Goal: Task Accomplishment & Management: Manage account settings

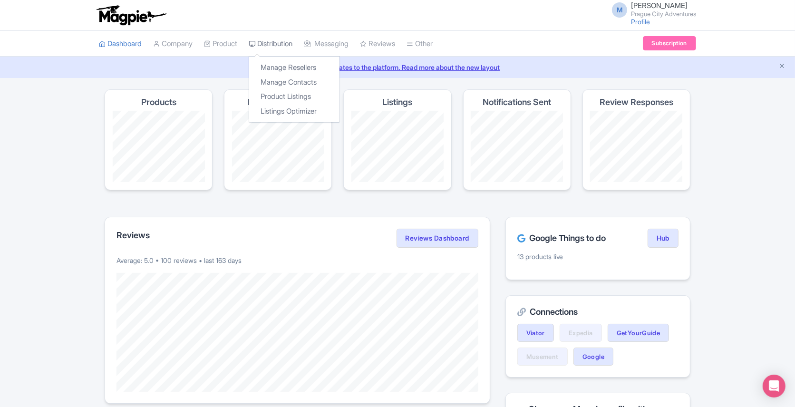
click at [293, 42] on link "Distribution" at bounding box center [271, 44] width 44 height 26
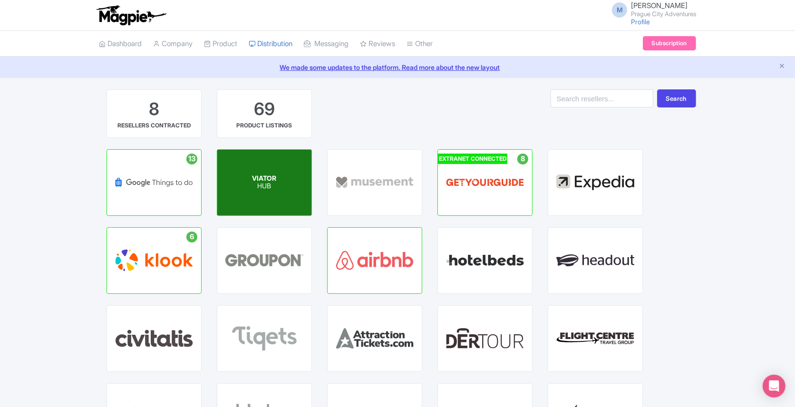
click at [279, 185] on div "VIATOR HUB" at bounding box center [264, 183] width 94 height 66
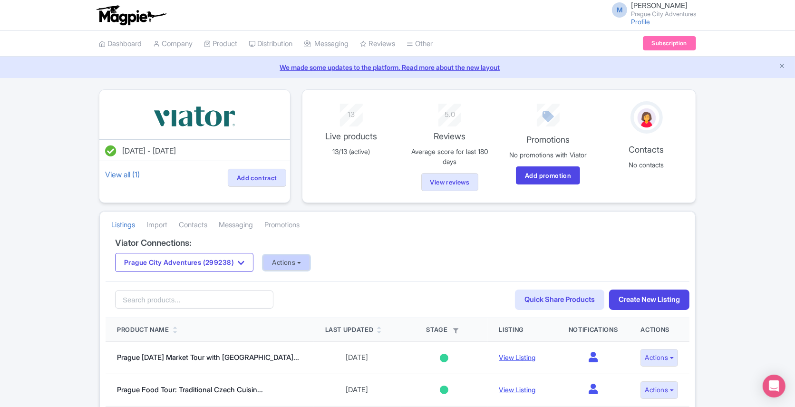
click at [295, 257] on button "Actions" at bounding box center [286, 263] width 47 height 16
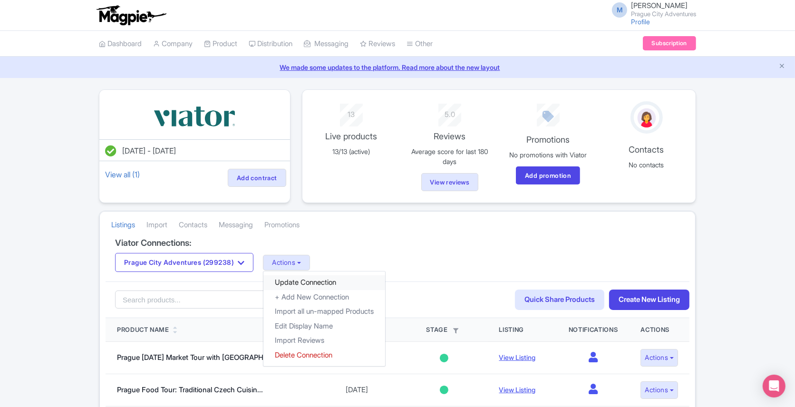
click at [298, 277] on link "Update Connection" at bounding box center [325, 282] width 122 height 15
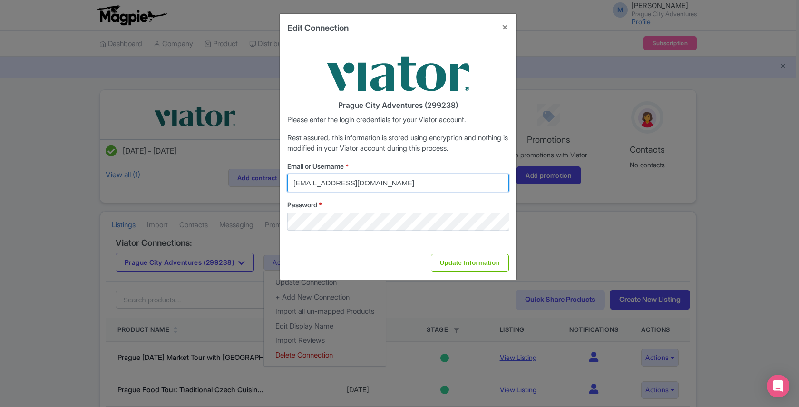
click at [326, 185] on input "viator@magpie.travel" at bounding box center [398, 183] width 222 height 18
type input "info@praguecityadventures.com"
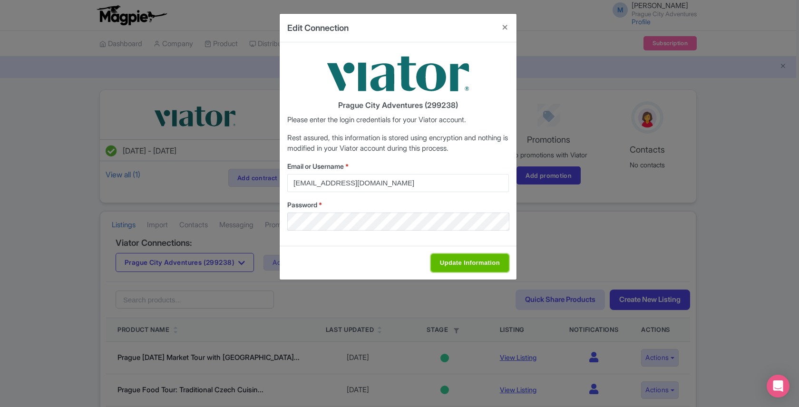
click at [470, 262] on input "Update Information" at bounding box center [470, 263] width 78 height 18
type input "Saving..."
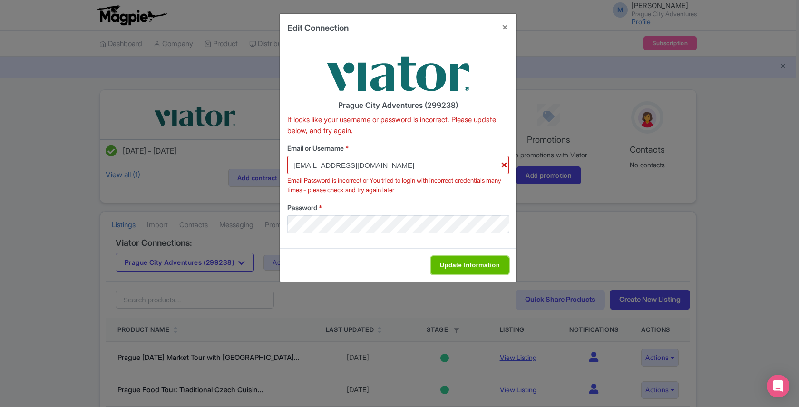
click at [493, 266] on input "Update Information" at bounding box center [470, 265] width 78 height 18
type input "Saving..."
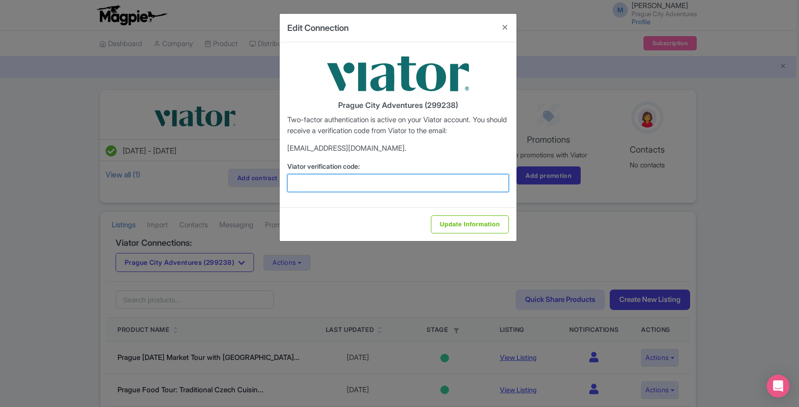
click at [398, 177] on input "Viator verification code:" at bounding box center [398, 183] width 222 height 18
paste input "122221"
type input "122221"
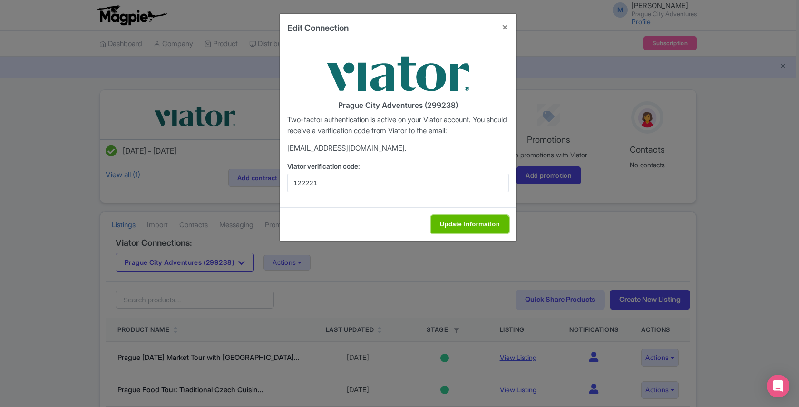
click at [453, 223] on input "Update Information" at bounding box center [470, 225] width 78 height 18
type input "Update Information"
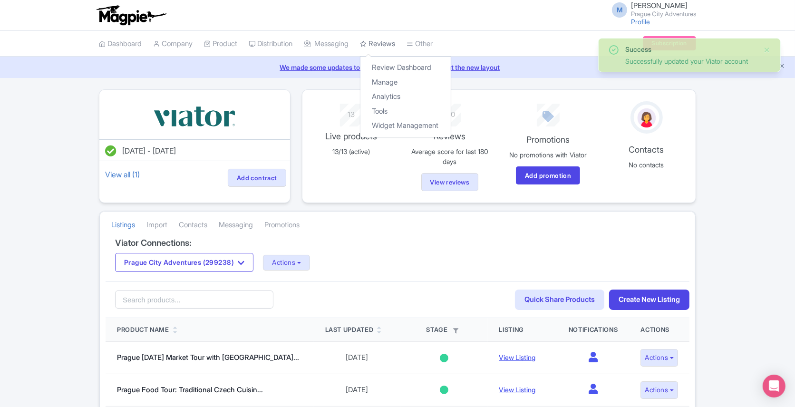
click at [383, 46] on link "Reviews" at bounding box center [377, 44] width 35 height 26
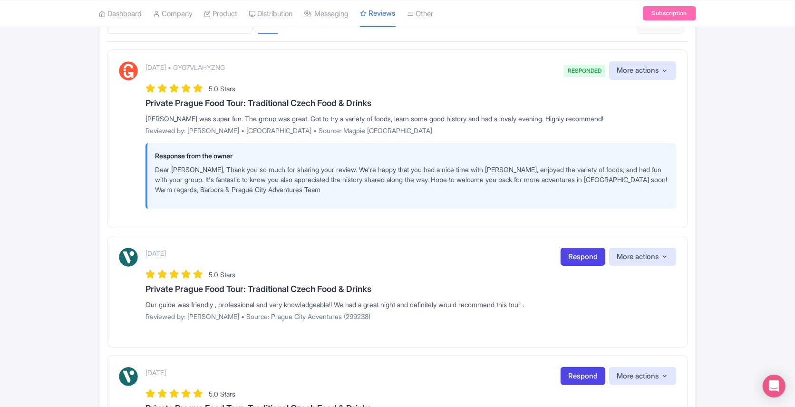
scroll to position [178, 0]
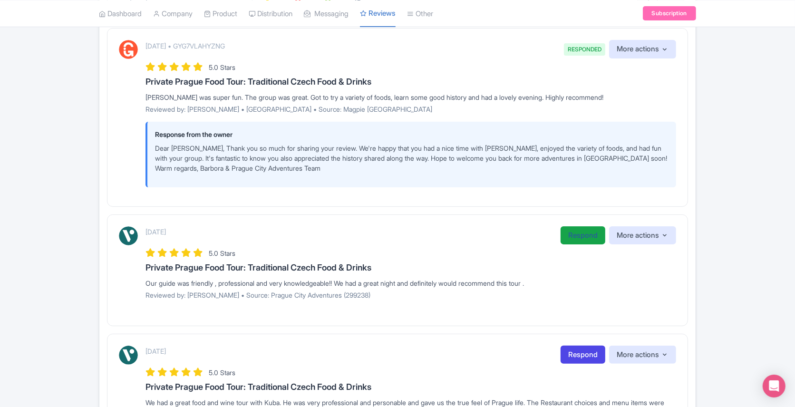
click at [565, 232] on link "Respond" at bounding box center [583, 235] width 45 height 19
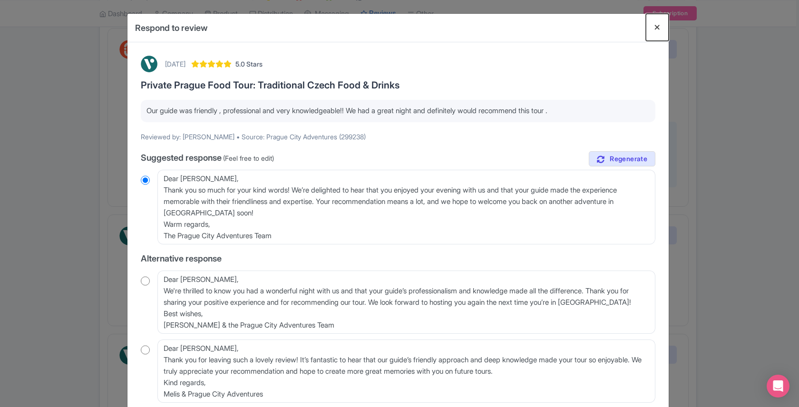
click at [655, 28] on button "Close" at bounding box center [657, 27] width 23 height 27
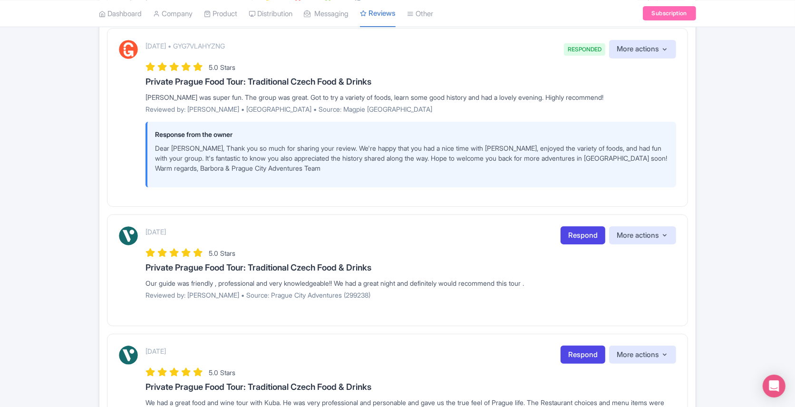
scroll to position [0, 0]
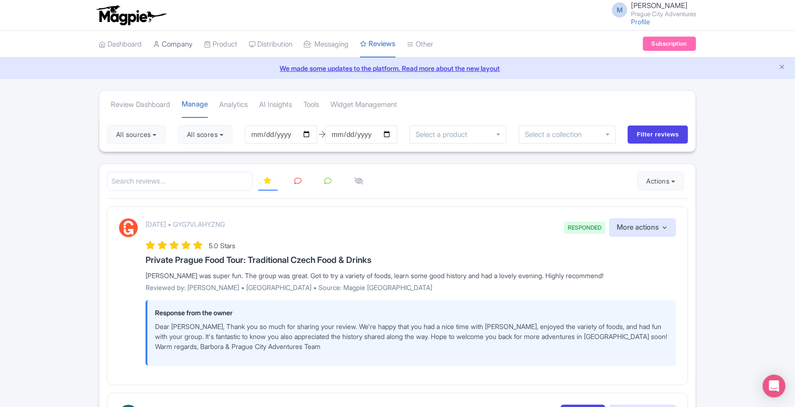
click at [176, 43] on link "Company" at bounding box center [172, 44] width 39 height 26
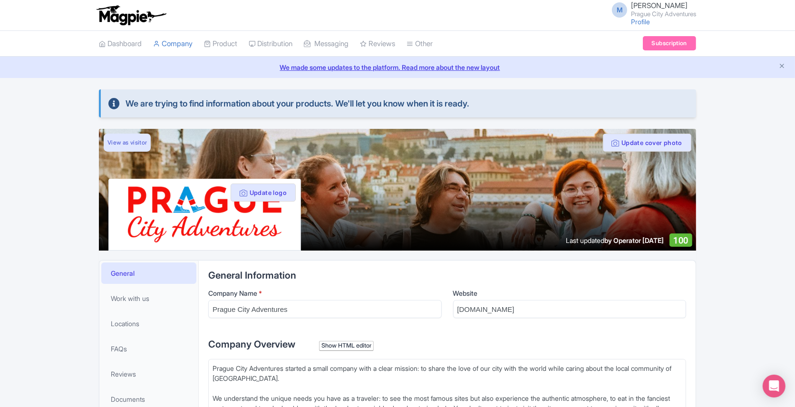
click at [120, 43] on link "Dashboard" at bounding box center [120, 44] width 43 height 26
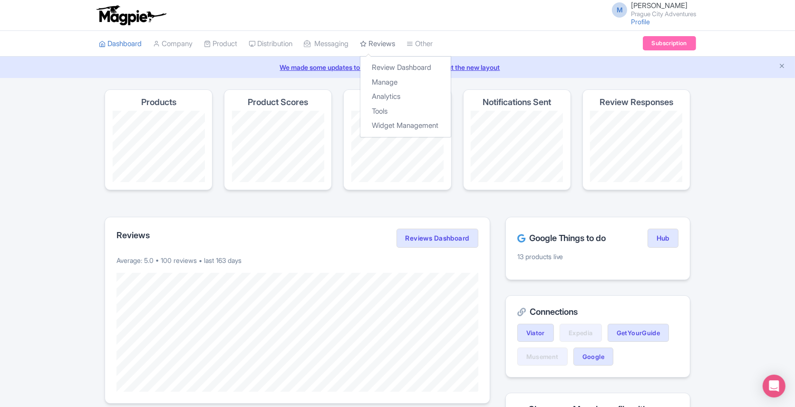
click at [385, 39] on link "Reviews" at bounding box center [377, 44] width 35 height 26
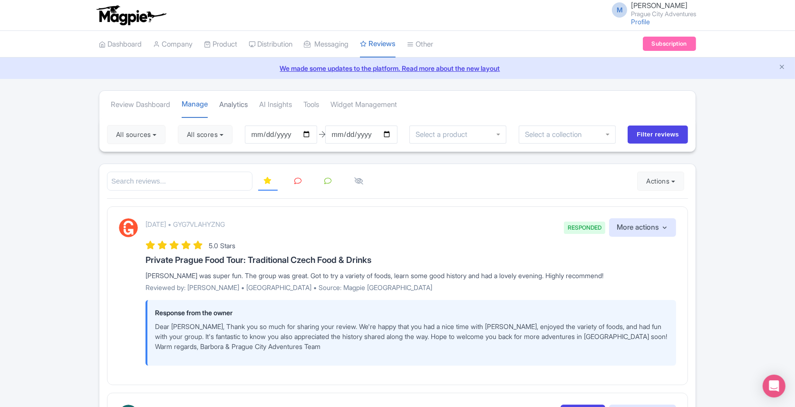
click at [236, 103] on link "Analytics" at bounding box center [233, 105] width 29 height 26
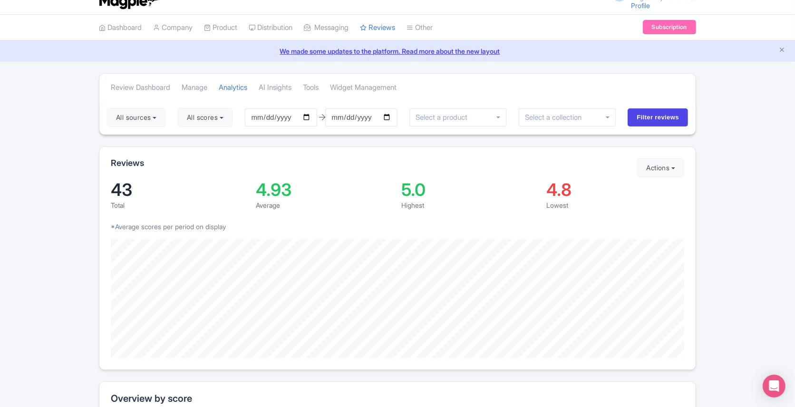
scroll to position [10, 0]
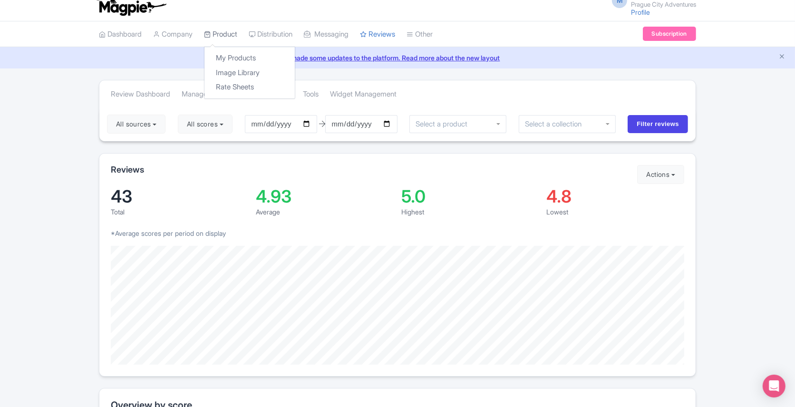
click at [216, 37] on link "Product" at bounding box center [220, 34] width 33 height 26
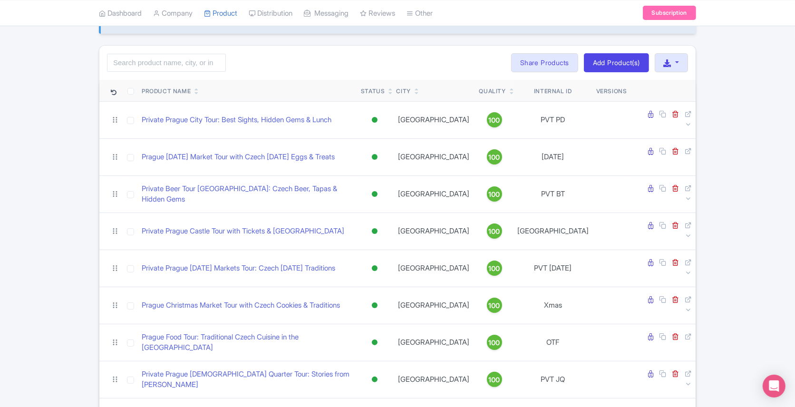
scroll to position [223, 0]
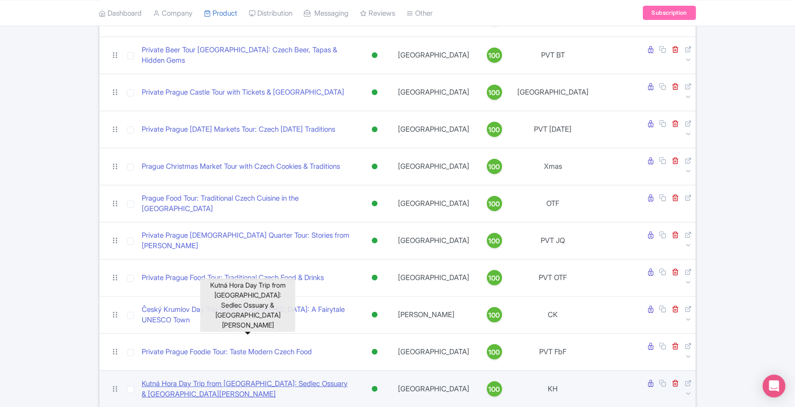
click at [191, 379] on link "Kutná Hora Day Trip from [GEOGRAPHIC_DATA]: Sedlec Ossuary & [GEOGRAPHIC_DATA][…" at bounding box center [248, 389] width 212 height 21
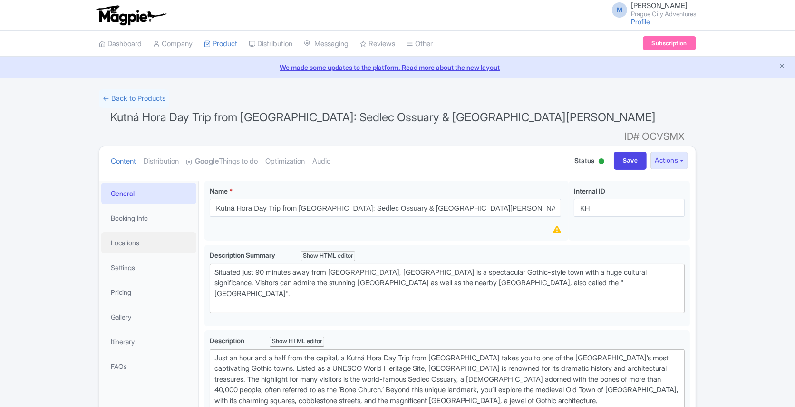
click at [122, 232] on link "Locations" at bounding box center [148, 242] width 95 height 21
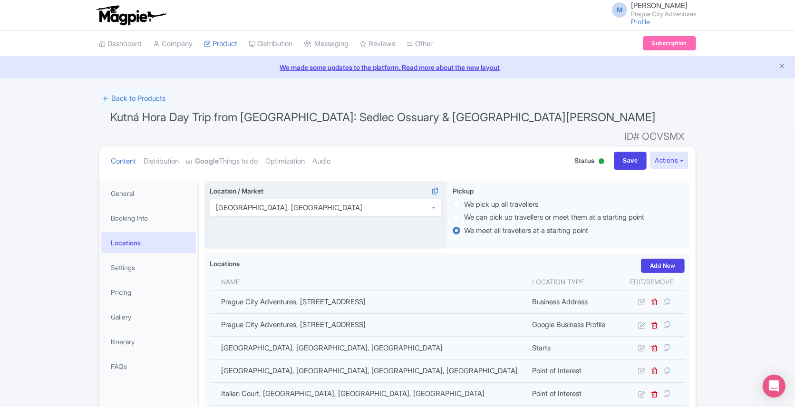
click at [259, 204] on div "[GEOGRAPHIC_DATA], [GEOGRAPHIC_DATA]" at bounding box center [289, 208] width 147 height 9
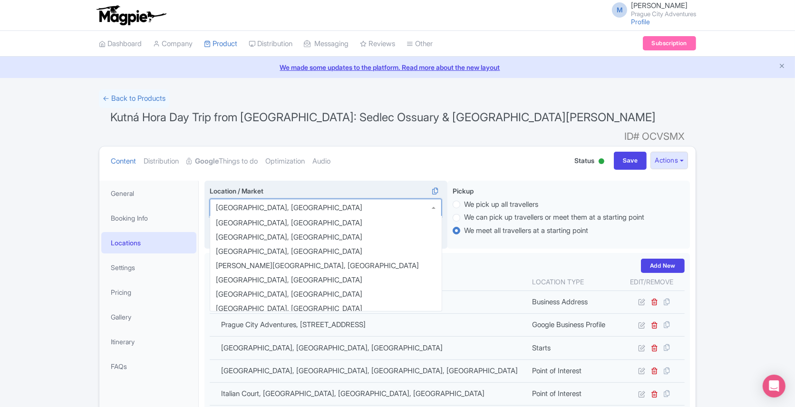
scroll to position [633, 0]
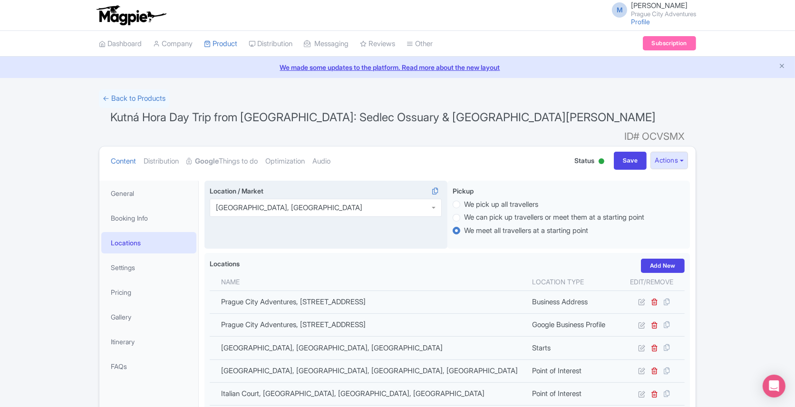
click at [259, 204] on div "Prague, Czech Republic" at bounding box center [289, 208] width 147 height 9
click at [308, 199] on div "Prague, Czech Republic" at bounding box center [326, 208] width 232 height 18
drag, startPoint x: 304, startPoint y: 192, endPoint x: 221, endPoint y: 181, distance: 84.4
click at [221, 186] on div "Location / Market i Prague, Czech Republic Prague, Czech Republic Aarhus, Denma…" at bounding box center [326, 201] width 232 height 31
click at [225, 199] on div "[GEOGRAPHIC_DATA], [GEOGRAPHIC_DATA]" at bounding box center [326, 208] width 232 height 18
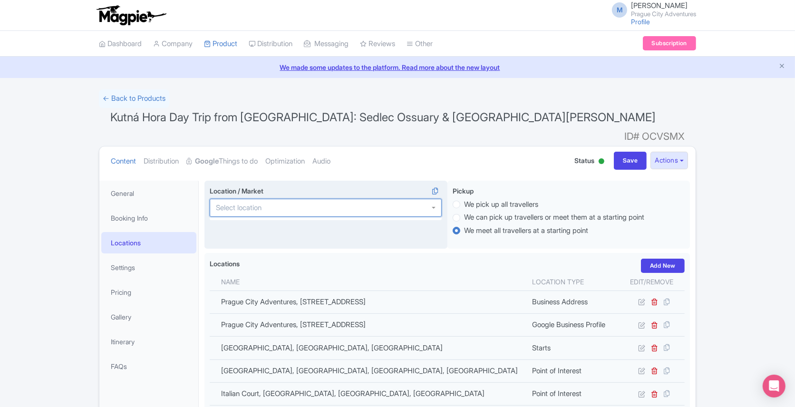
scroll to position [0, 0]
type input "Kutna"
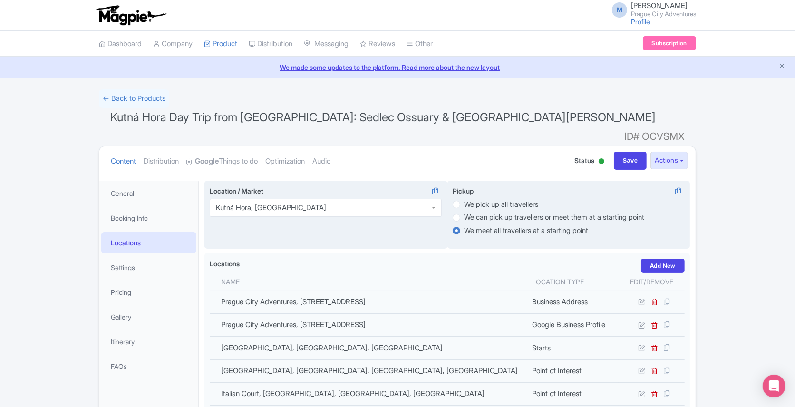
click at [464, 199] on label "We pick up all travellers" at bounding box center [501, 204] width 74 height 11
click at [464, 199] on input "We pick up all travellers" at bounding box center [469, 204] width 10 height 10
radio input "true"
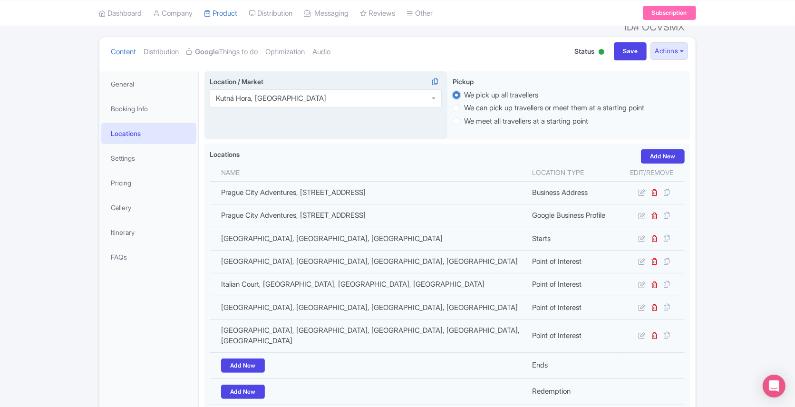
scroll to position [110, 0]
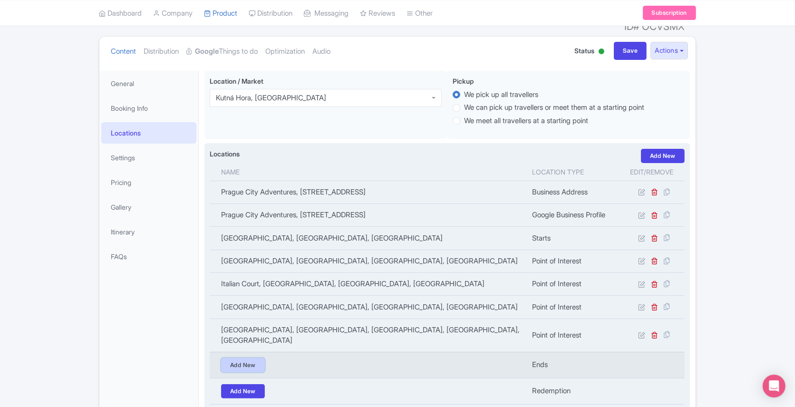
click at [251, 358] on link "Add New" at bounding box center [243, 365] width 44 height 14
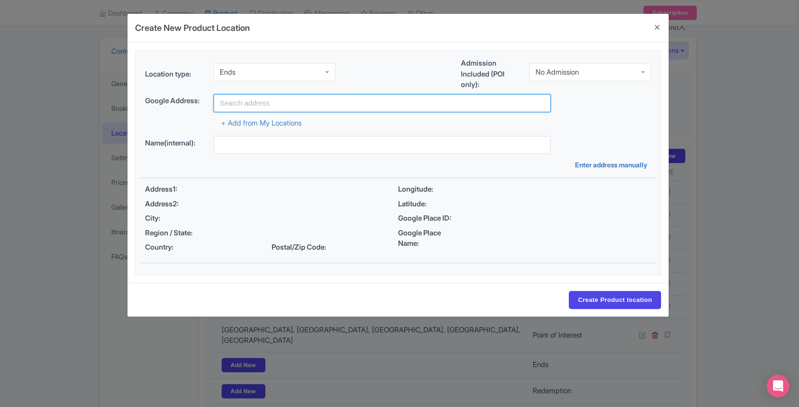
click at [239, 96] on input "text" at bounding box center [382, 103] width 337 height 18
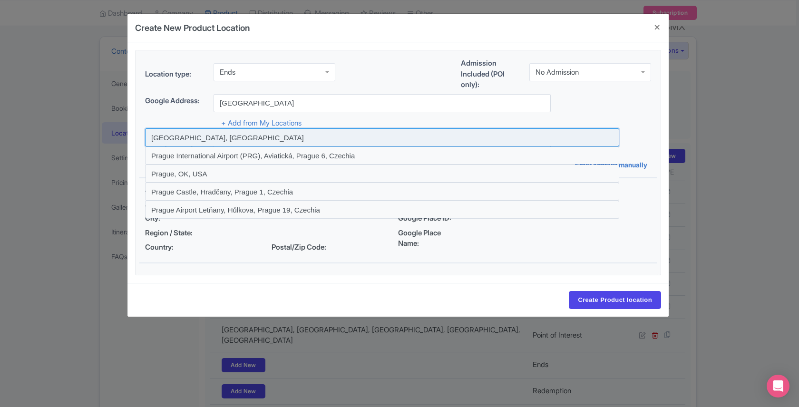
click at [204, 132] on input at bounding box center [382, 137] width 474 height 18
type input "Prague, Czechia"
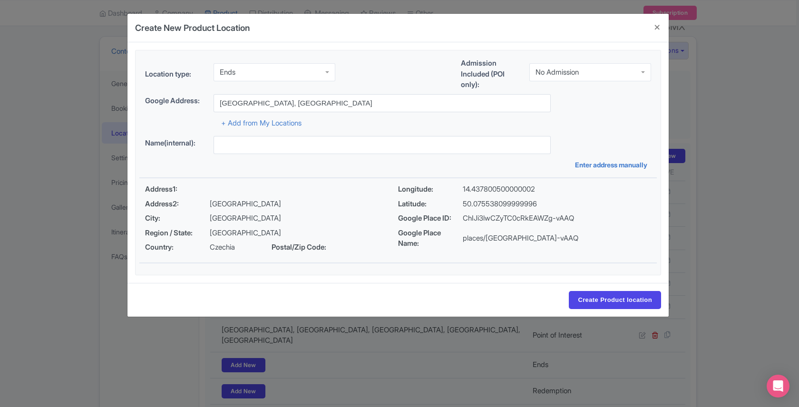
type input "Prague, Czechia"
click at [603, 294] on input "Create Product location" at bounding box center [615, 300] width 92 height 18
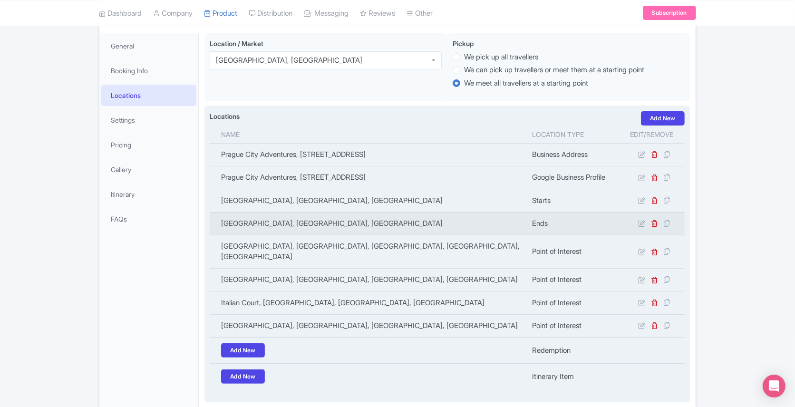
scroll to position [151, 0]
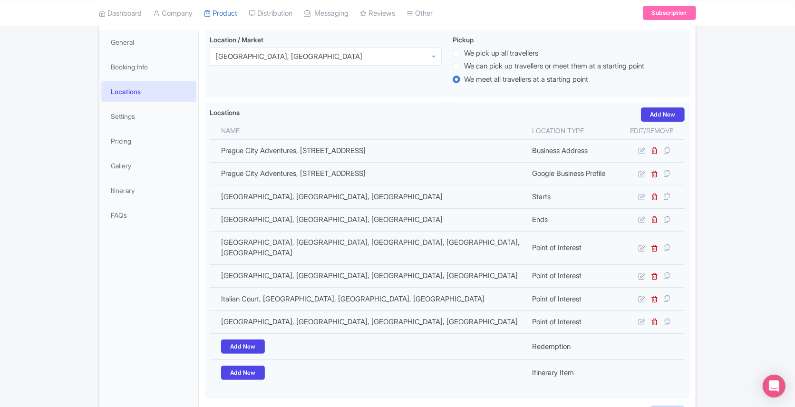
type input "Update Product"
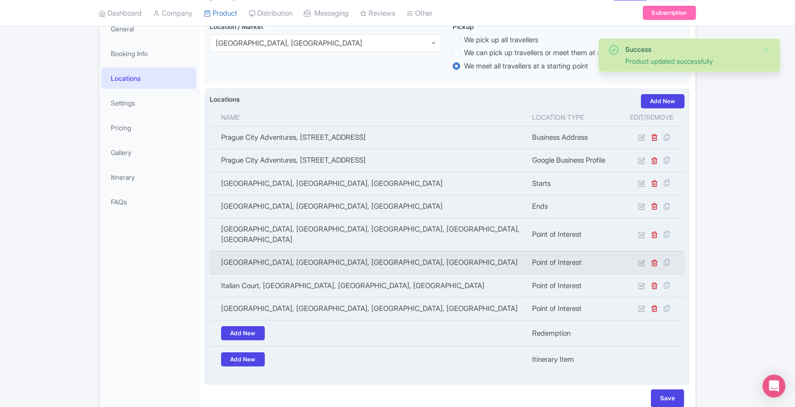
scroll to position [87, 0]
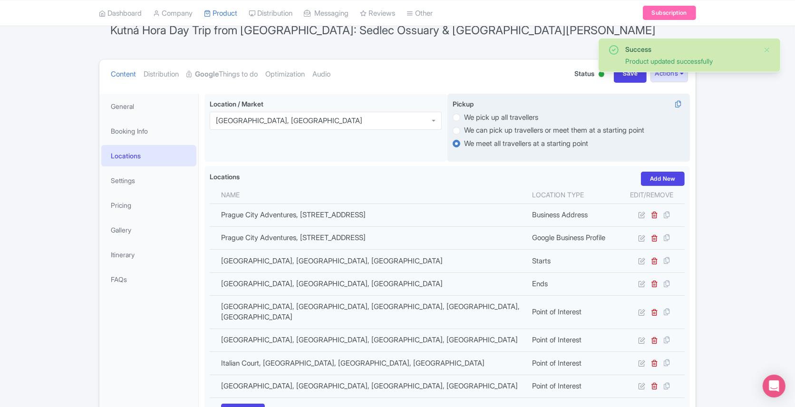
click at [464, 112] on label "We pick up all travellers" at bounding box center [501, 117] width 74 height 11
click at [464, 112] on input "We pick up all travellers" at bounding box center [469, 117] width 10 height 10
radio input "true"
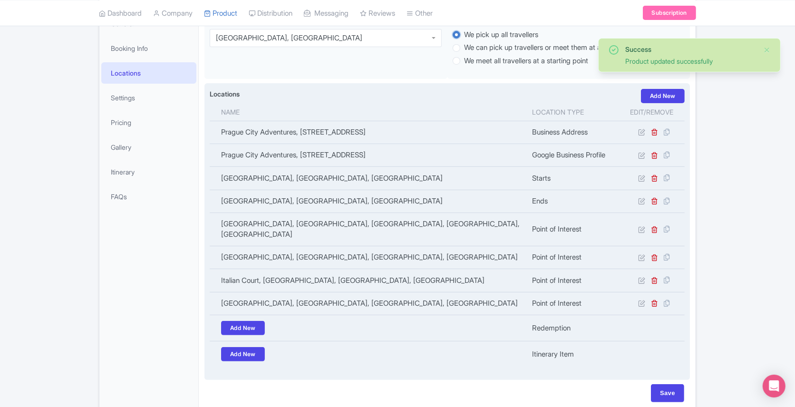
scroll to position [185, 0]
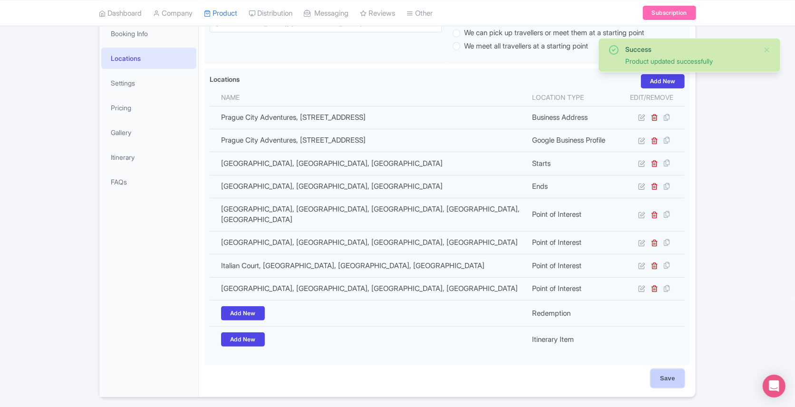
click at [668, 370] on input "Save" at bounding box center [667, 379] width 33 height 18
type input "Saving..."
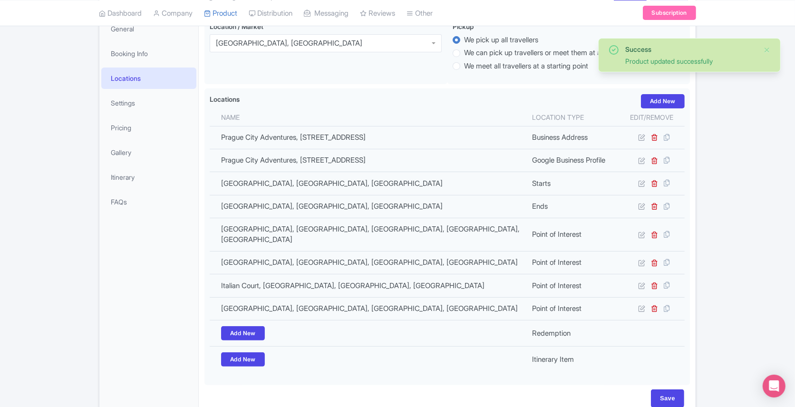
scroll to position [34, 0]
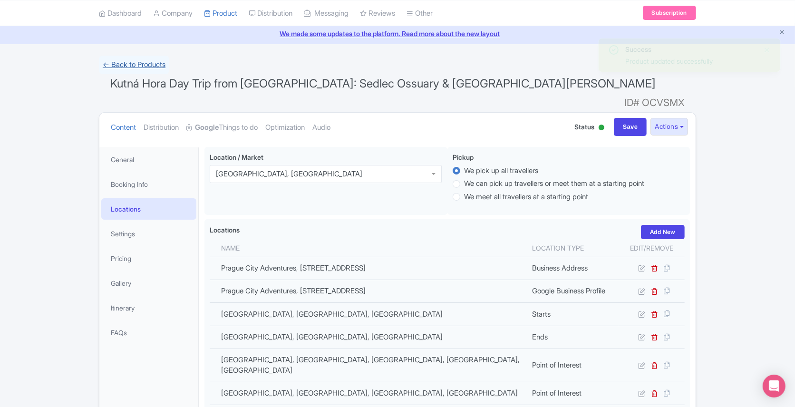
click at [120, 63] on link "← Back to Products" at bounding box center [134, 65] width 70 height 19
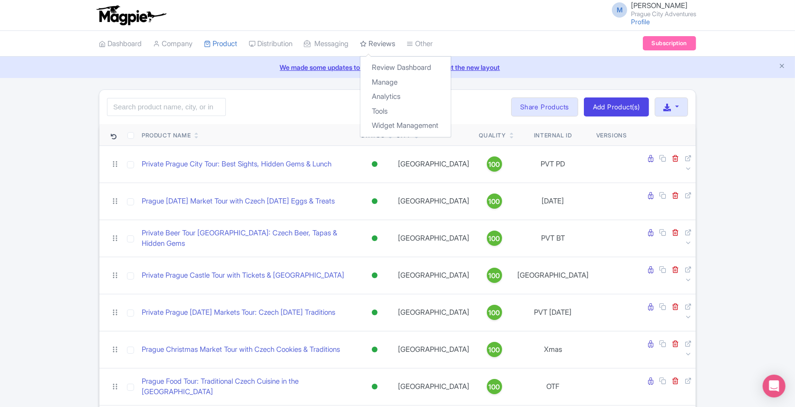
click at [395, 40] on link "Reviews" at bounding box center [377, 44] width 35 height 26
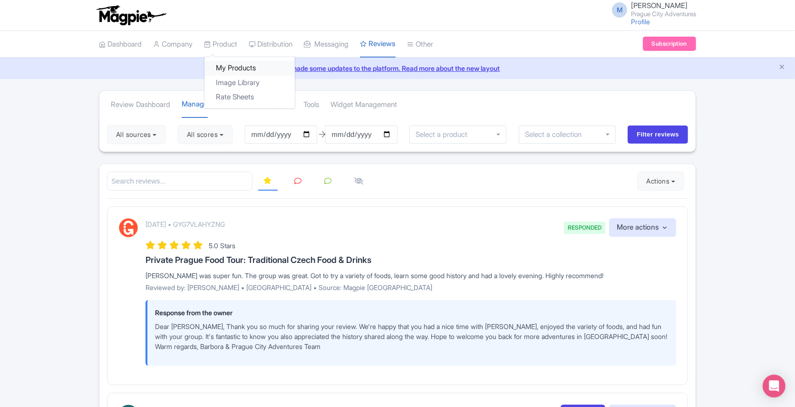
click at [227, 65] on link "My Products" at bounding box center [250, 68] width 90 height 15
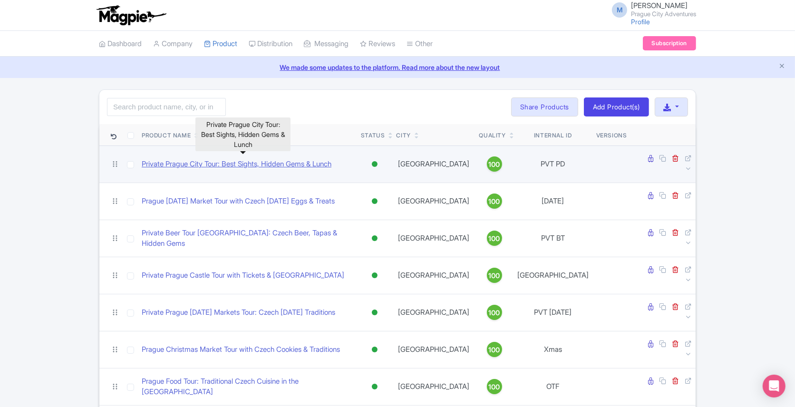
click at [186, 159] on link "Private Prague City Tour: Best Sights, Hidden Gems & Lunch" at bounding box center [237, 164] width 190 height 11
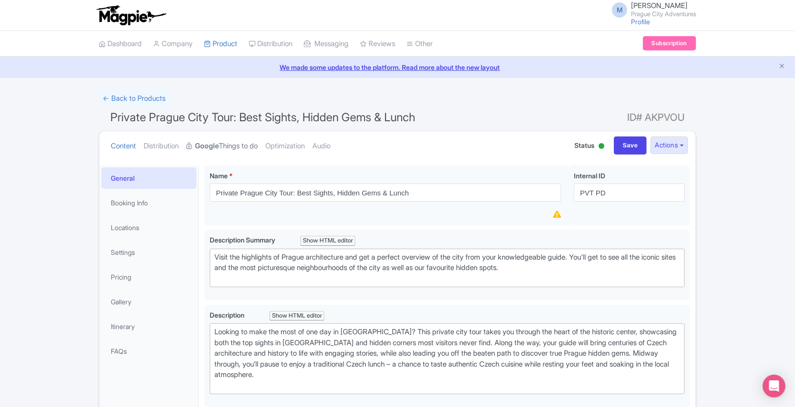
click at [243, 148] on link "Google Things to do" at bounding box center [221, 146] width 71 height 30
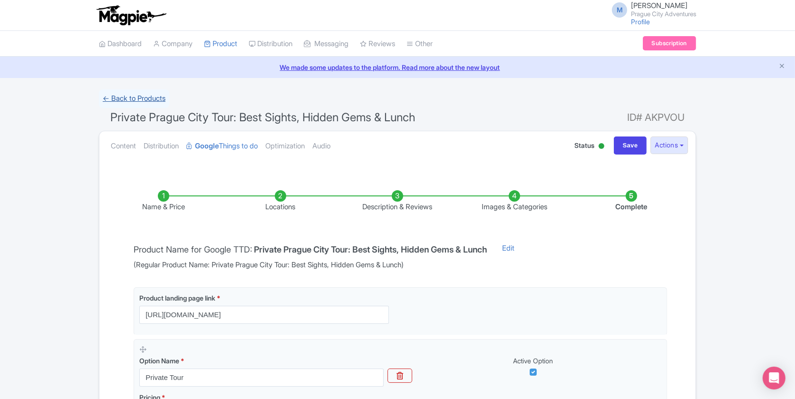
click at [134, 90] on link "← Back to Products" at bounding box center [134, 98] width 70 height 19
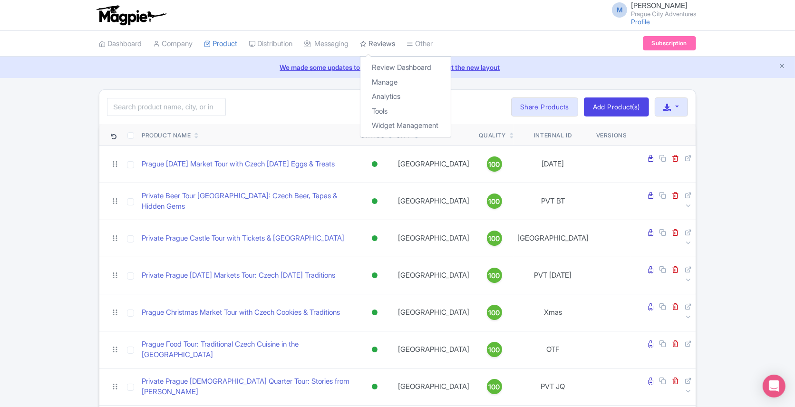
click at [391, 40] on link "Reviews" at bounding box center [377, 44] width 35 height 26
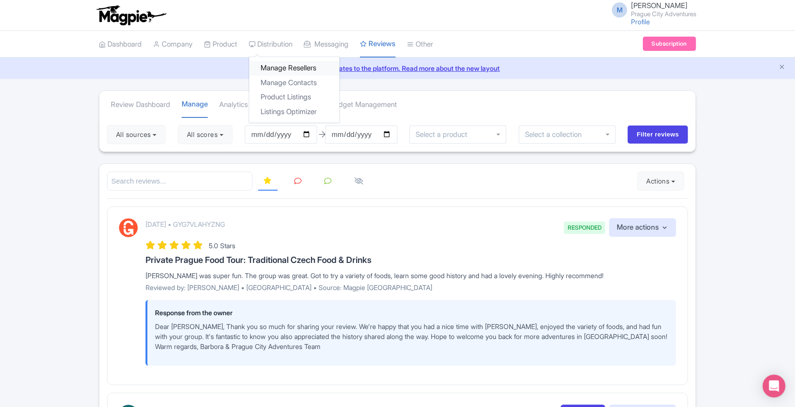
click at [280, 67] on link "Manage Resellers" at bounding box center [294, 68] width 90 height 15
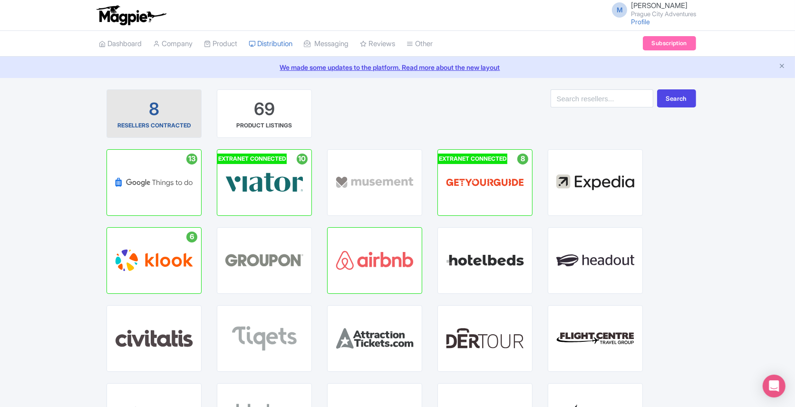
click at [147, 118] on div "8 RESELLERS CONTRACTED" at bounding box center [154, 114] width 79 height 32
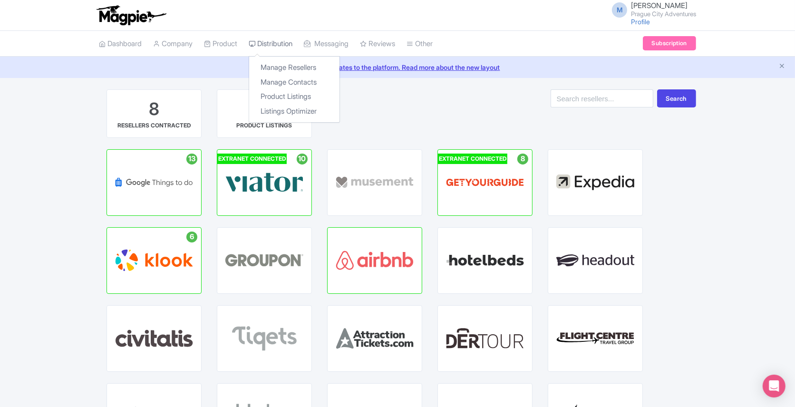
click at [280, 36] on link "Distribution" at bounding box center [271, 44] width 44 height 26
click at [282, 81] on link "Manage Contacts" at bounding box center [294, 82] width 90 height 15
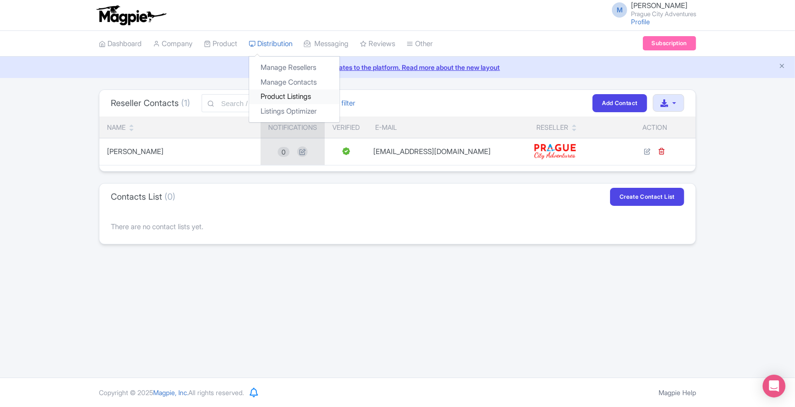
click at [280, 96] on link "Product Listings" at bounding box center [294, 96] width 90 height 15
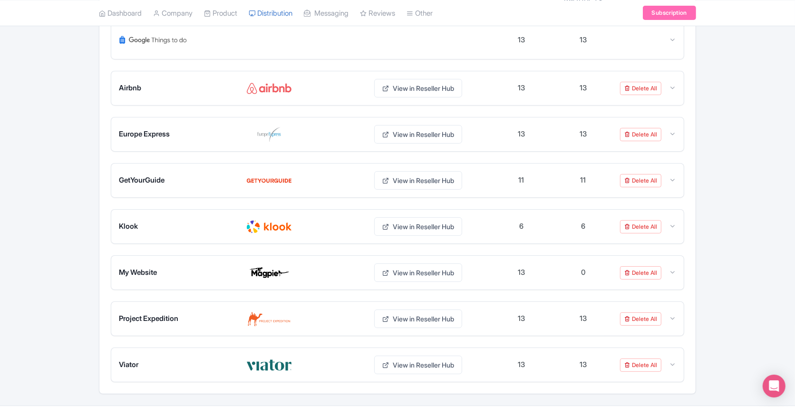
scroll to position [179, 0]
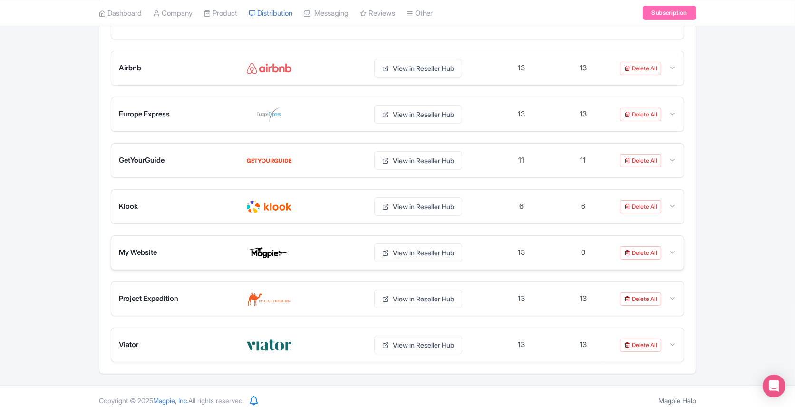
click at [679, 246] on div "My Website View in Reseller Hub 13 0 Delete All" at bounding box center [397, 253] width 573 height 34
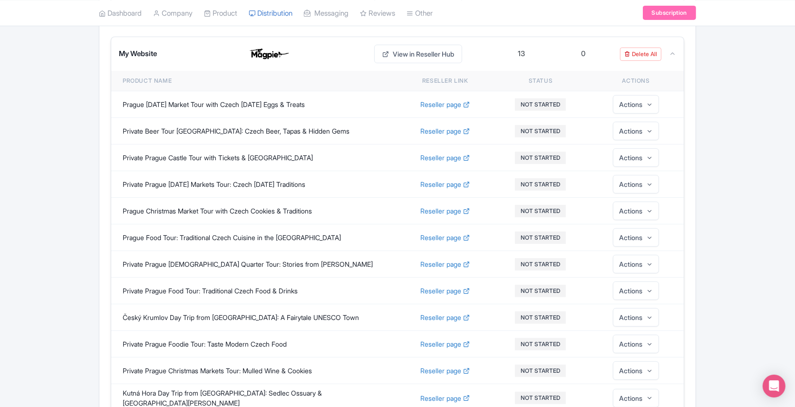
scroll to position [383, 0]
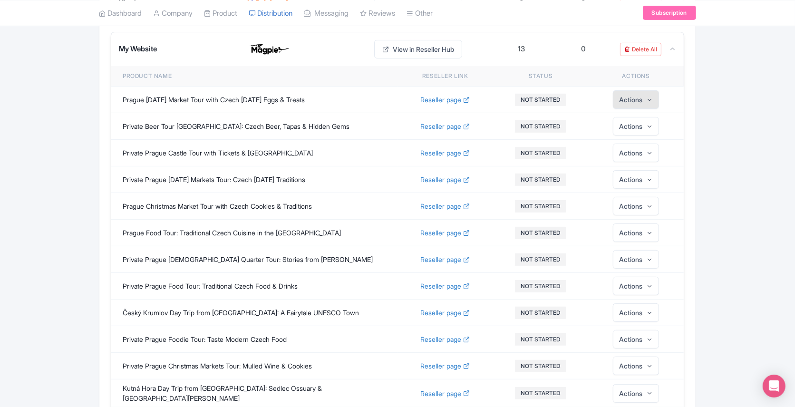
click at [623, 96] on button "Actions" at bounding box center [636, 99] width 46 height 19
click at [621, 120] on link "Edit" at bounding box center [636, 126] width 90 height 18
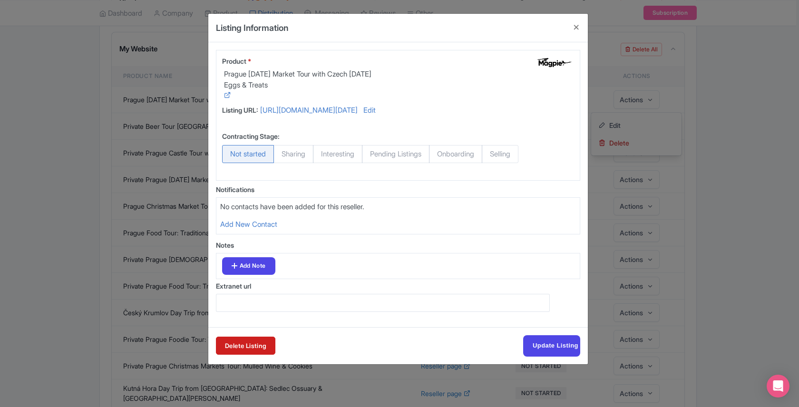
click at [510, 150] on span "Selling" at bounding box center [500, 154] width 37 height 18
click at [491, 150] on input "Selling" at bounding box center [487, 150] width 10 height 10
radio input "true"
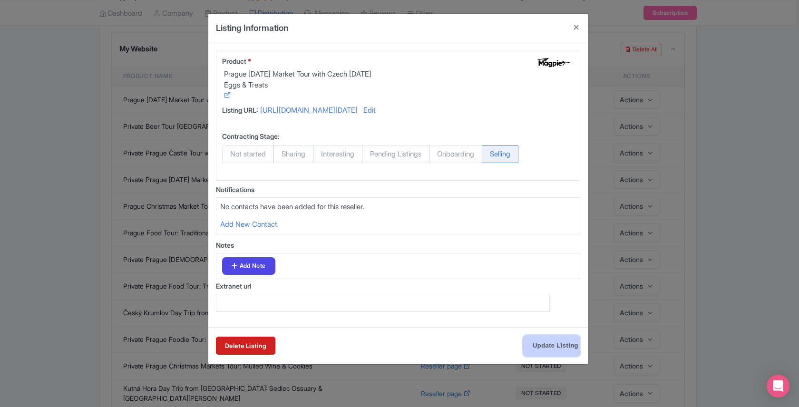
click at [543, 341] on input "Update Listing" at bounding box center [551, 345] width 57 height 21
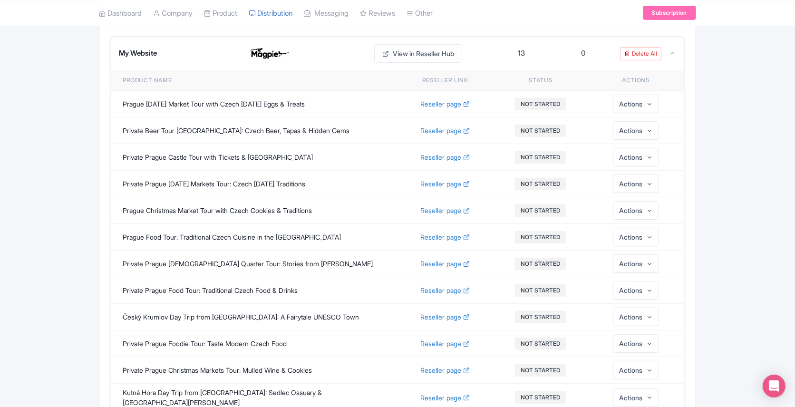
scroll to position [350, 0]
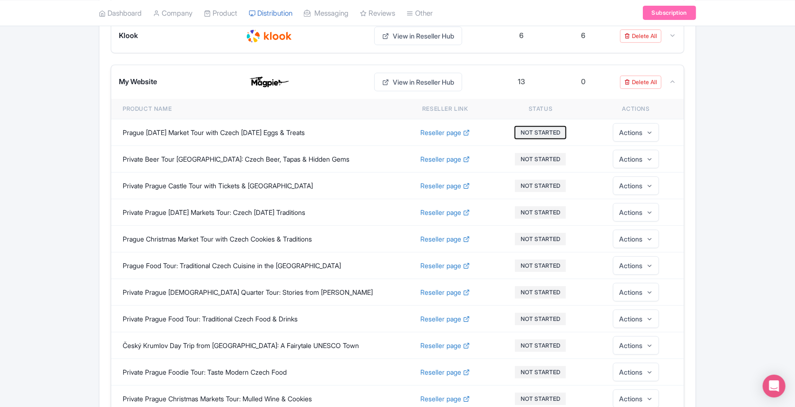
click at [540, 127] on button "NOT STARTED" at bounding box center [540, 133] width 51 height 12
click at [540, 238] on link "Selling" at bounding box center [562, 245] width 90 height 18
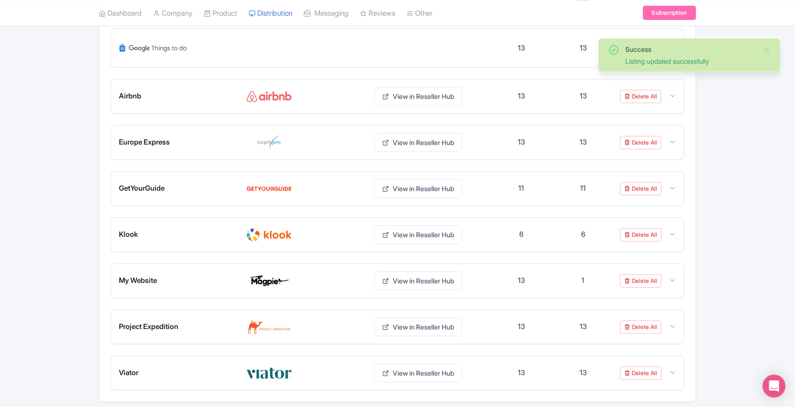
scroll to position [179, 0]
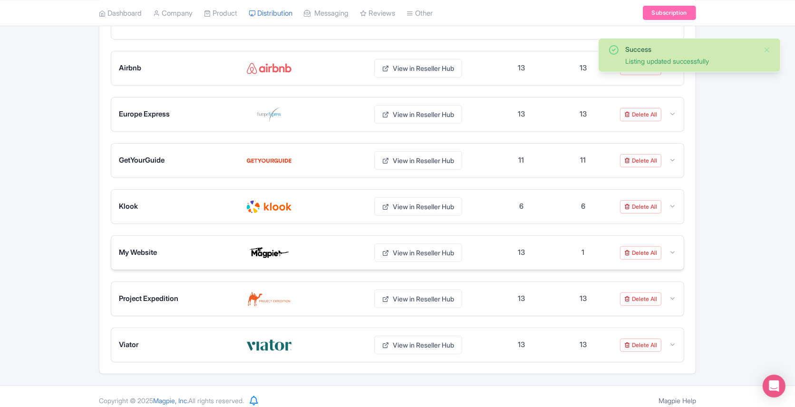
click at [667, 246] on div "Delete All" at bounding box center [648, 252] width 56 height 13
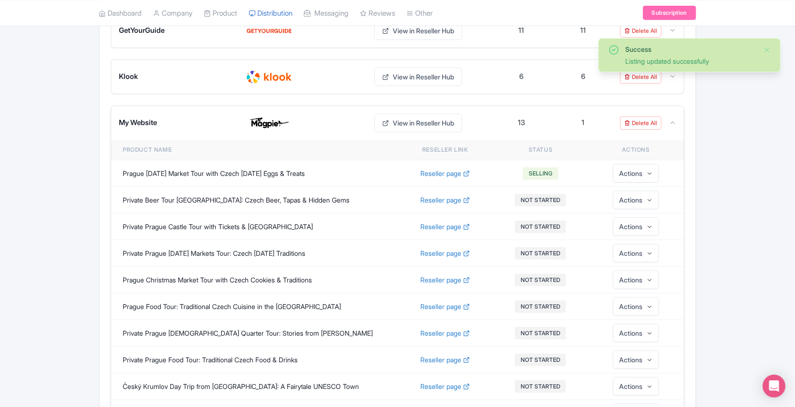
scroll to position [352, 0]
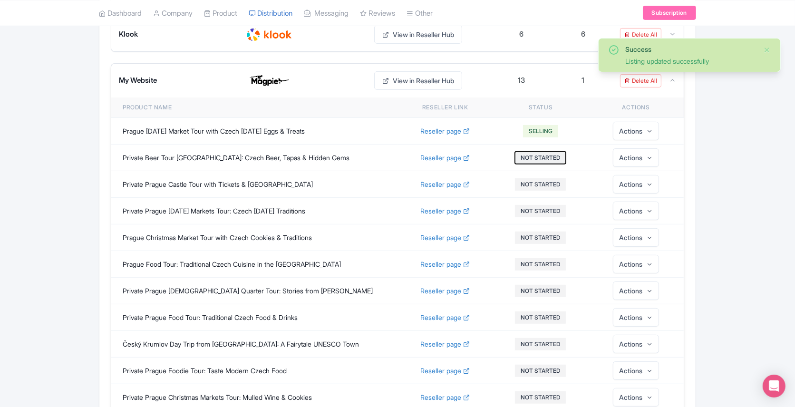
click at [524, 154] on button "NOT STARTED" at bounding box center [540, 158] width 51 height 12
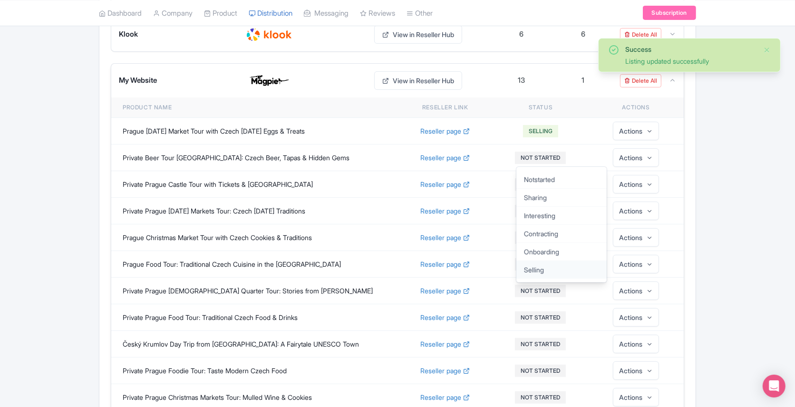
click at [536, 261] on link "Selling" at bounding box center [562, 270] width 90 height 18
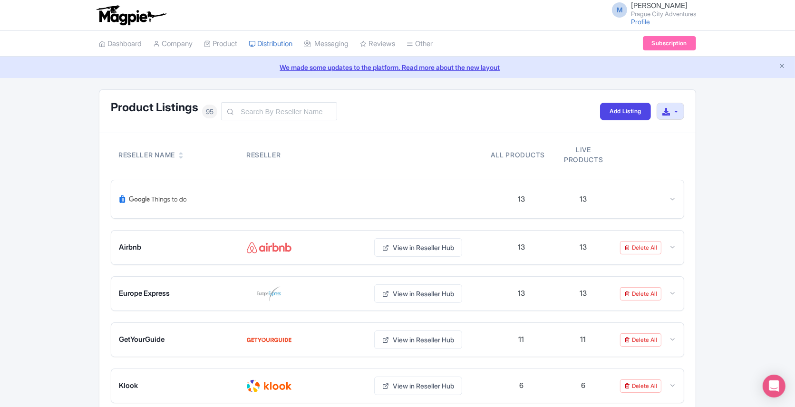
scroll to position [179, 0]
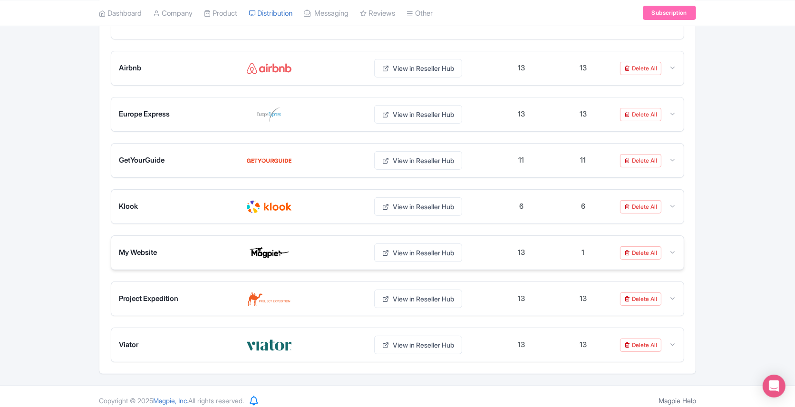
click at [675, 247] on div at bounding box center [672, 252] width 7 height 11
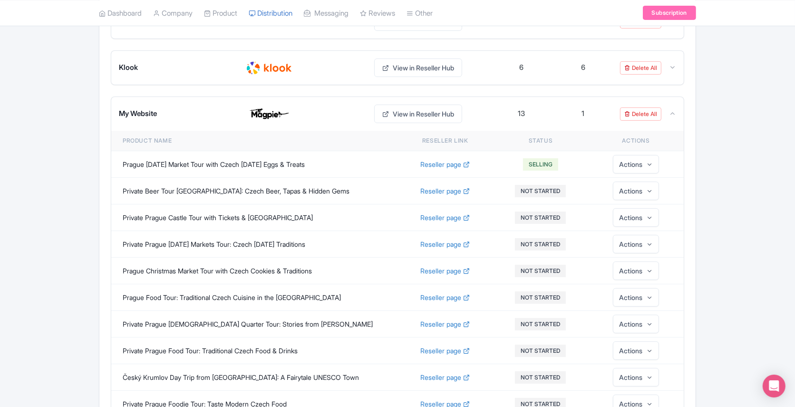
scroll to position [364, 0]
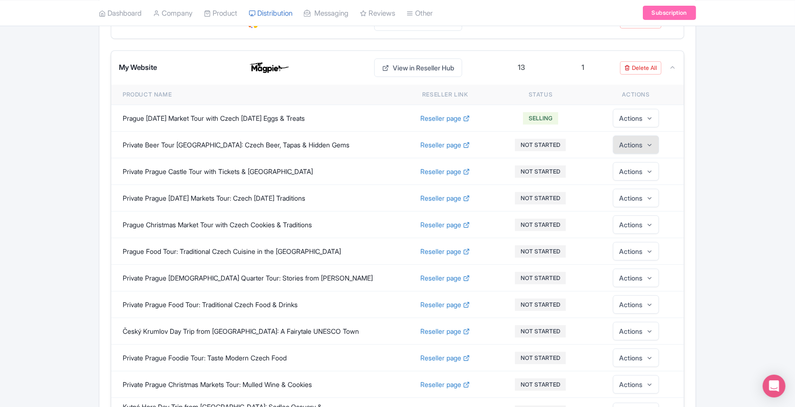
click at [647, 140] on button "Actions" at bounding box center [636, 145] width 46 height 19
click at [625, 162] on link "Edit" at bounding box center [636, 171] width 90 height 18
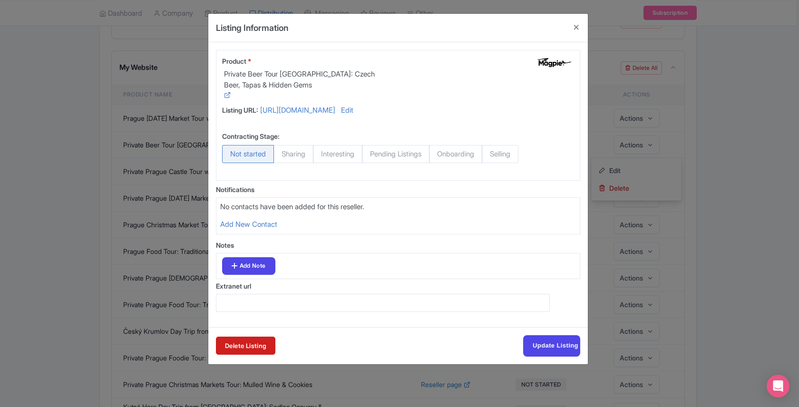
click at [516, 155] on span "Selling" at bounding box center [500, 154] width 37 height 18
click at [491, 155] on input "Selling" at bounding box center [487, 150] width 10 height 10
radio input "true"
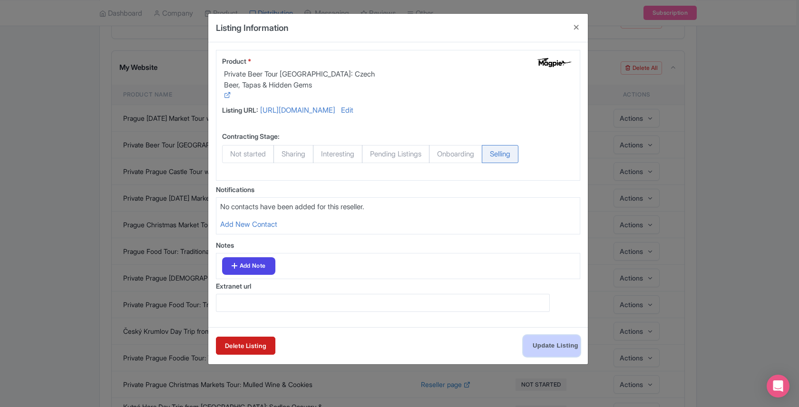
click at [559, 347] on input "Update Listing" at bounding box center [551, 345] width 57 height 21
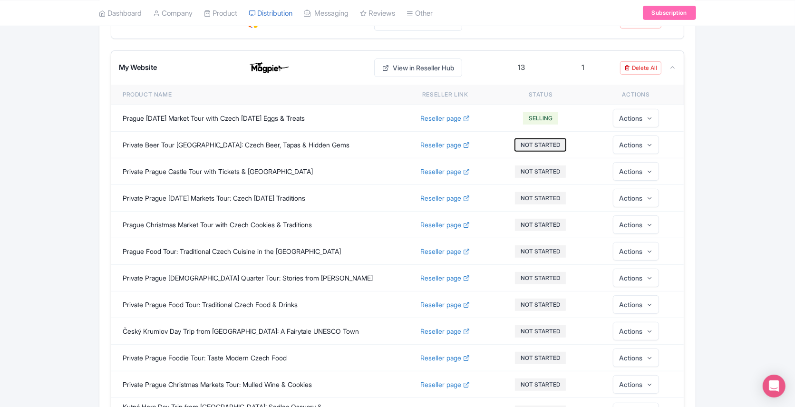
click at [541, 140] on button "NOT STARTED" at bounding box center [540, 145] width 51 height 12
click at [546, 248] on link "Selling" at bounding box center [562, 257] width 90 height 18
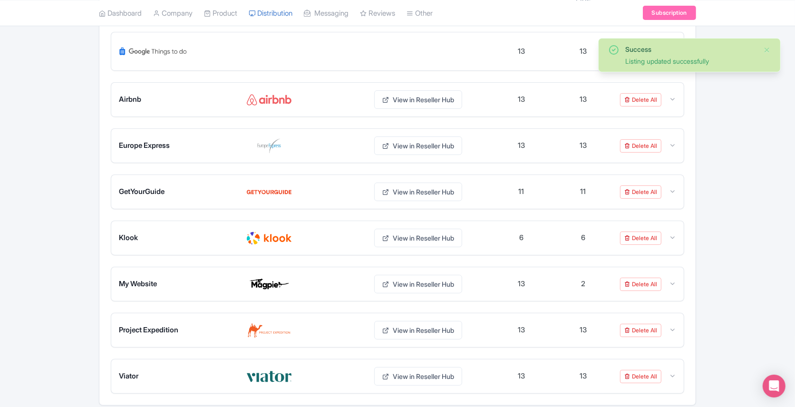
scroll to position [179, 0]
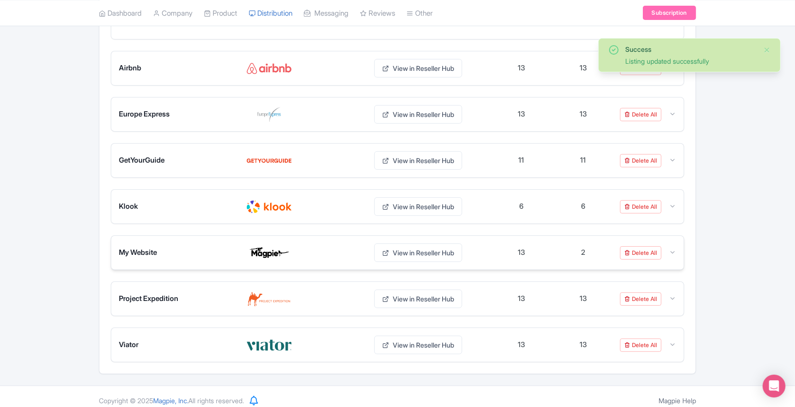
click at [674, 249] on icon at bounding box center [672, 252] width 7 height 7
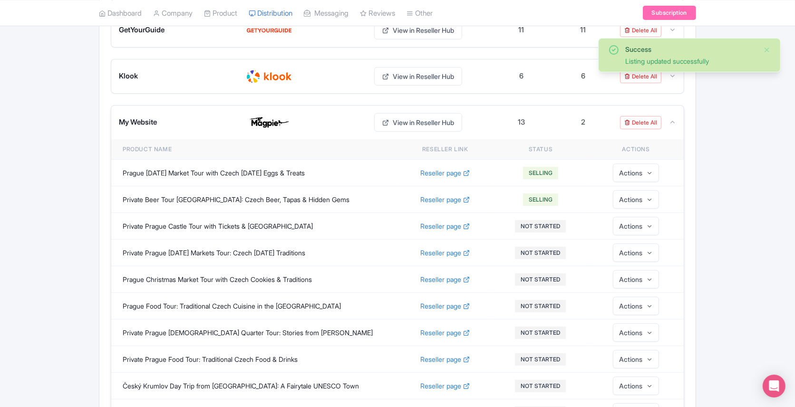
scroll to position [368, 0]
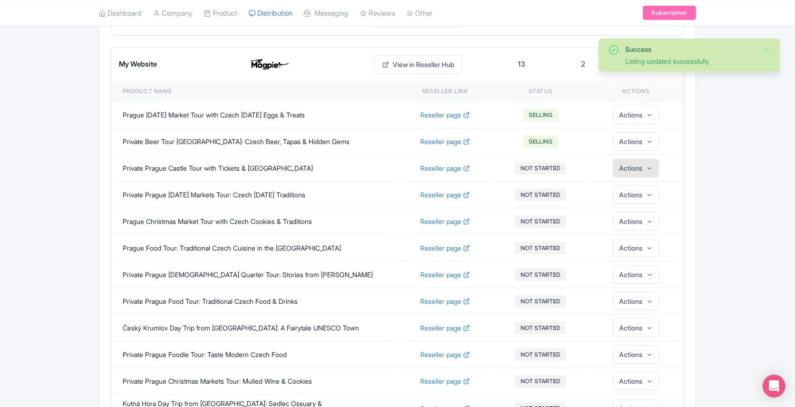
click at [639, 161] on button "Actions" at bounding box center [636, 168] width 46 height 19
click at [628, 185] on link "Edit" at bounding box center [636, 194] width 90 height 18
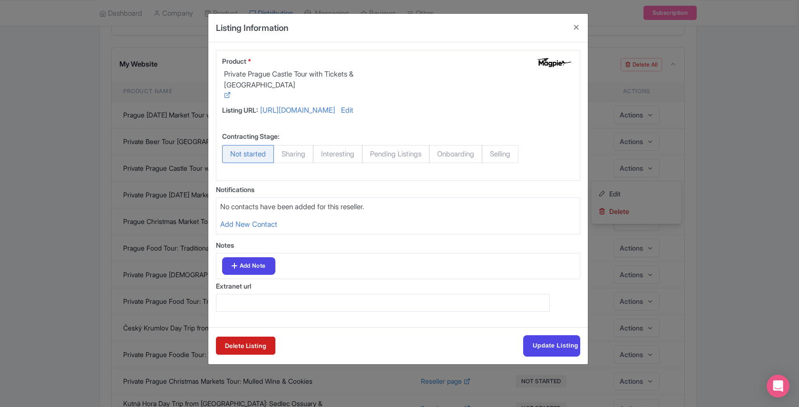
click at [505, 151] on span "Selling" at bounding box center [500, 154] width 37 height 18
click at [491, 151] on input "Selling" at bounding box center [487, 150] width 10 height 10
radio input "true"
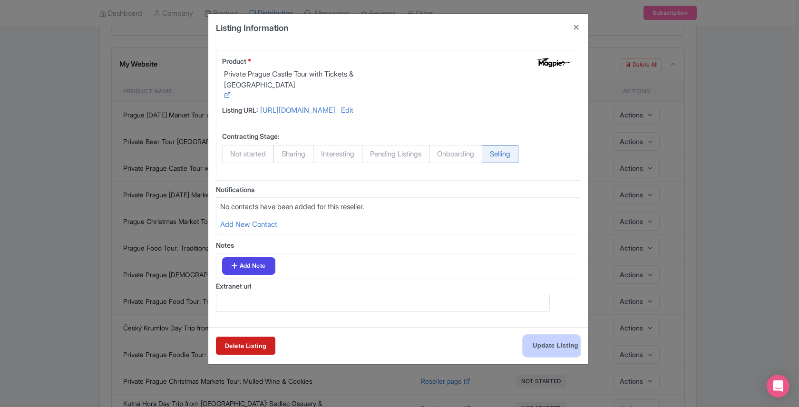
click at [539, 339] on input "Update Listing" at bounding box center [551, 345] width 57 height 21
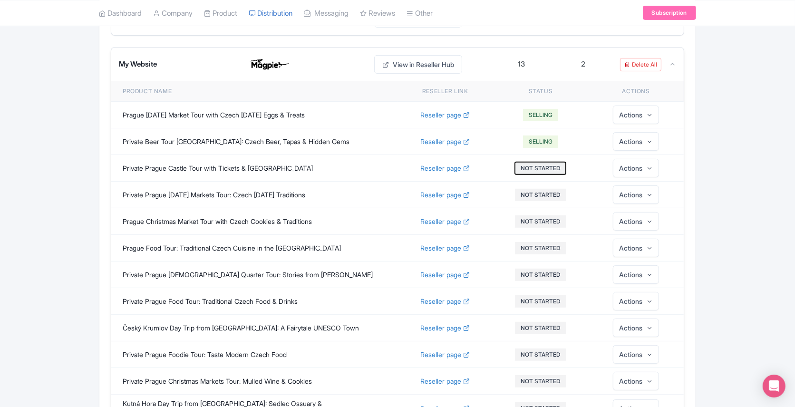
click at [537, 162] on button "NOT STARTED" at bounding box center [540, 168] width 51 height 12
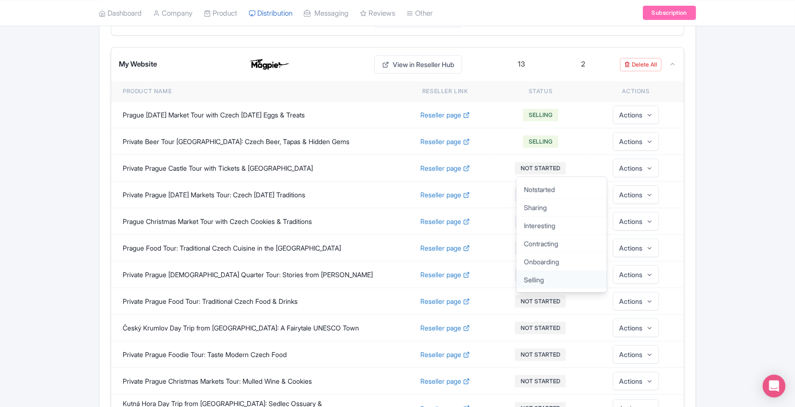
click at [534, 271] on link "Selling" at bounding box center [562, 280] width 90 height 18
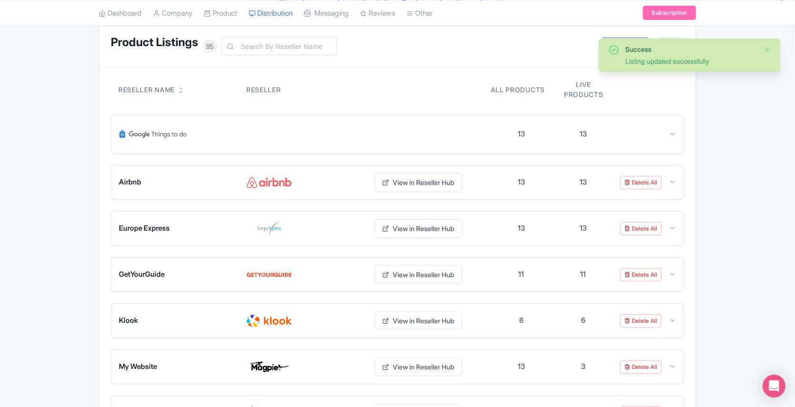
scroll to position [179, 0]
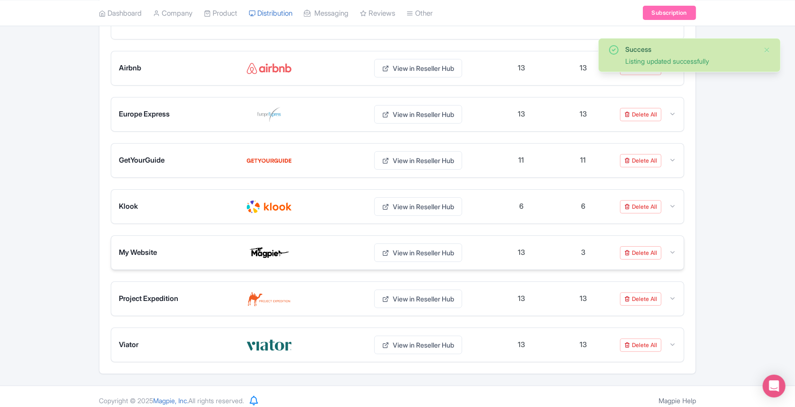
click at [673, 247] on div at bounding box center [672, 252] width 7 height 11
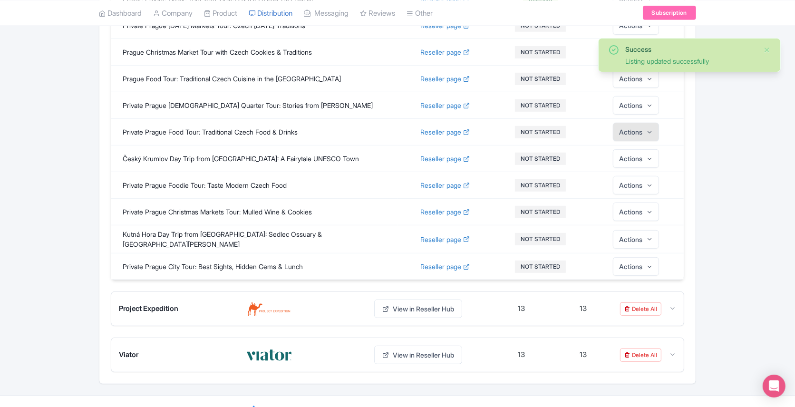
scroll to position [467, 0]
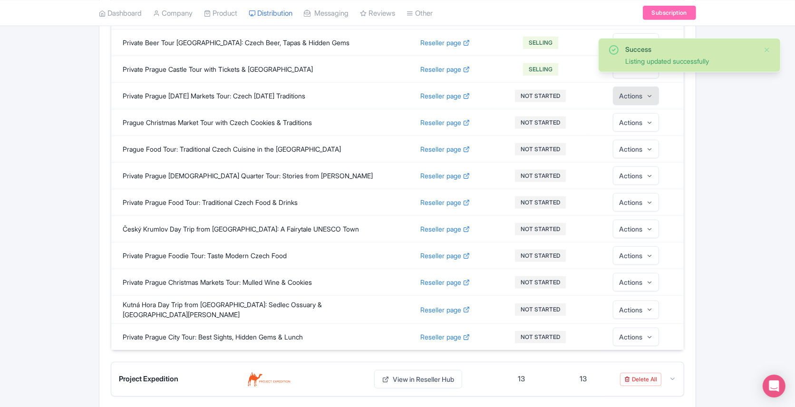
click at [640, 88] on button "Actions" at bounding box center [636, 96] width 46 height 19
click at [615, 113] on link "Edit" at bounding box center [636, 122] width 90 height 18
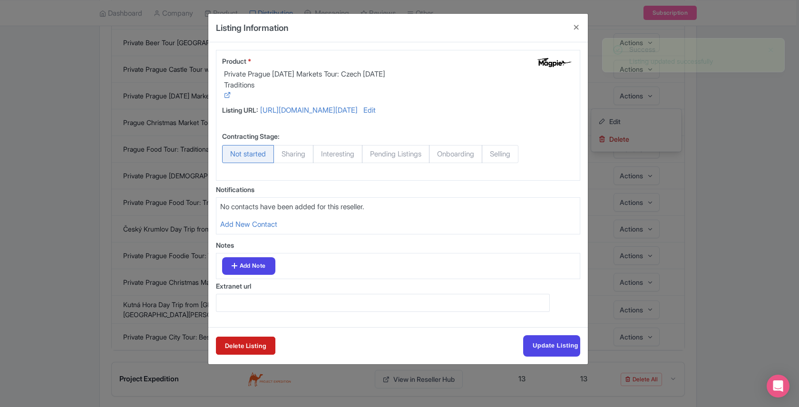
click at [514, 150] on span "Selling" at bounding box center [500, 154] width 37 height 18
click at [491, 150] on input "Selling" at bounding box center [487, 150] width 10 height 10
radio input "true"
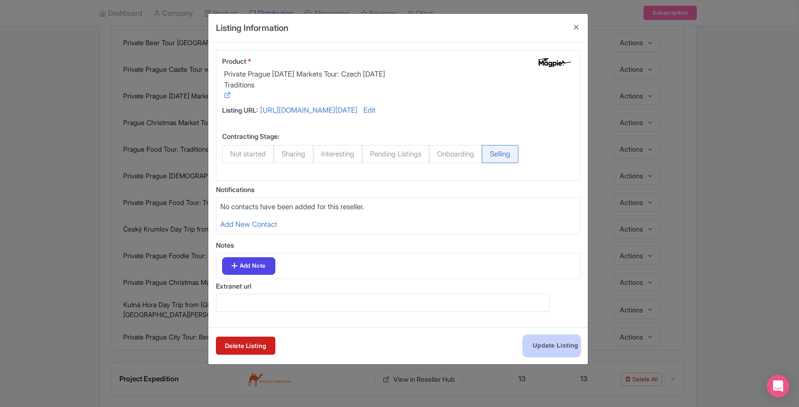
click at [542, 343] on input "Update Listing" at bounding box center [551, 345] width 57 height 21
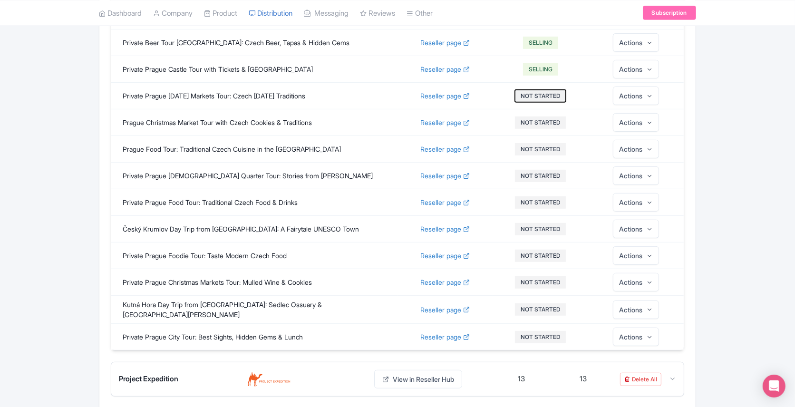
click at [539, 93] on button "NOT STARTED" at bounding box center [540, 96] width 51 height 12
click at [542, 201] on link "Selling" at bounding box center [562, 207] width 90 height 18
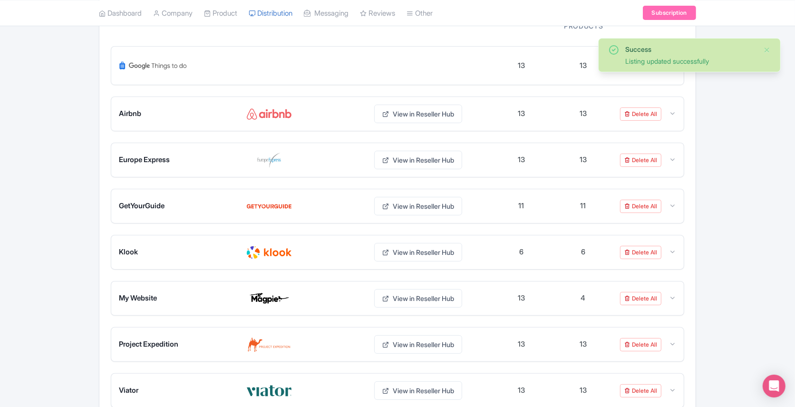
scroll to position [179, 0]
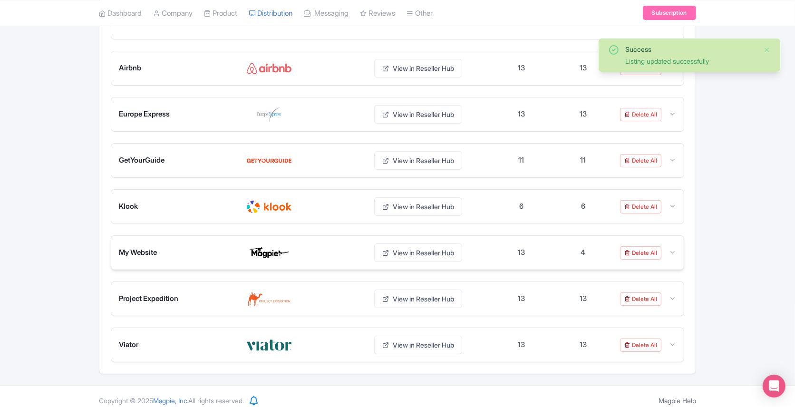
click at [672, 249] on icon at bounding box center [672, 252] width 7 height 7
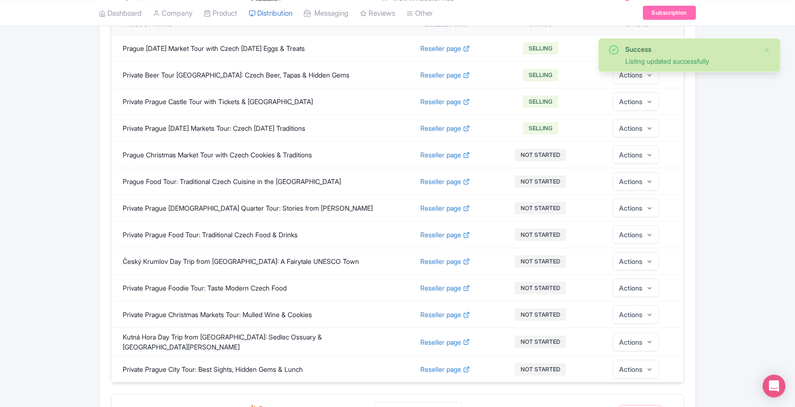
scroll to position [429, 0]
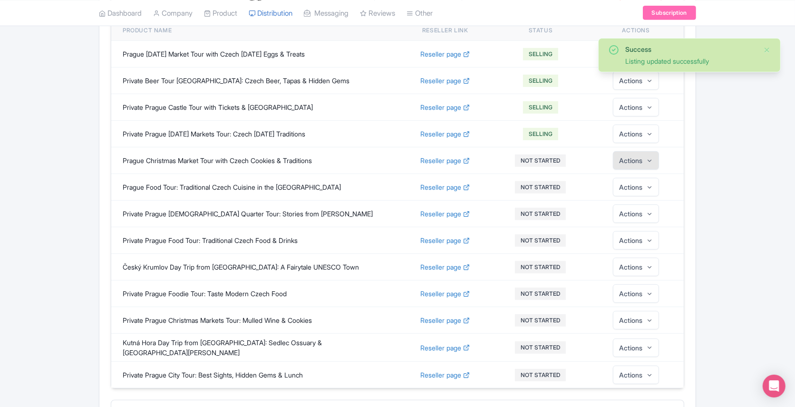
click at [648, 157] on icon "button" at bounding box center [650, 160] width 7 height 7
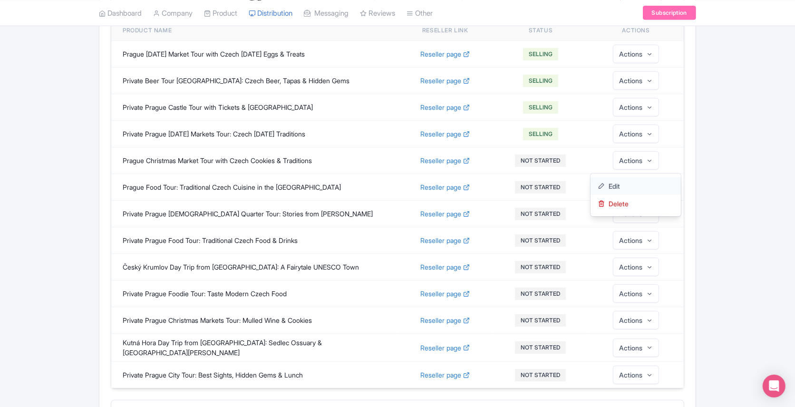
click at [617, 177] on link "Edit" at bounding box center [636, 186] width 90 height 18
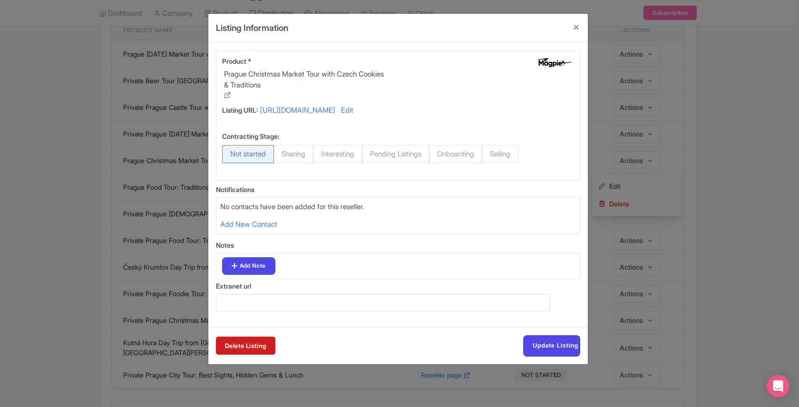
click at [497, 155] on span "Selling" at bounding box center [500, 154] width 37 height 18
click at [491, 155] on input "Selling" at bounding box center [487, 150] width 10 height 10
radio input "true"
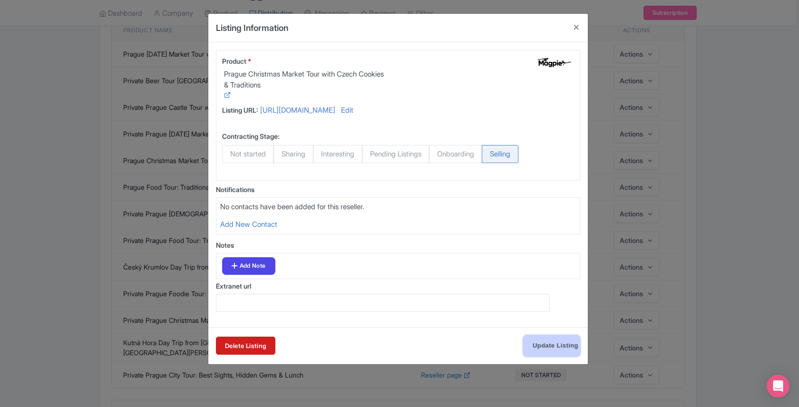
click at [540, 347] on input "Update Listing" at bounding box center [551, 345] width 57 height 21
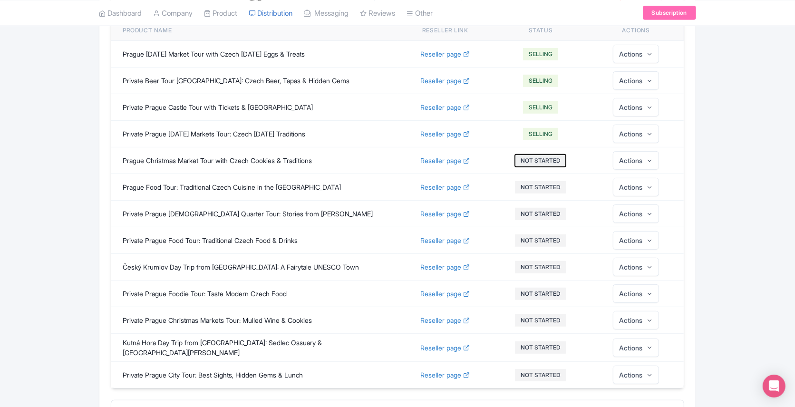
click at [539, 155] on button "NOT STARTED" at bounding box center [540, 161] width 51 height 12
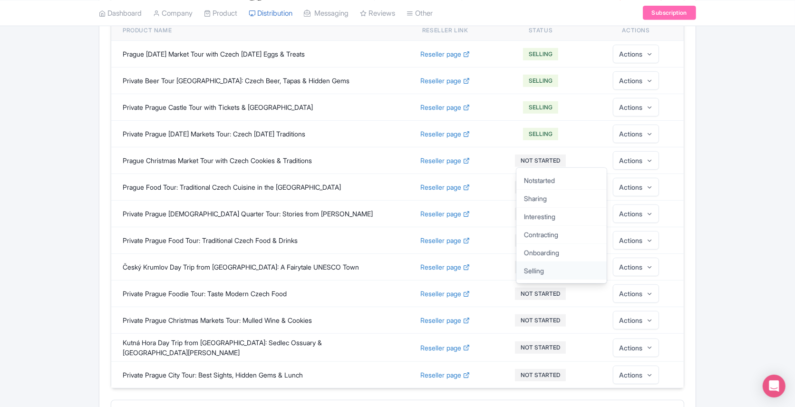
click at [533, 262] on link "Selling" at bounding box center [562, 271] width 90 height 18
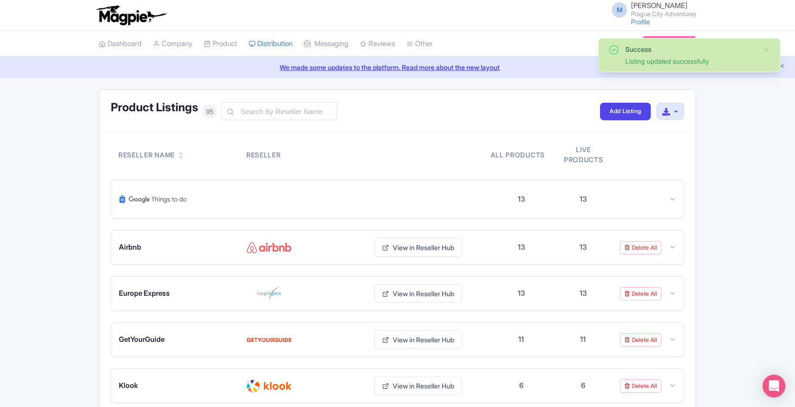
scroll to position [179, 0]
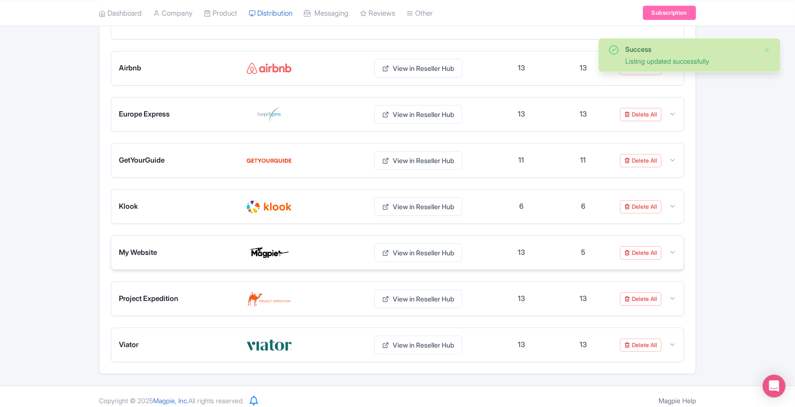
click at [676, 249] on icon at bounding box center [672, 252] width 7 height 7
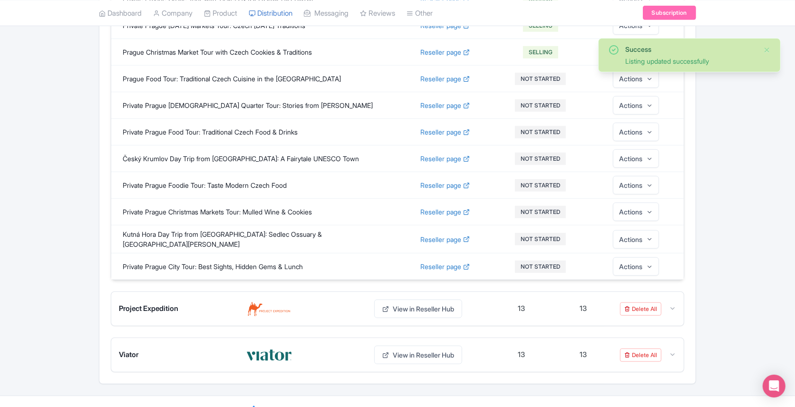
scroll to position [490, 0]
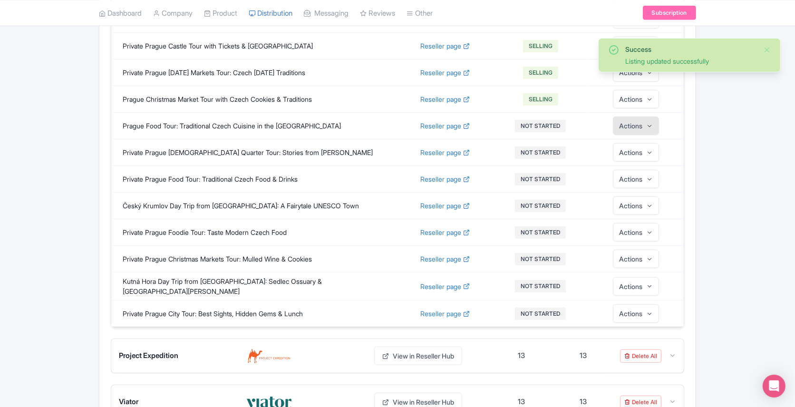
click at [630, 123] on button "Actions" at bounding box center [636, 126] width 46 height 19
click at [622, 143] on link "Edit" at bounding box center [636, 152] width 90 height 18
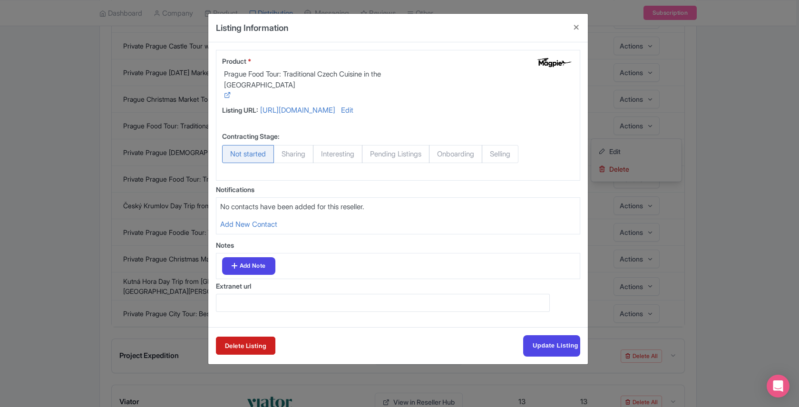
click at [511, 160] on span "Selling" at bounding box center [500, 154] width 37 height 18
click at [491, 155] on input "Selling" at bounding box center [487, 150] width 10 height 10
radio input "true"
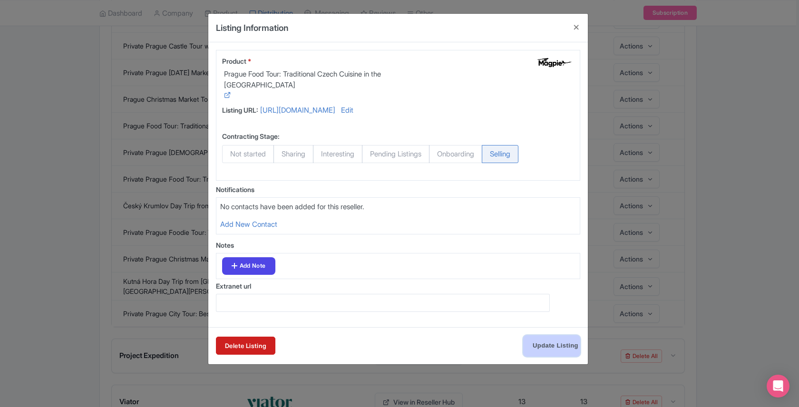
click at [544, 343] on input "Update Listing" at bounding box center [551, 345] width 57 height 21
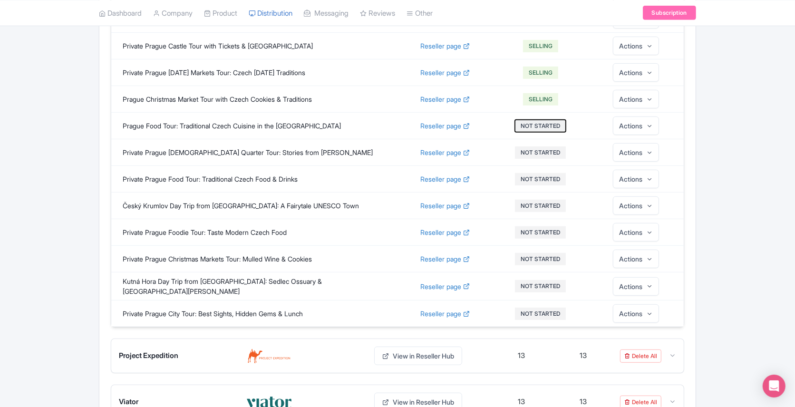
click at [533, 121] on button "NOT STARTED" at bounding box center [540, 126] width 51 height 12
click at [530, 228] on link "Selling" at bounding box center [562, 235] width 90 height 18
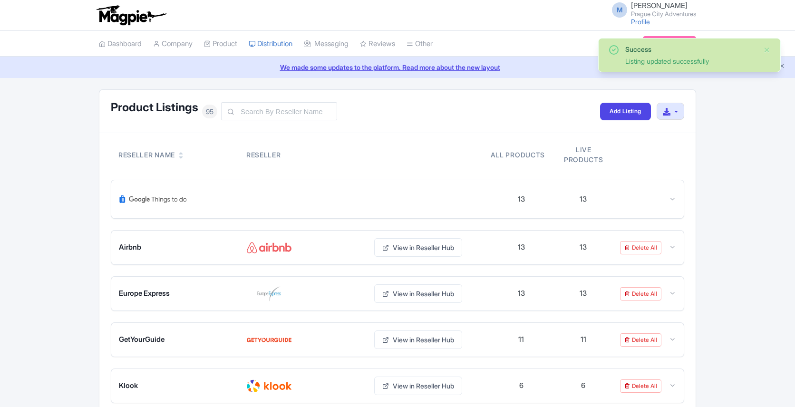
scroll to position [179, 0]
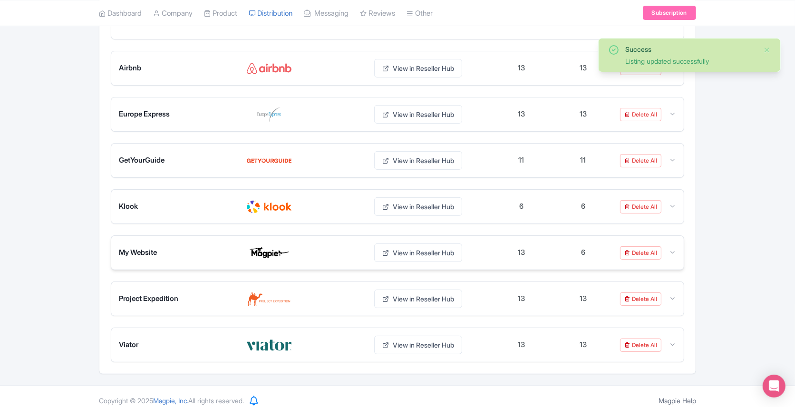
click at [674, 250] on icon at bounding box center [672, 252] width 7 height 7
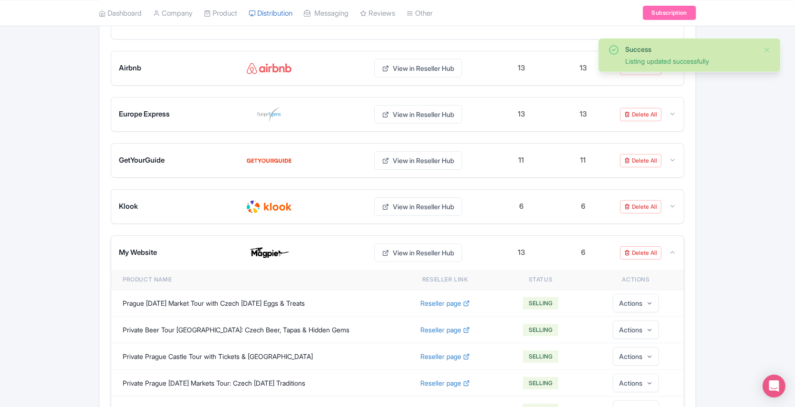
scroll to position [537, 0]
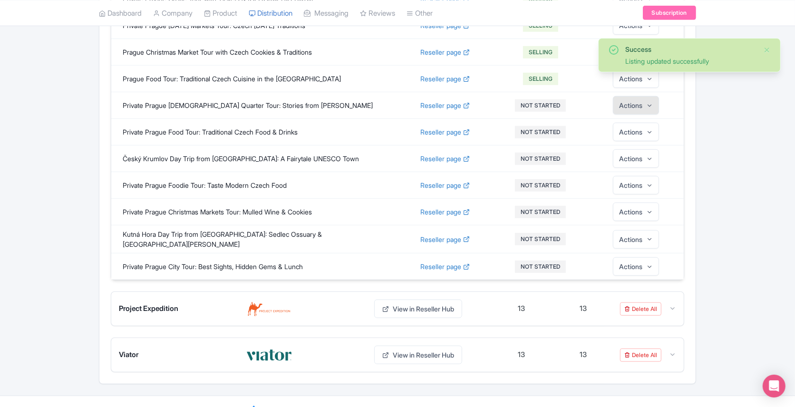
click at [648, 102] on icon "button" at bounding box center [650, 105] width 7 height 7
click at [618, 122] on link "Edit" at bounding box center [636, 131] width 90 height 18
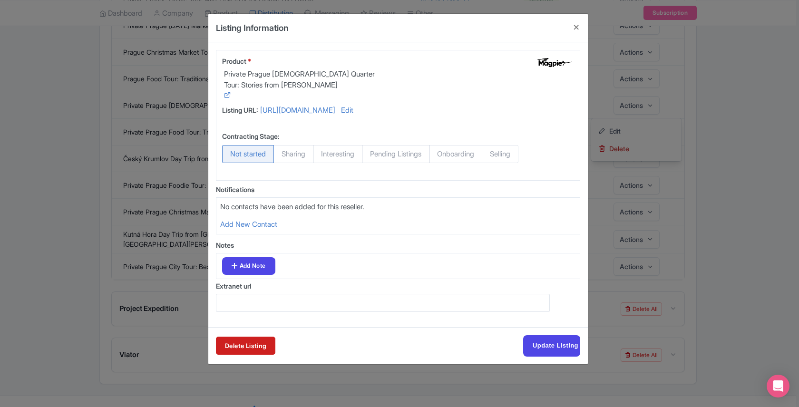
click at [515, 150] on span "Selling" at bounding box center [500, 154] width 37 height 18
click at [491, 150] on input "Selling" at bounding box center [487, 150] width 10 height 10
radio input "true"
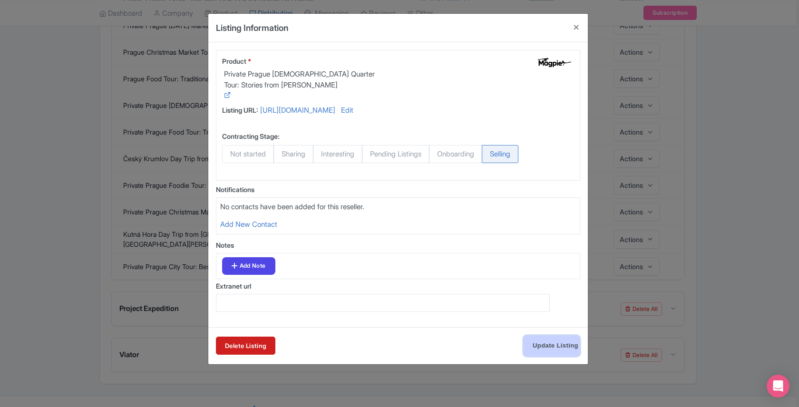
click at [537, 336] on input "Update Listing" at bounding box center [551, 345] width 57 height 21
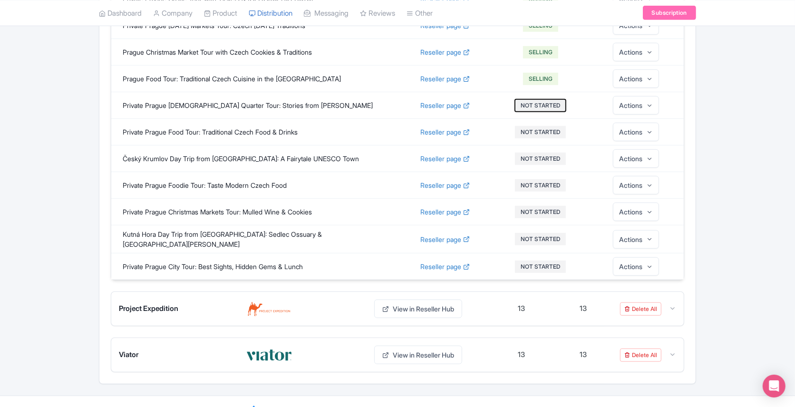
click at [538, 99] on button "NOT STARTED" at bounding box center [540, 105] width 51 height 12
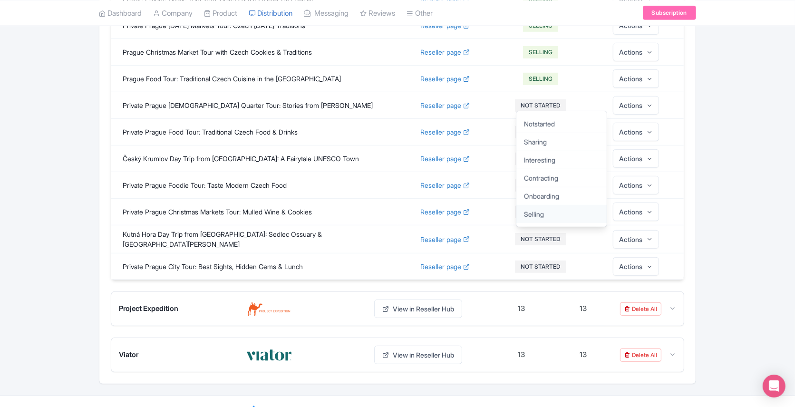
click at [540, 210] on link "Selling" at bounding box center [562, 214] width 90 height 18
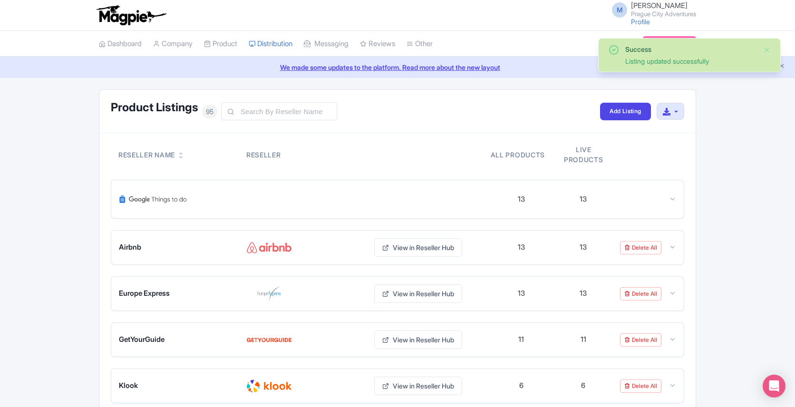
scroll to position [179, 0]
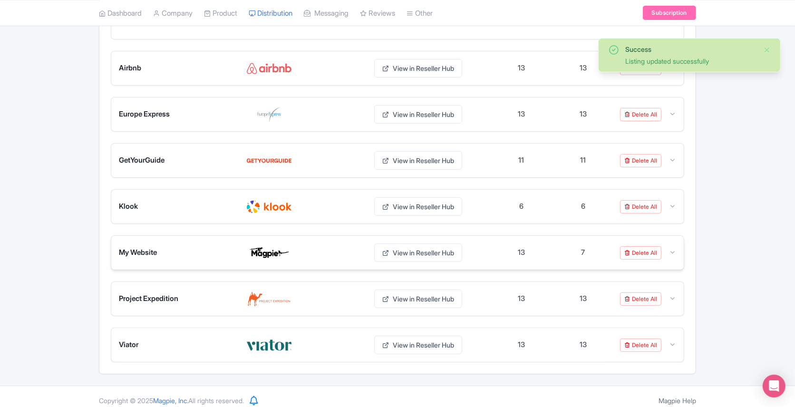
click at [671, 249] on icon at bounding box center [672, 252] width 7 height 7
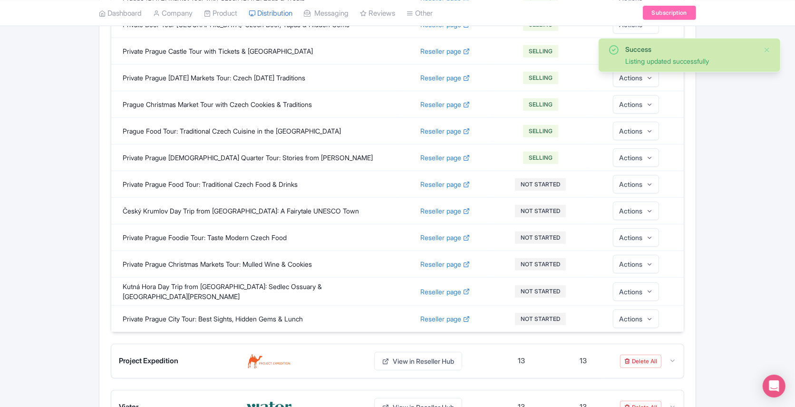
scroll to position [537, 0]
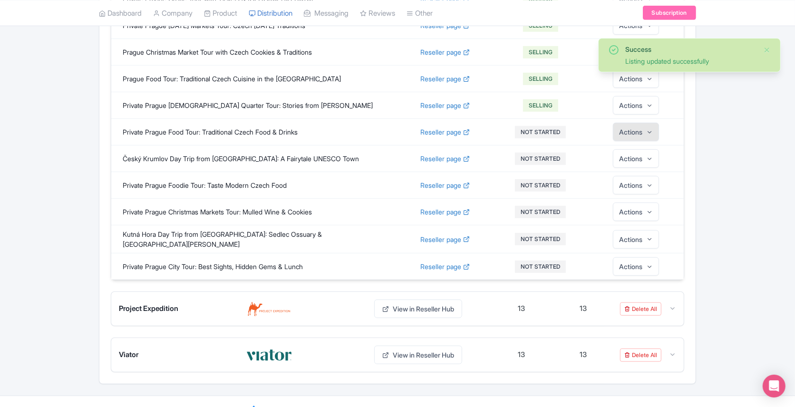
click at [647, 123] on button "Actions" at bounding box center [636, 132] width 46 height 19
click at [623, 149] on link "Edit" at bounding box center [636, 158] width 90 height 18
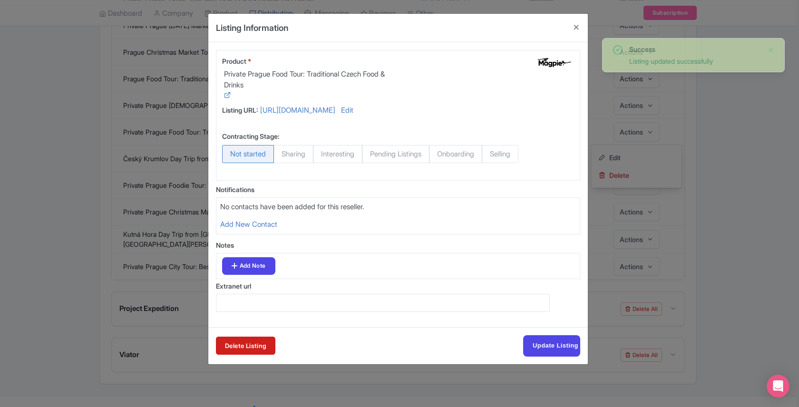
click at [516, 157] on span "Selling" at bounding box center [500, 154] width 37 height 18
click at [491, 155] on input "Selling" at bounding box center [487, 150] width 10 height 10
radio input "true"
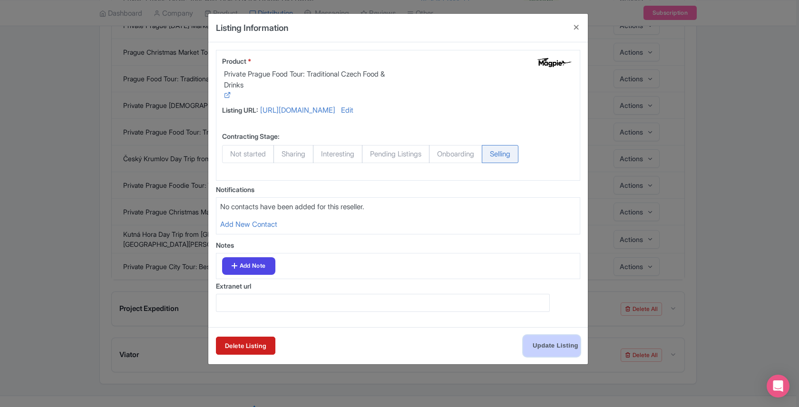
click at [547, 336] on input "Update Listing" at bounding box center [551, 345] width 57 height 21
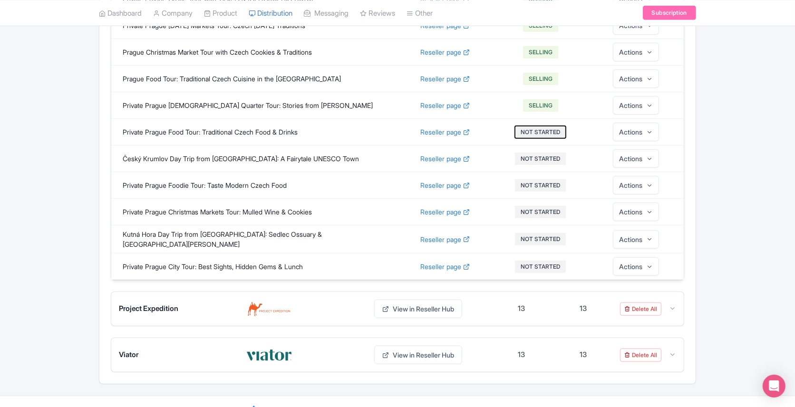
click at [540, 126] on button "NOT STARTED" at bounding box center [540, 132] width 51 height 12
click at [532, 232] on link "Selling" at bounding box center [562, 240] width 90 height 18
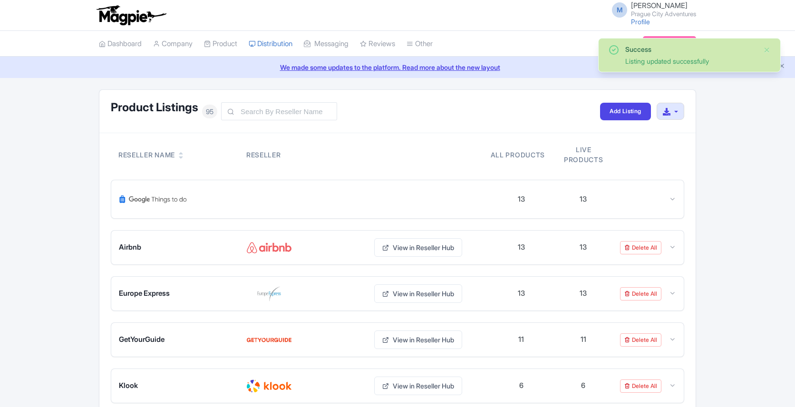
scroll to position [179, 0]
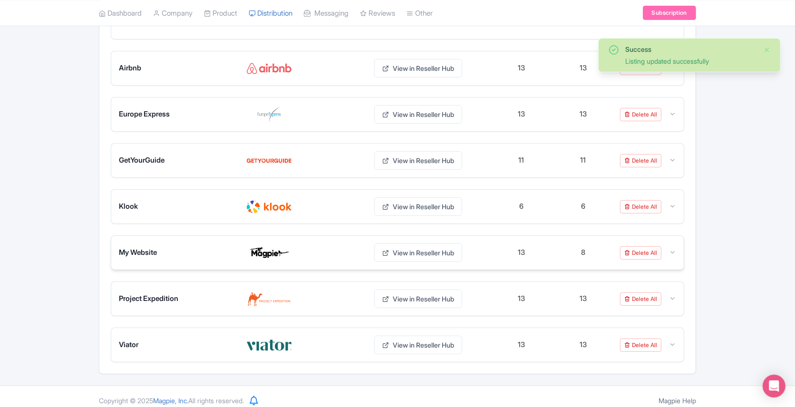
click at [676, 246] on div "Delete All" at bounding box center [648, 252] width 56 height 13
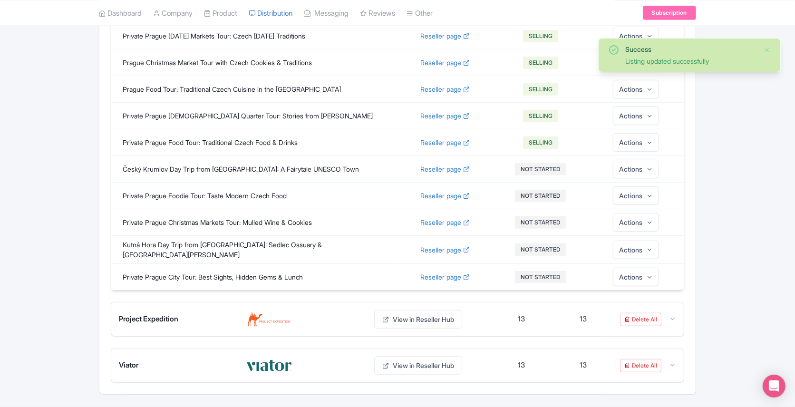
scroll to position [537, 0]
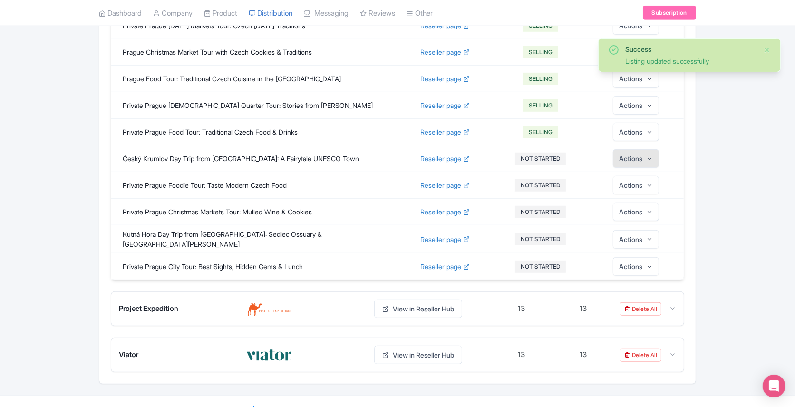
click at [642, 151] on button "Actions" at bounding box center [636, 158] width 46 height 19
click at [628, 176] on link "Edit" at bounding box center [636, 185] width 90 height 18
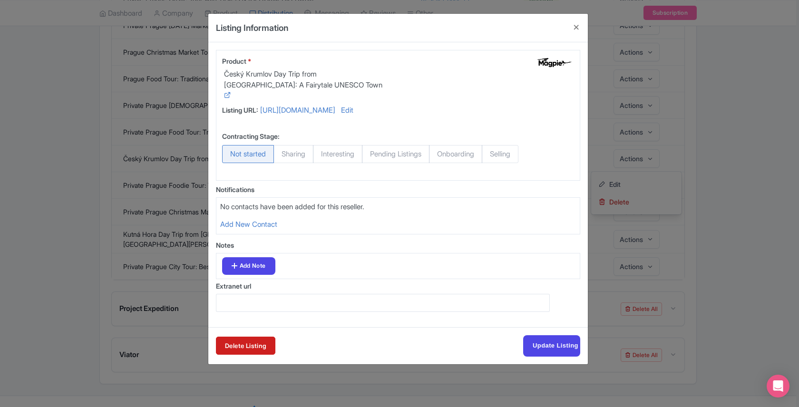
click at [516, 147] on span "Selling" at bounding box center [500, 154] width 37 height 18
click at [491, 147] on input "Selling" at bounding box center [487, 150] width 10 height 10
radio input "true"
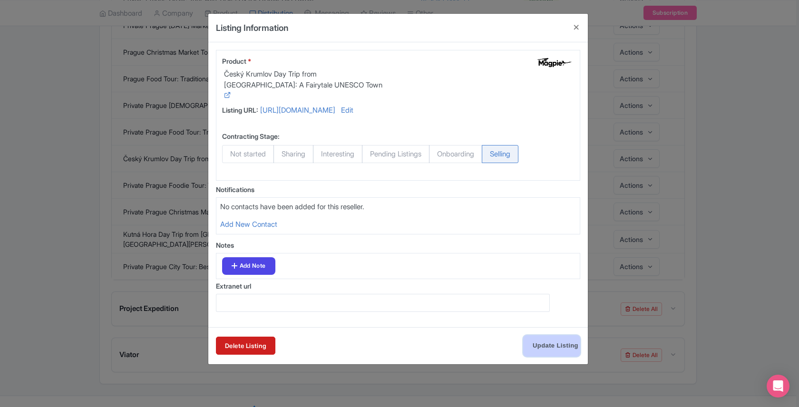
click at [558, 340] on input "Update Listing" at bounding box center [551, 345] width 57 height 21
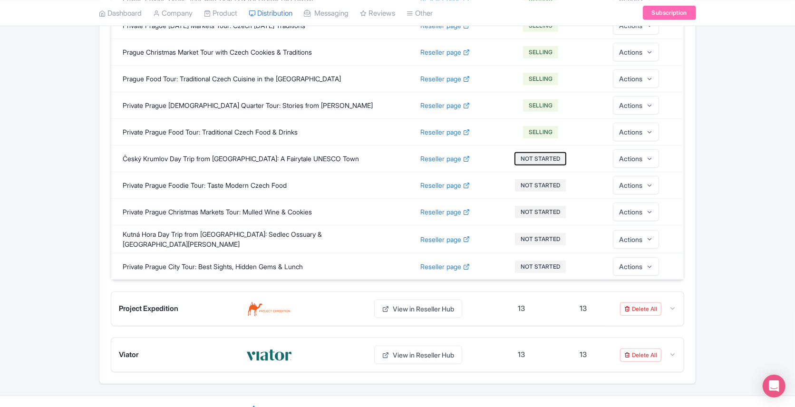
click at [541, 153] on button "NOT STARTED" at bounding box center [540, 159] width 51 height 12
click at [537, 131] on link "Selling" at bounding box center [562, 135] width 90 height 18
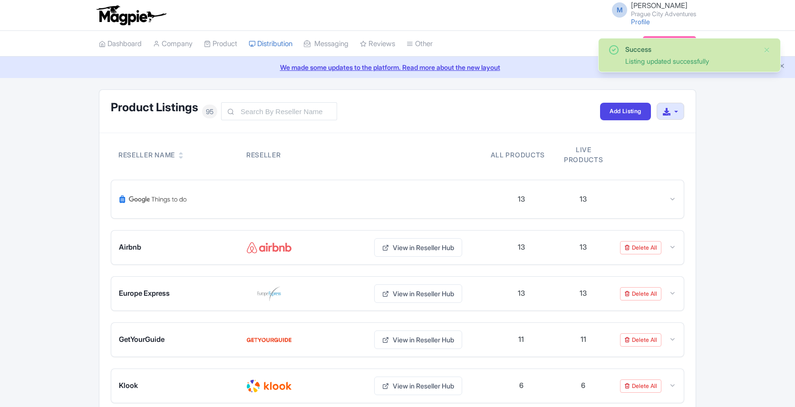
scroll to position [179, 0]
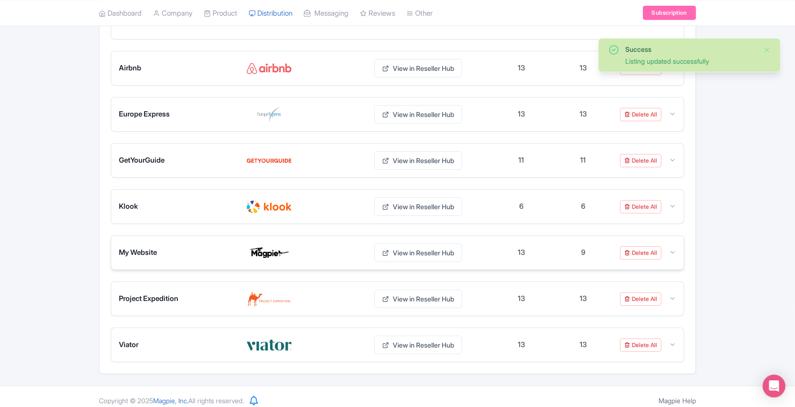
click at [682, 253] on div "My Website View in Reseller Hub 13 9 Delete All" at bounding box center [397, 253] width 573 height 34
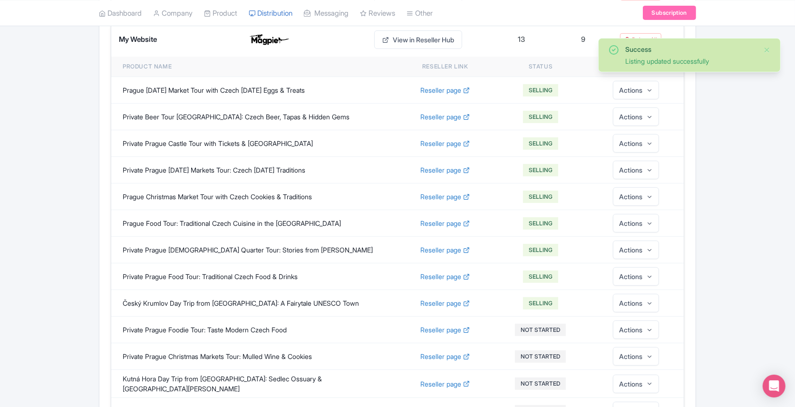
scroll to position [537, 0]
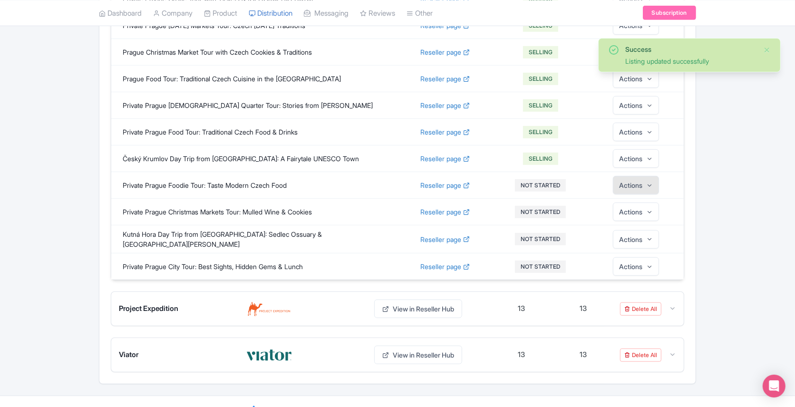
click at [644, 176] on button "Actions" at bounding box center [636, 185] width 46 height 19
click at [622, 202] on link "Edit" at bounding box center [636, 211] width 90 height 18
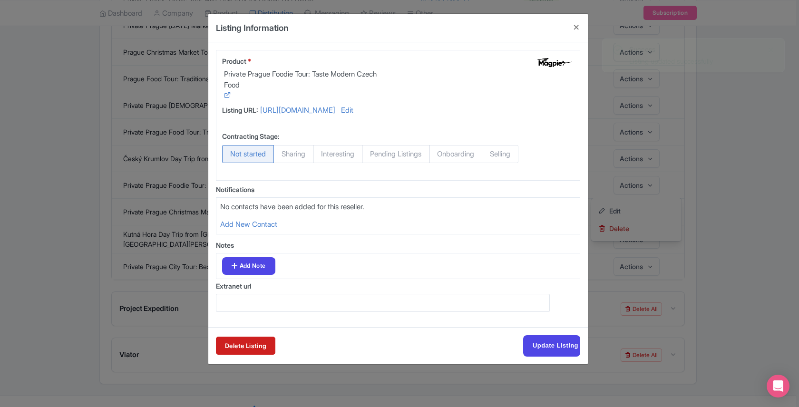
click at [511, 157] on span "Selling" at bounding box center [500, 154] width 37 height 18
click at [491, 155] on input "Selling" at bounding box center [487, 150] width 10 height 10
radio input "true"
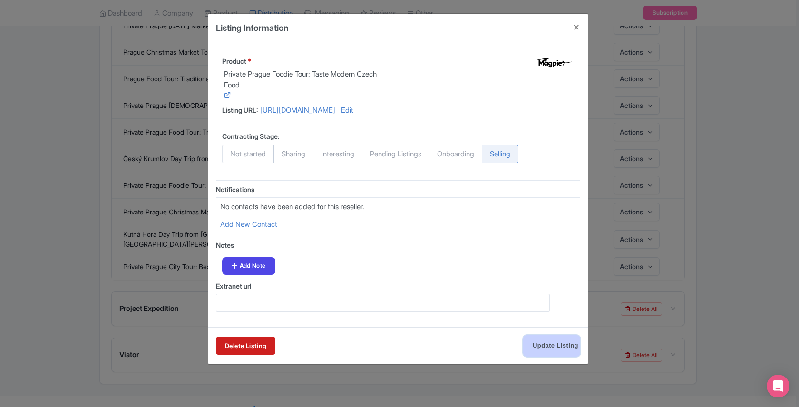
click at [549, 345] on input "Update Listing" at bounding box center [551, 345] width 57 height 21
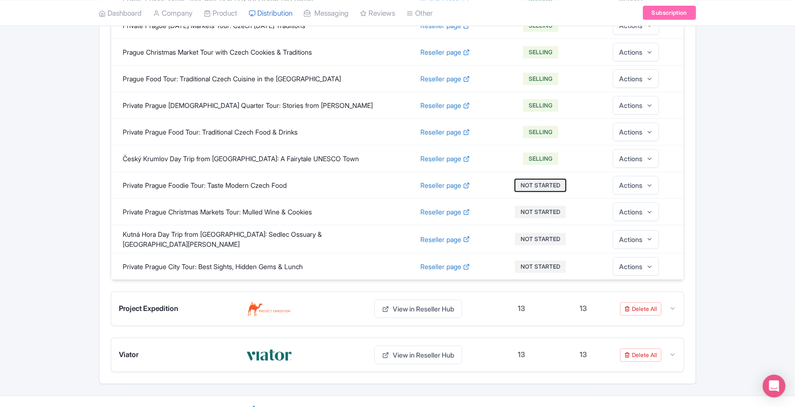
click at [541, 179] on button "NOT STARTED" at bounding box center [540, 185] width 51 height 12
click at [539, 155] on link "Selling" at bounding box center [562, 161] width 90 height 18
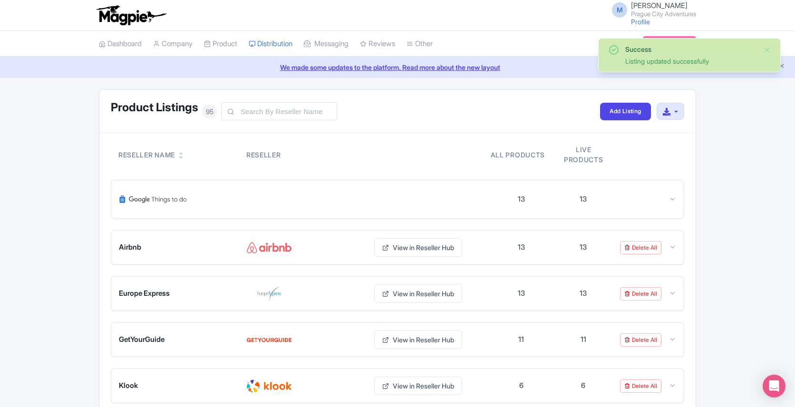
scroll to position [179, 0]
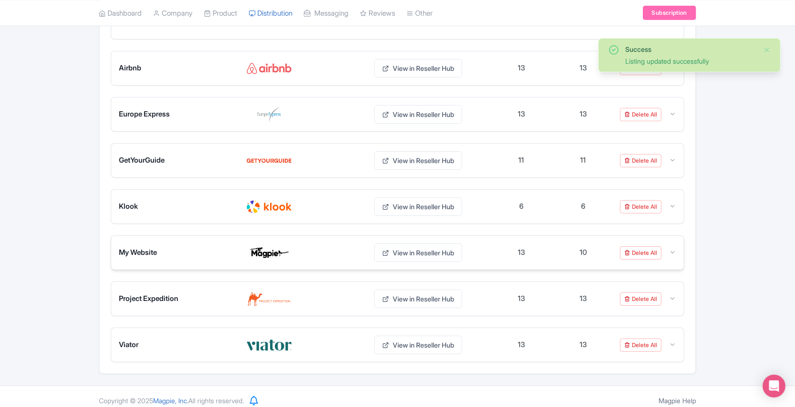
click at [673, 247] on div at bounding box center [672, 252] width 7 height 11
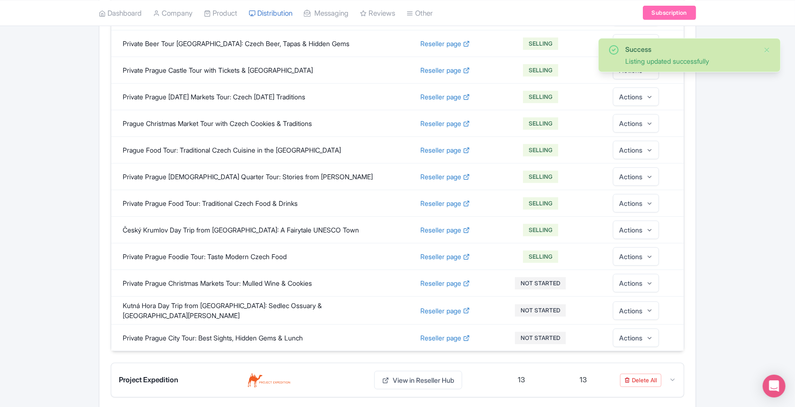
scroll to position [537, 0]
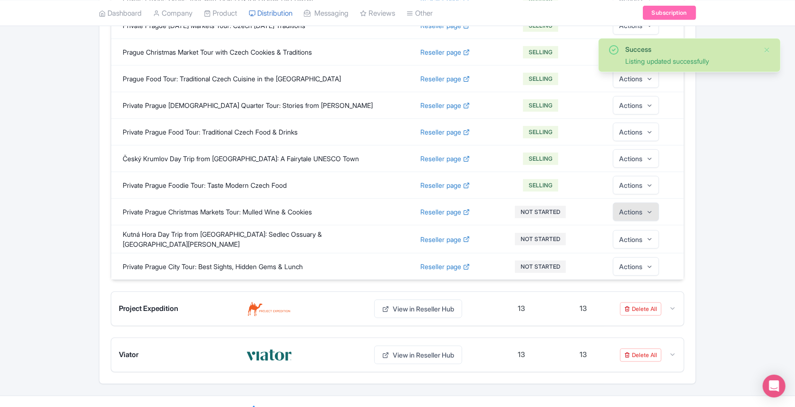
click at [642, 203] on button "Actions" at bounding box center [636, 212] width 46 height 19
click at [630, 229] on link "Edit" at bounding box center [636, 238] width 90 height 18
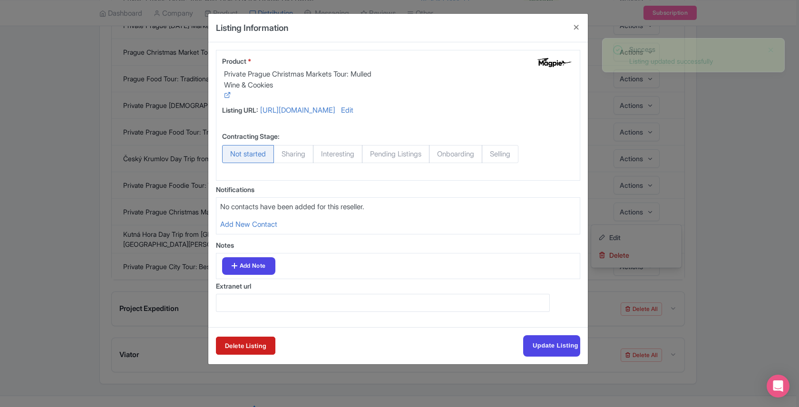
click at [509, 159] on span "Selling" at bounding box center [500, 154] width 37 height 18
click at [491, 155] on input "Selling" at bounding box center [487, 150] width 10 height 10
radio input "true"
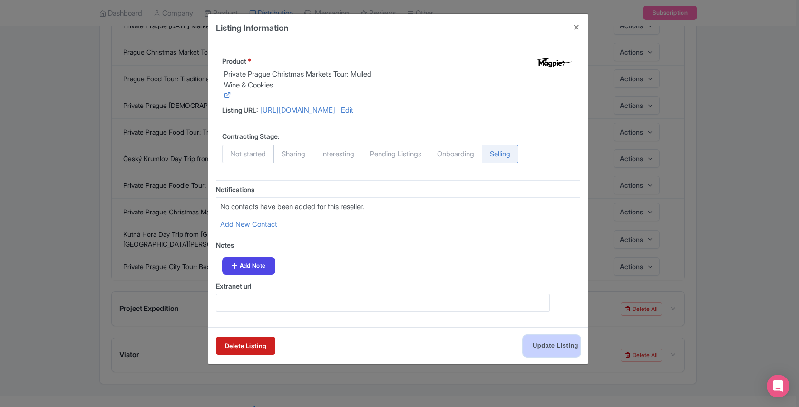
click at [546, 343] on input "Update Listing" at bounding box center [551, 345] width 57 height 21
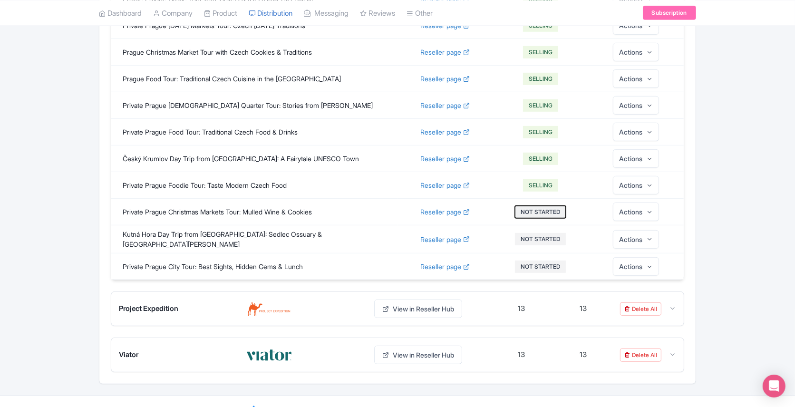
click at [542, 206] on button "NOT STARTED" at bounding box center [540, 212] width 51 height 12
click at [537, 184] on link "Selling" at bounding box center [562, 187] width 90 height 18
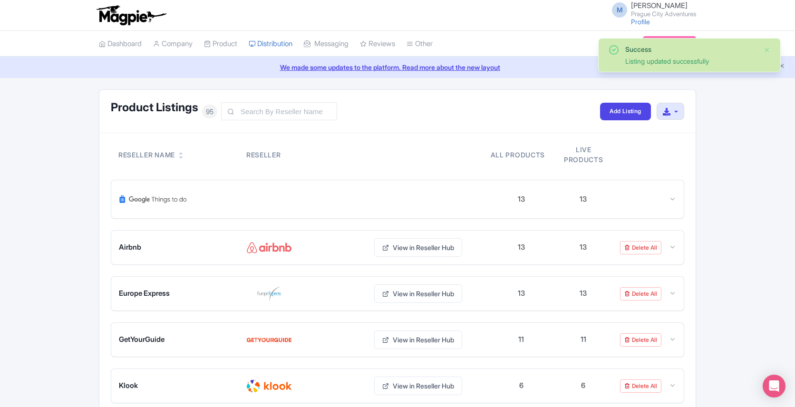
scroll to position [179, 0]
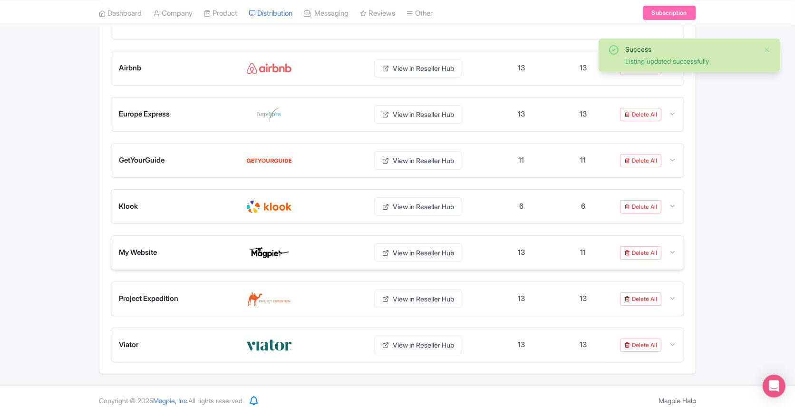
click at [673, 249] on icon at bounding box center [672, 252] width 7 height 7
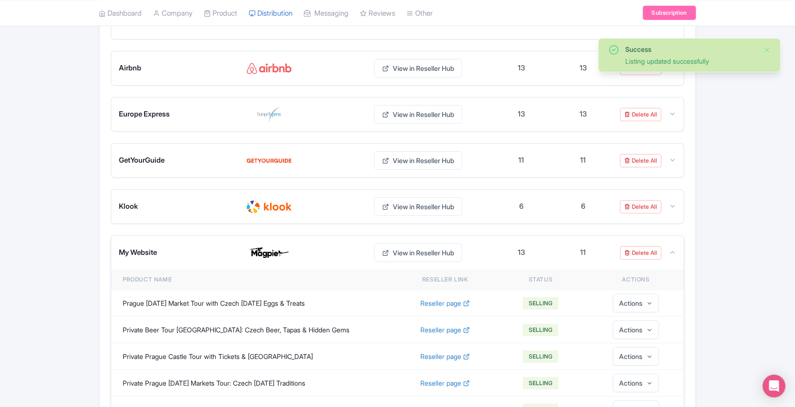
scroll to position [537, 0]
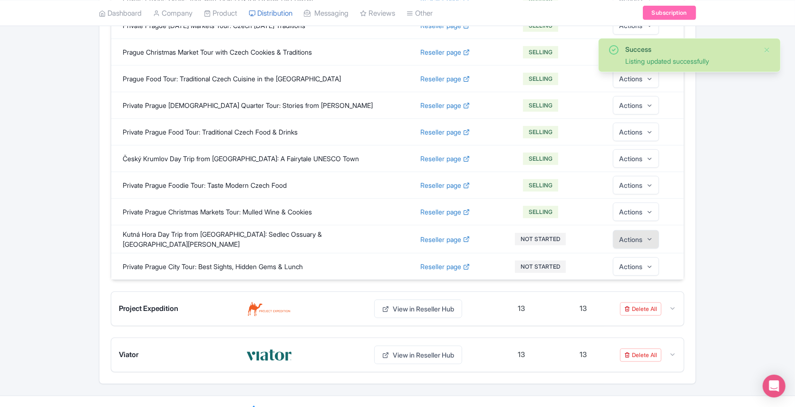
click at [635, 230] on button "Actions" at bounding box center [636, 239] width 46 height 19
click at [610, 191] on link "Edit" at bounding box center [635, 200] width 90 height 18
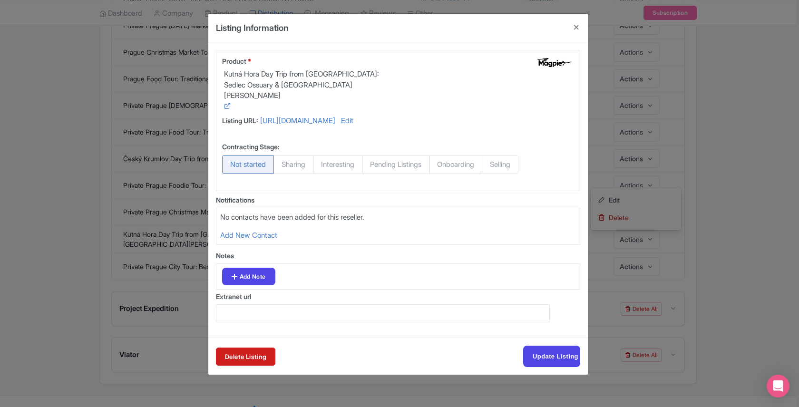
click at [502, 156] on span "Selling" at bounding box center [500, 165] width 37 height 18
click at [491, 156] on input "Selling" at bounding box center [487, 161] width 10 height 10
radio input "true"
click at [547, 351] on input "Update Listing" at bounding box center [551, 356] width 57 height 21
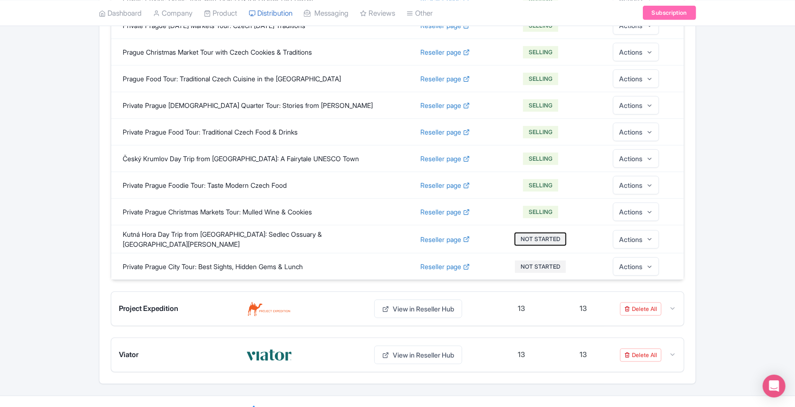
click at [542, 233] on button "NOT STARTED" at bounding box center [540, 239] width 51 height 12
click at [542, 210] on link "Selling" at bounding box center [562, 213] width 90 height 18
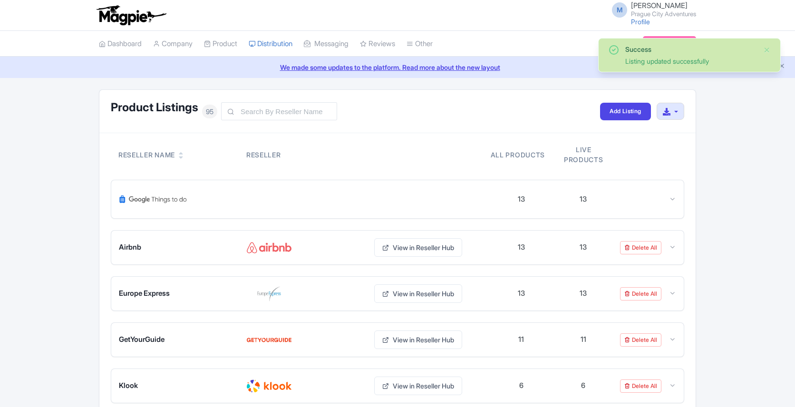
scroll to position [179, 0]
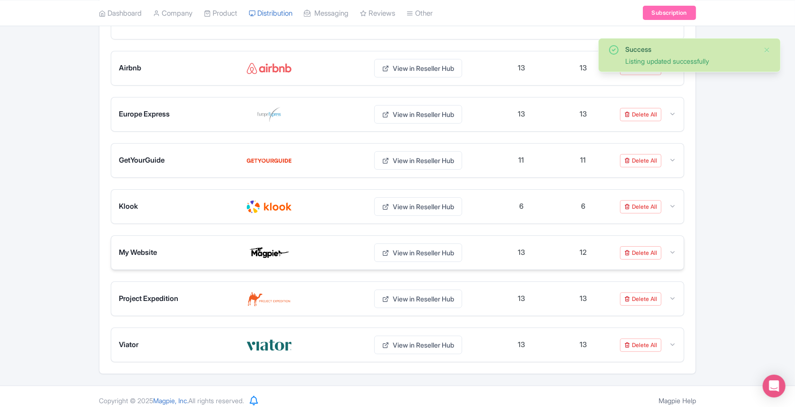
click at [668, 251] on div "Delete All" at bounding box center [648, 252] width 56 height 13
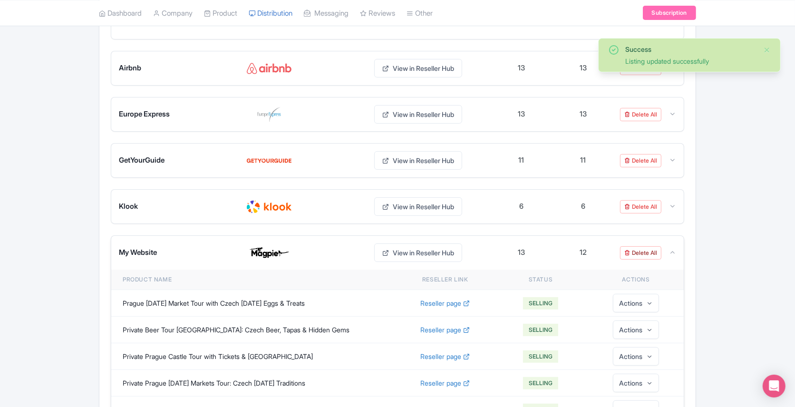
scroll to position [537, 0]
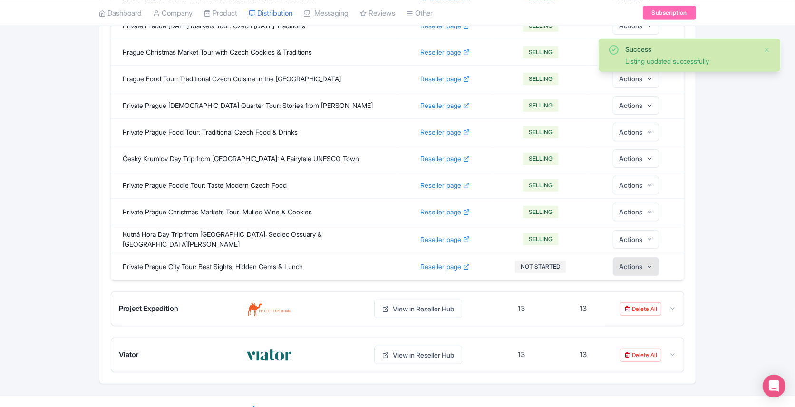
click at [635, 257] on button "Actions" at bounding box center [636, 266] width 46 height 19
click at [617, 218] on link "Edit" at bounding box center [635, 227] width 90 height 18
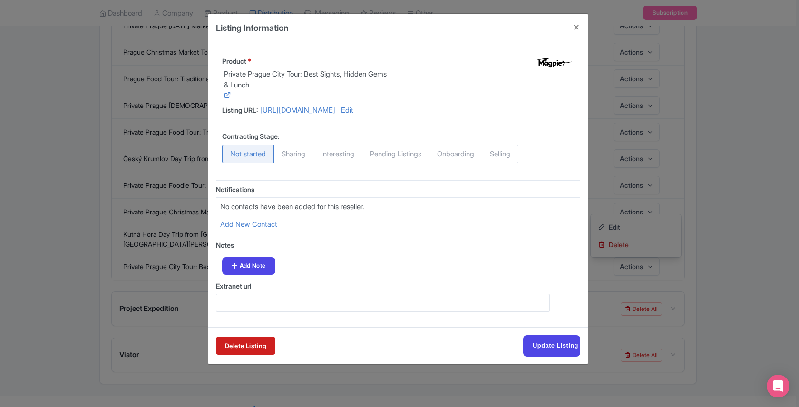
click at [515, 151] on span "Selling" at bounding box center [500, 154] width 37 height 18
click at [491, 151] on input "Selling" at bounding box center [487, 150] width 10 height 10
radio input "true"
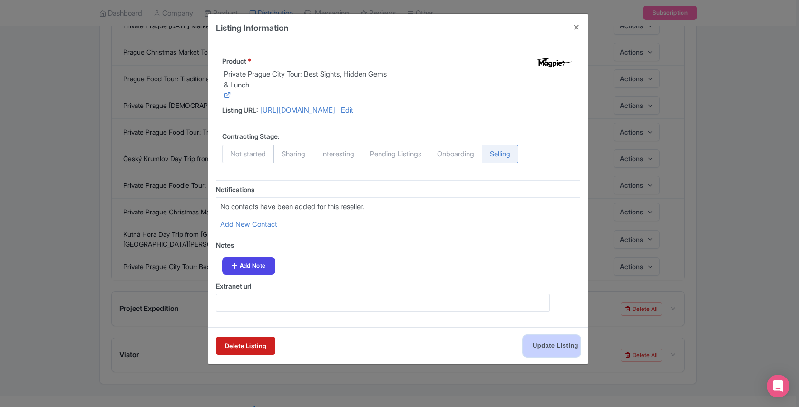
click at [529, 340] on input "Update Listing" at bounding box center [551, 345] width 57 height 21
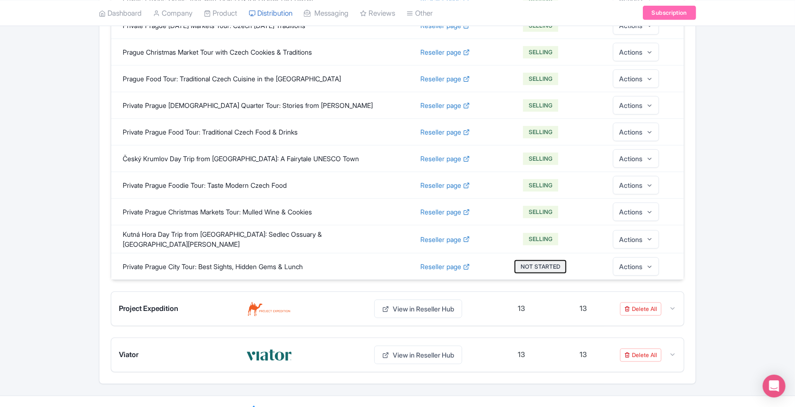
click at [537, 261] on button "NOT STARTED" at bounding box center [540, 267] width 51 height 12
click at [536, 230] on link "Selling" at bounding box center [562, 239] width 90 height 18
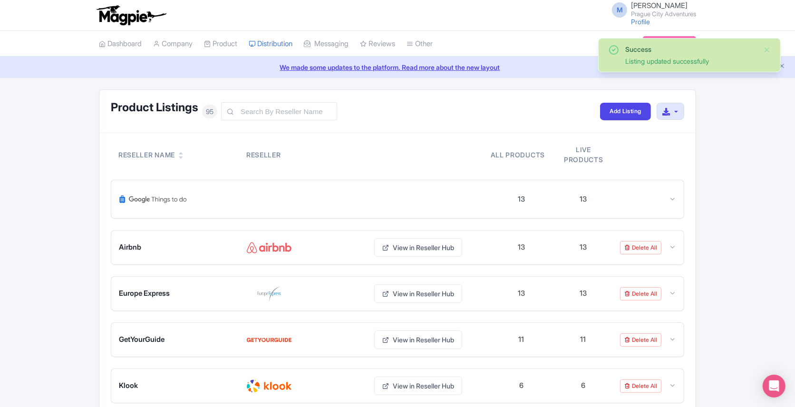
scroll to position [179, 0]
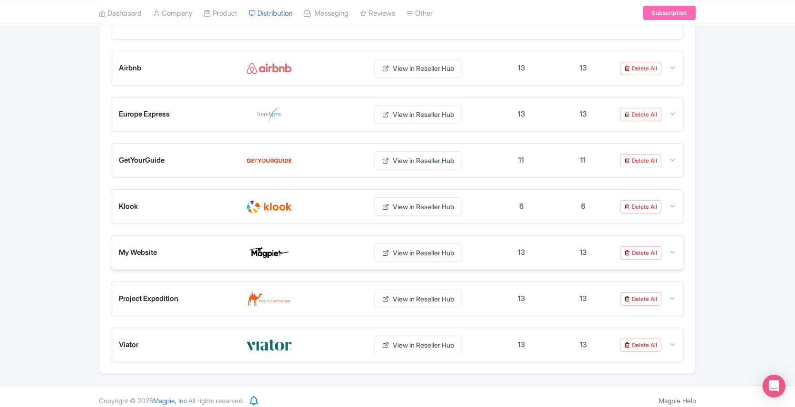
click at [265, 248] on img at bounding box center [269, 252] width 46 height 15
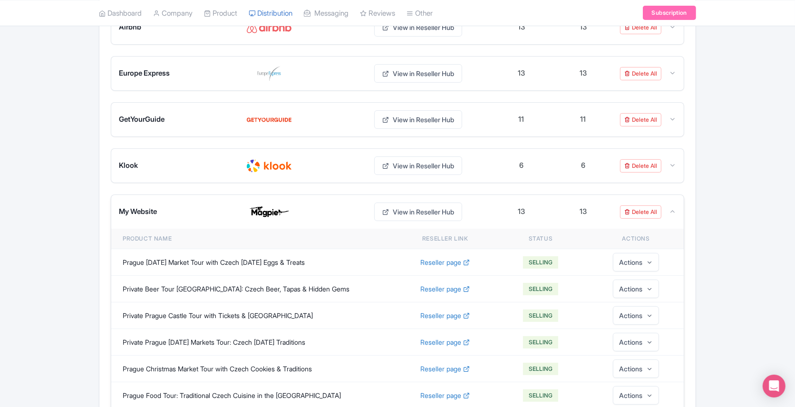
scroll to position [185, 0]
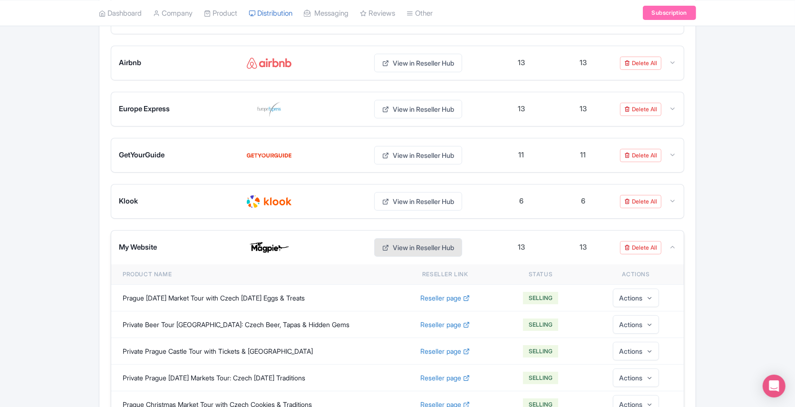
click at [422, 239] on link "View in Reseller Hub" at bounding box center [418, 247] width 88 height 19
click at [431, 192] on link "View in Reseller Hub" at bounding box center [418, 201] width 88 height 19
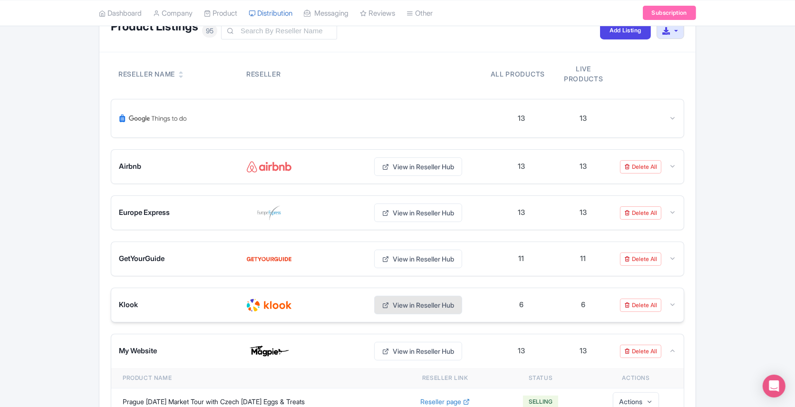
scroll to position [0, 0]
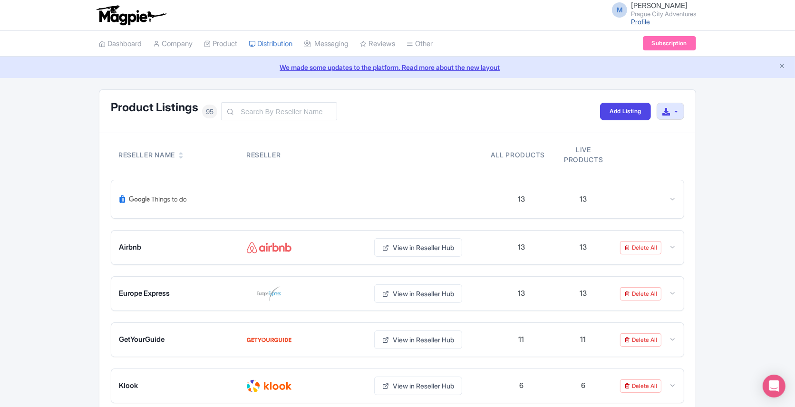
click at [640, 19] on link "Profile" at bounding box center [640, 22] width 19 height 8
click at [189, 48] on link "Company" at bounding box center [172, 44] width 39 height 26
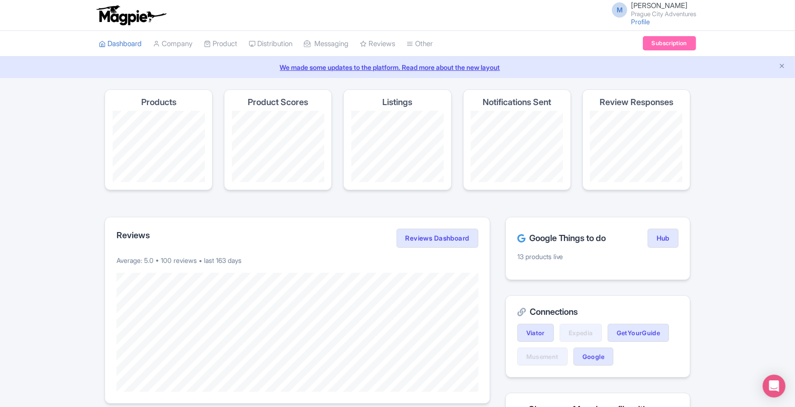
click at [169, 42] on link "Company" at bounding box center [172, 44] width 39 height 26
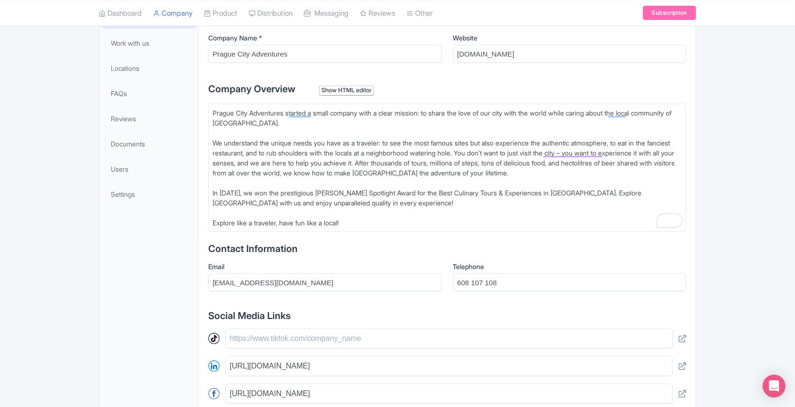
scroll to position [165, 0]
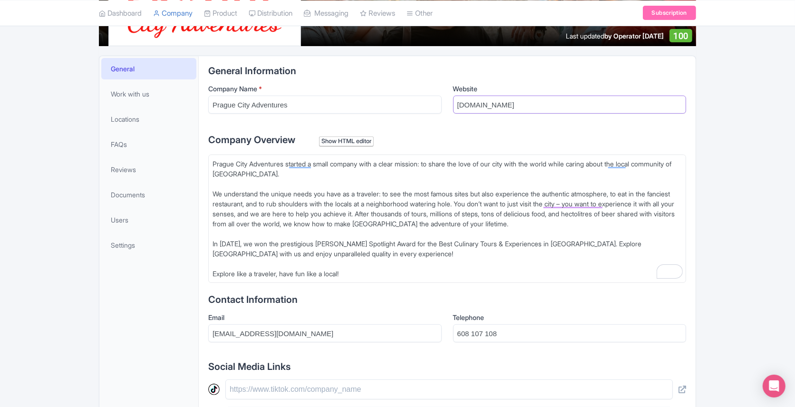
click at [510, 105] on input "[DOMAIN_NAME]" at bounding box center [570, 105] width 234 height 18
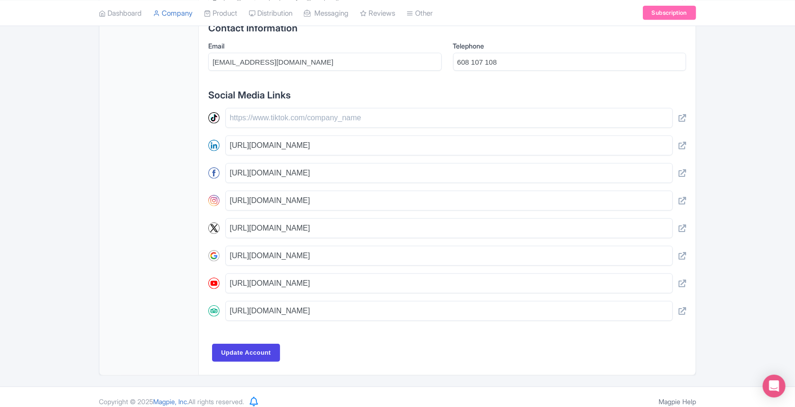
scroll to position [440, 0]
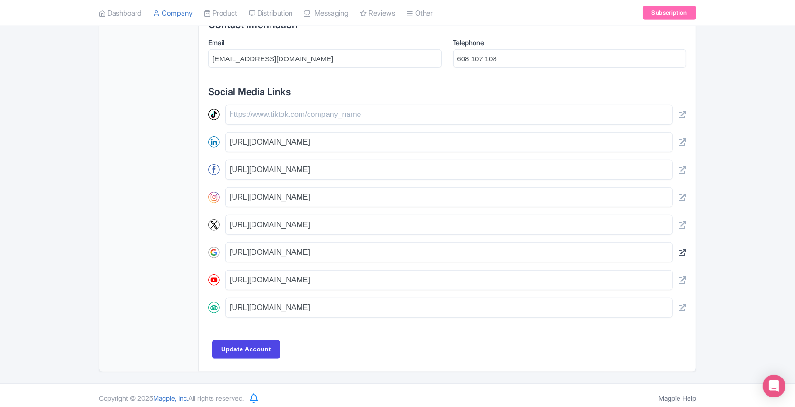
click at [683, 249] on icon at bounding box center [683, 253] width 8 height 8
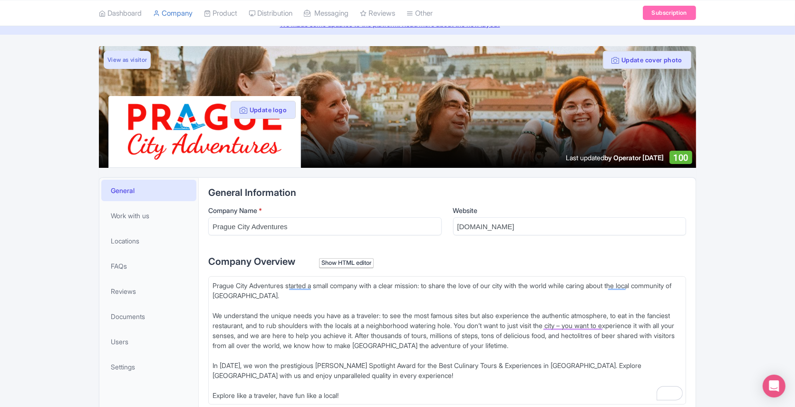
scroll to position [39, 0]
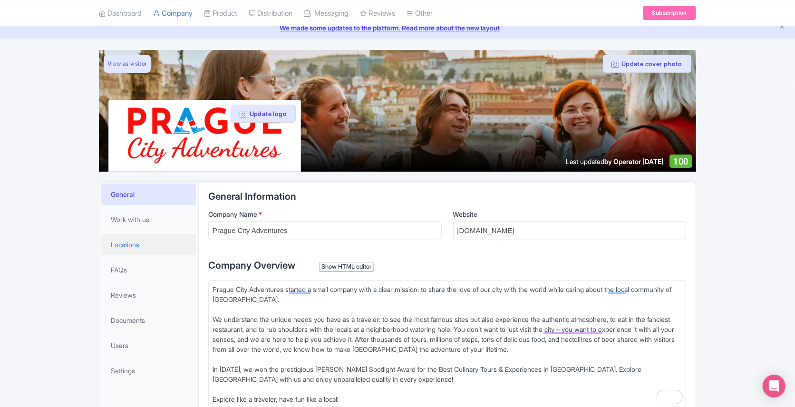
click at [133, 240] on span "Locations" at bounding box center [125, 245] width 29 height 10
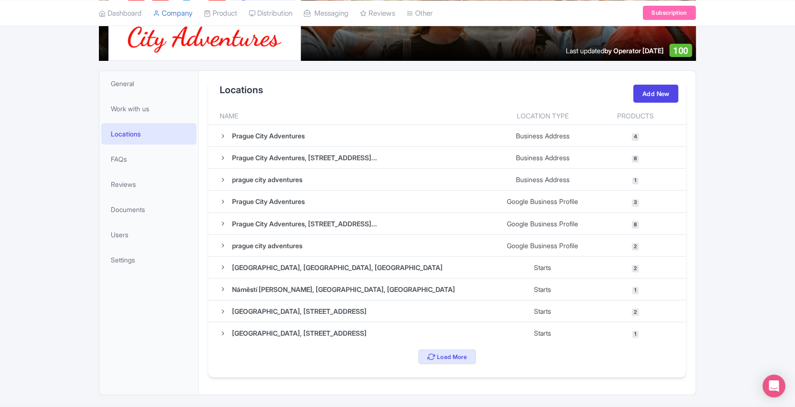
scroll to position [163, 0]
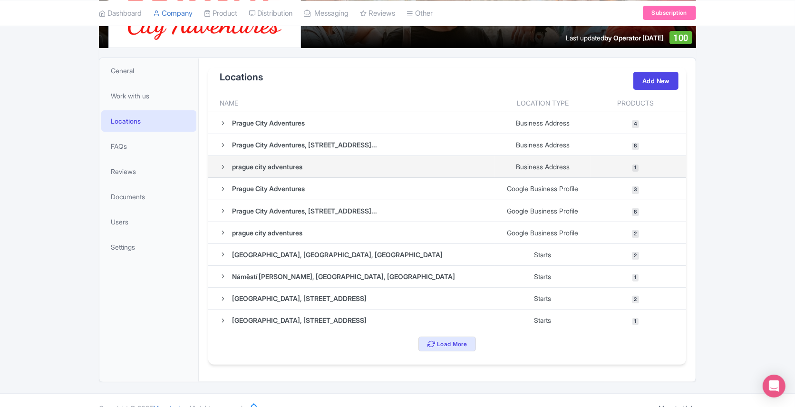
click at [637, 165] on span "1" at bounding box center [636, 169] width 6 height 8
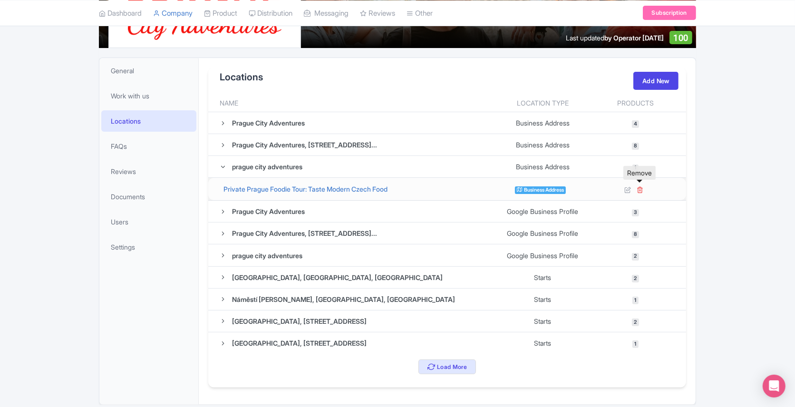
click at [638, 186] on icon at bounding box center [640, 189] width 7 height 7
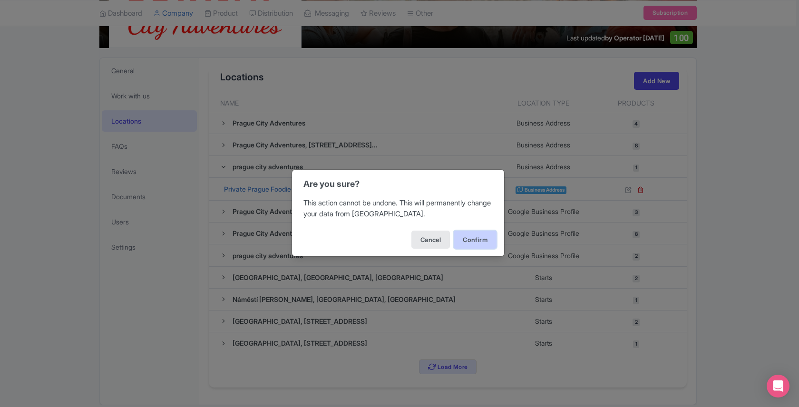
click at [467, 238] on button "Confirm" at bounding box center [475, 240] width 43 height 18
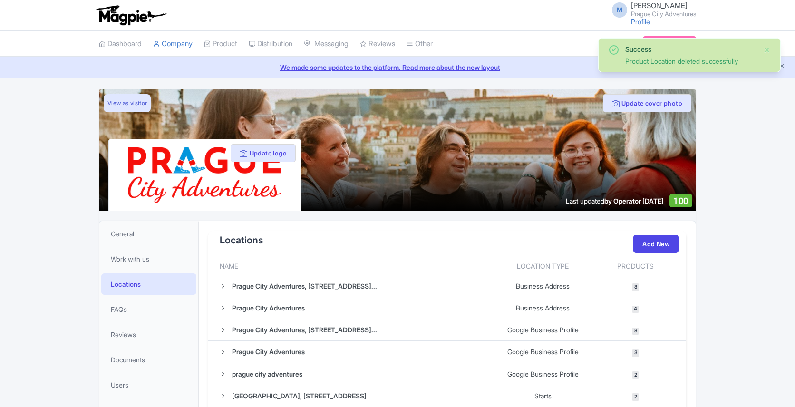
scroll to position [67, 0]
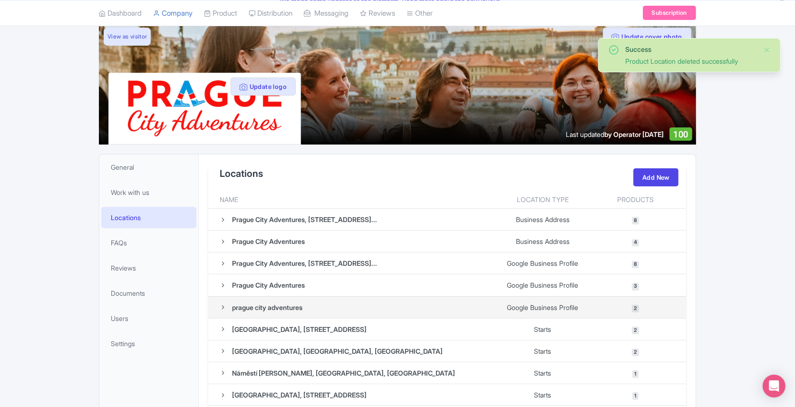
click at [636, 305] on span "2" at bounding box center [635, 309] width 7 height 8
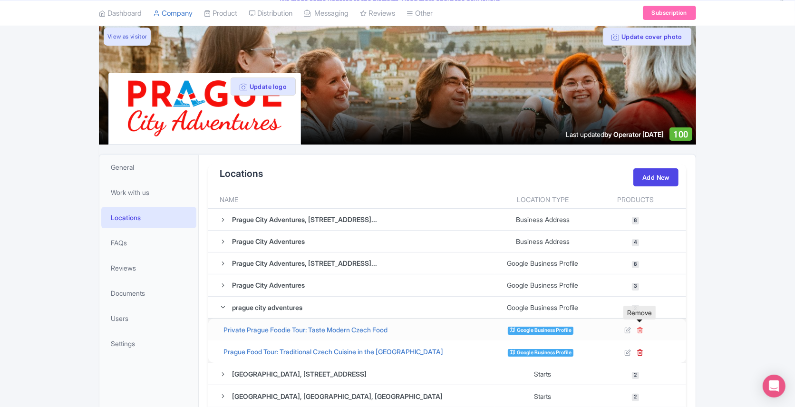
click at [641, 327] on icon at bounding box center [640, 330] width 7 height 7
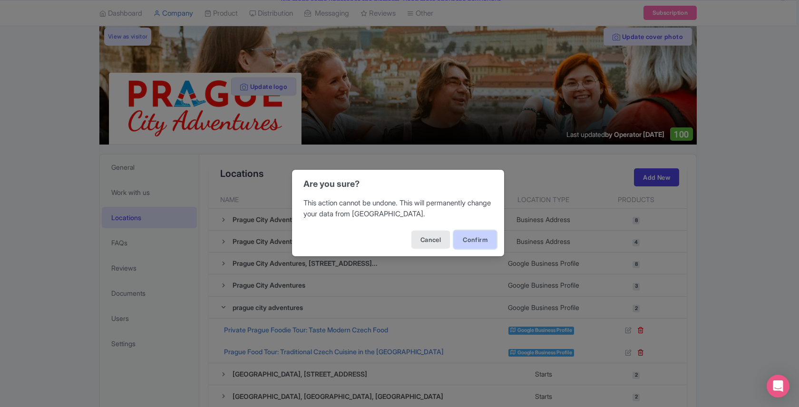
click at [482, 240] on button "Confirm" at bounding box center [475, 240] width 43 height 18
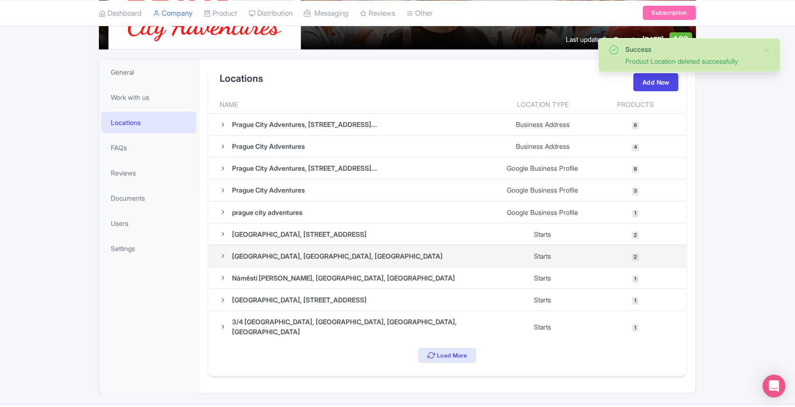
scroll to position [161, 0]
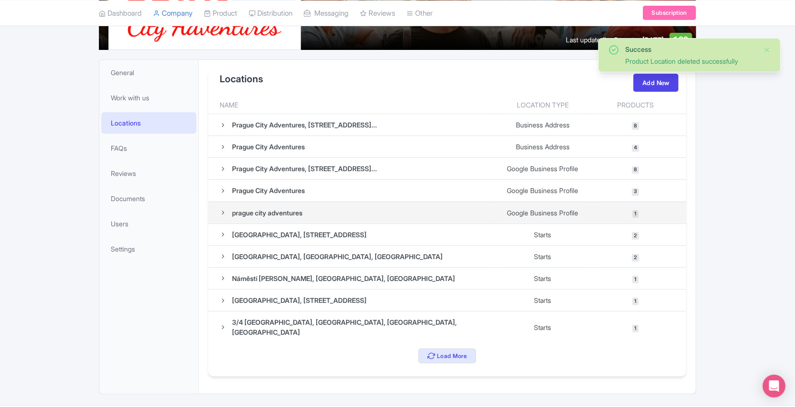
click at [634, 210] on span "1" at bounding box center [636, 214] width 6 height 8
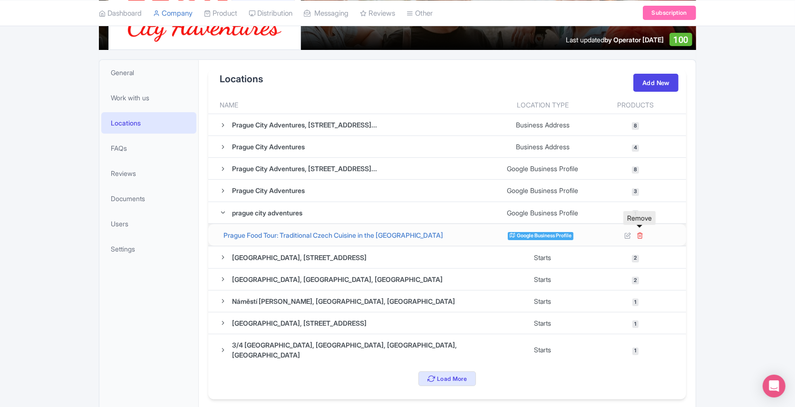
click at [641, 233] on icon at bounding box center [640, 235] width 7 height 7
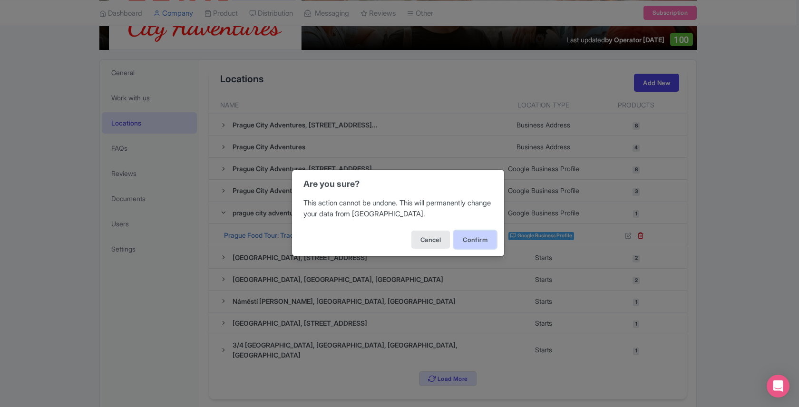
click at [467, 242] on button "Confirm" at bounding box center [475, 240] width 43 height 18
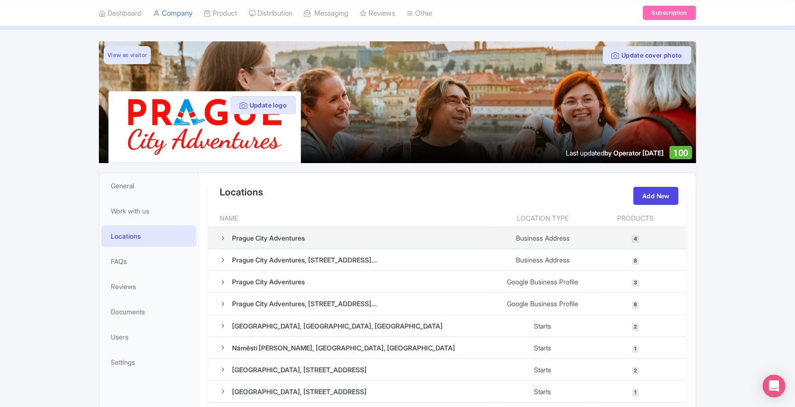
scroll to position [58, 0]
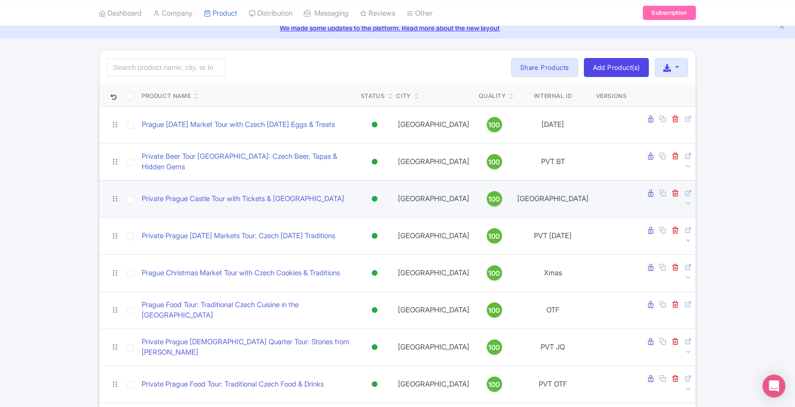
scroll to position [48, 0]
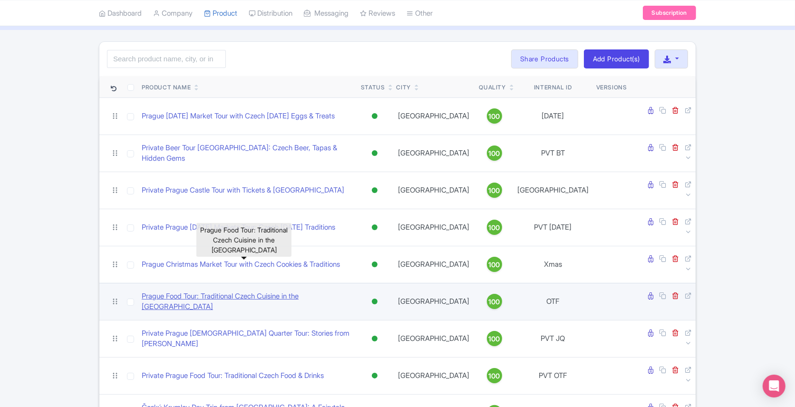
click at [225, 291] on link "Prague Food Tour: Traditional Czech Cuisine in the [GEOGRAPHIC_DATA]" at bounding box center [248, 301] width 212 height 21
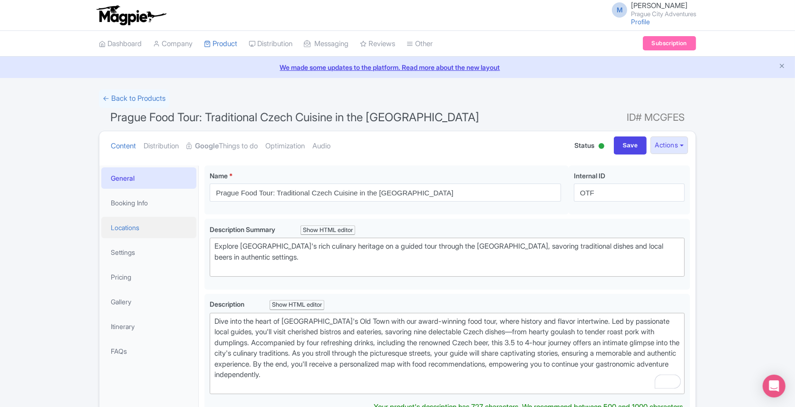
click at [127, 224] on link "Locations" at bounding box center [148, 227] width 95 height 21
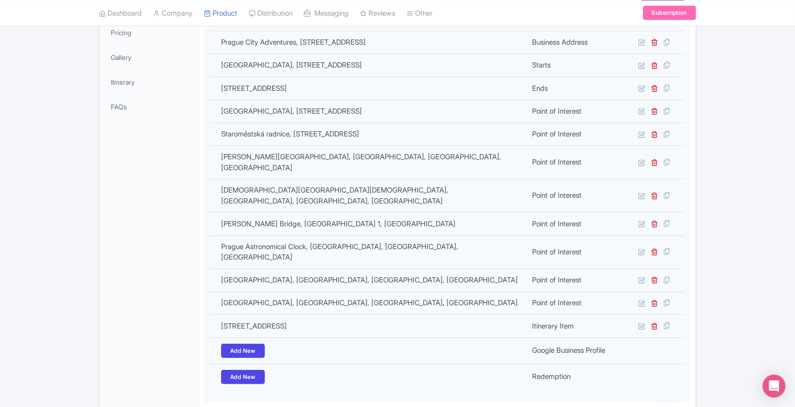
scroll to position [286, 0]
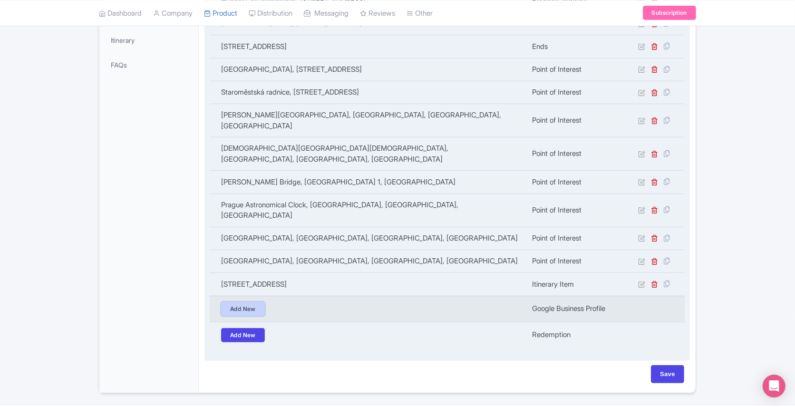
click at [253, 302] on link "Add New" at bounding box center [243, 309] width 44 height 14
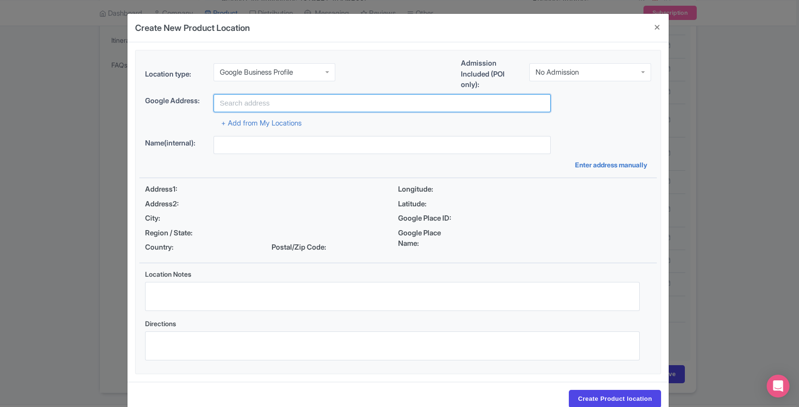
click at [265, 106] on input "text" at bounding box center [382, 103] width 337 height 18
type input "Prague City Adventures"
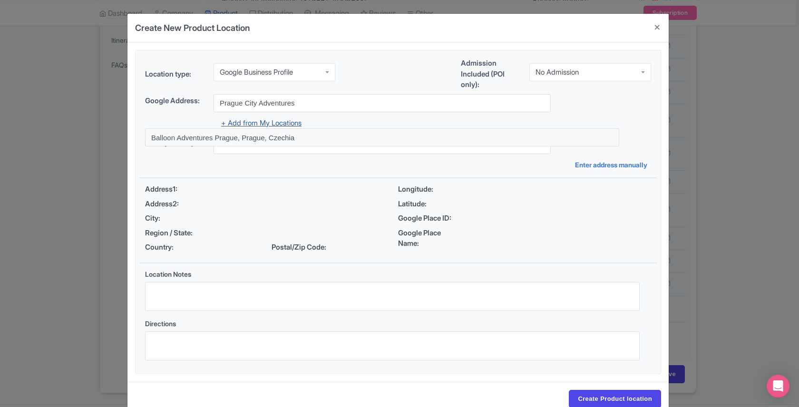
click at [263, 125] on link "+ Add from My Locations" at bounding box center [261, 122] width 80 height 9
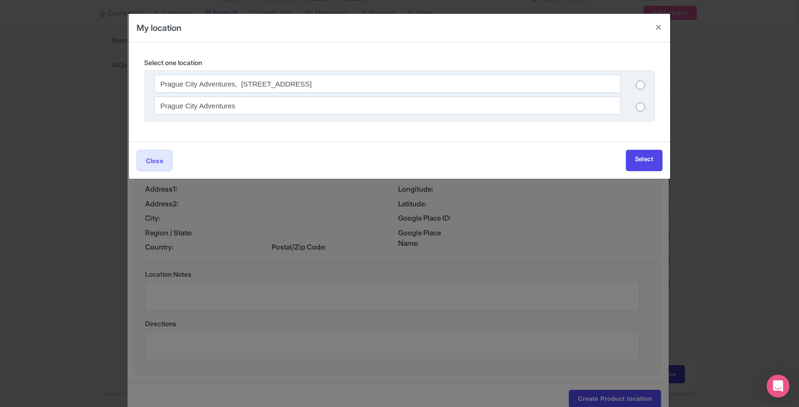
click at [638, 107] on input "radio" at bounding box center [640, 107] width 9 height 10
radio input "true"
click at [638, 156] on link "Select" at bounding box center [644, 160] width 37 height 21
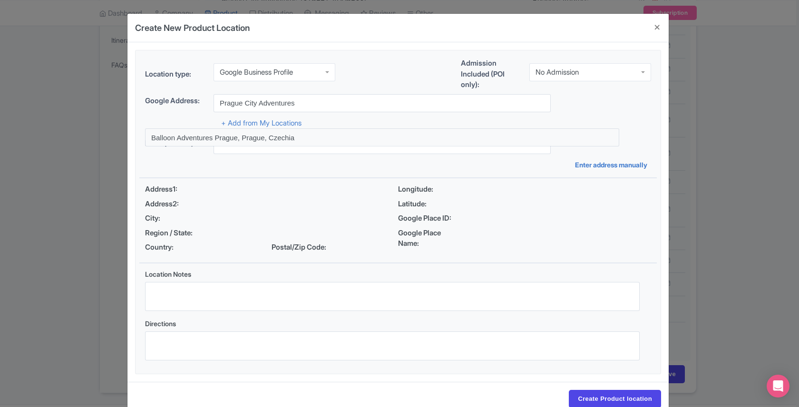
type input "Prague City Adventures"
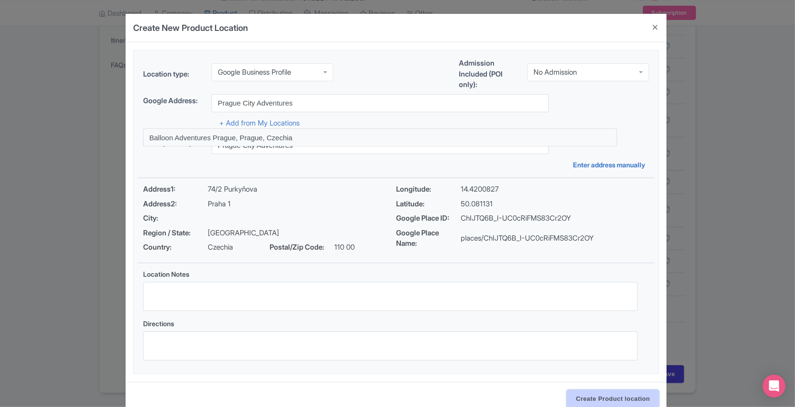
click at [599, 394] on input "Create Product location" at bounding box center [613, 399] width 92 height 18
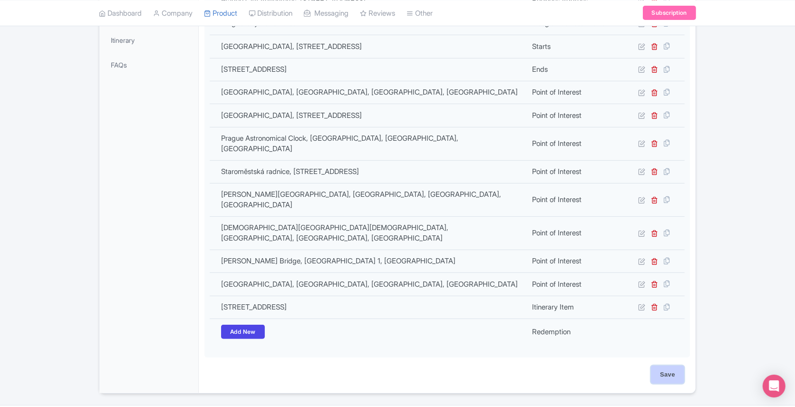
click at [659, 366] on input "Save" at bounding box center [667, 375] width 33 height 18
type input "Update Product"
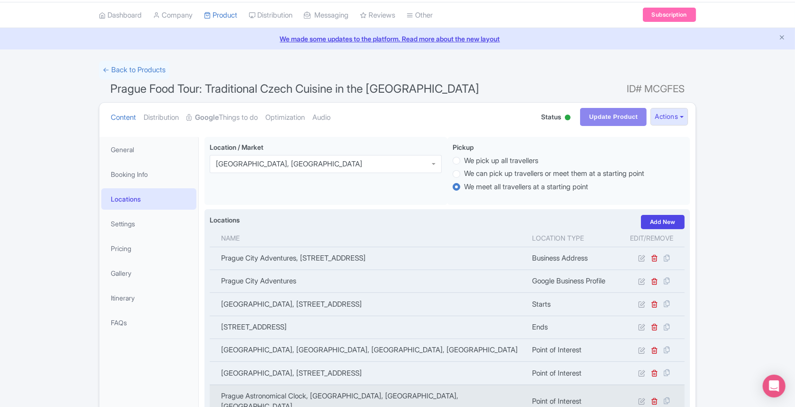
scroll to position [0, 0]
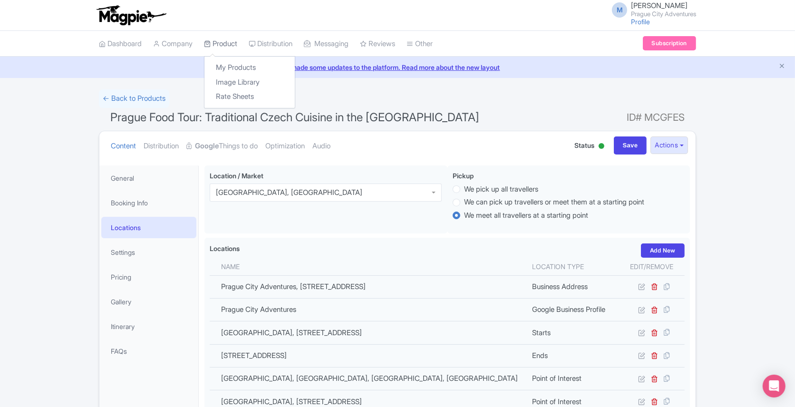
click at [224, 41] on link "Product" at bounding box center [220, 44] width 33 height 26
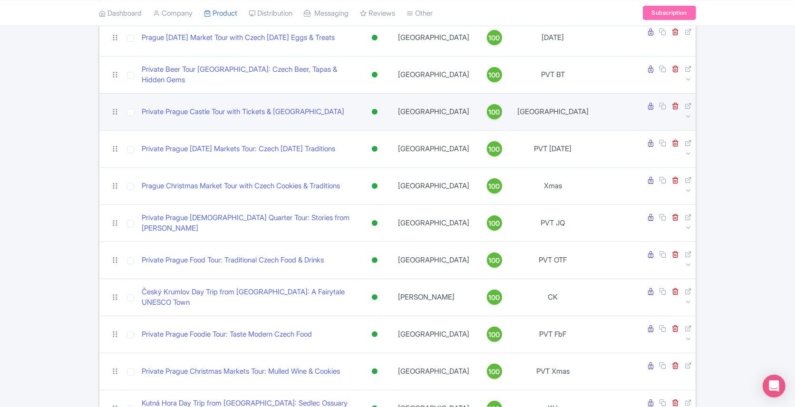
scroll to position [131, 0]
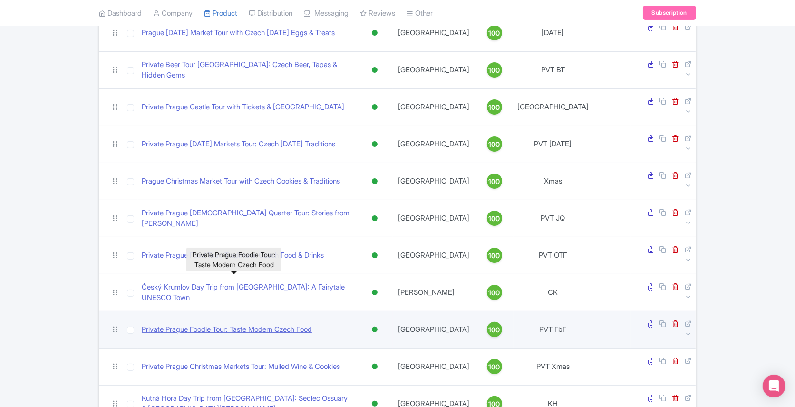
click at [198, 324] on link "Private Prague Foodie Tour: Taste Modern Czech Food" at bounding box center [227, 329] width 170 height 11
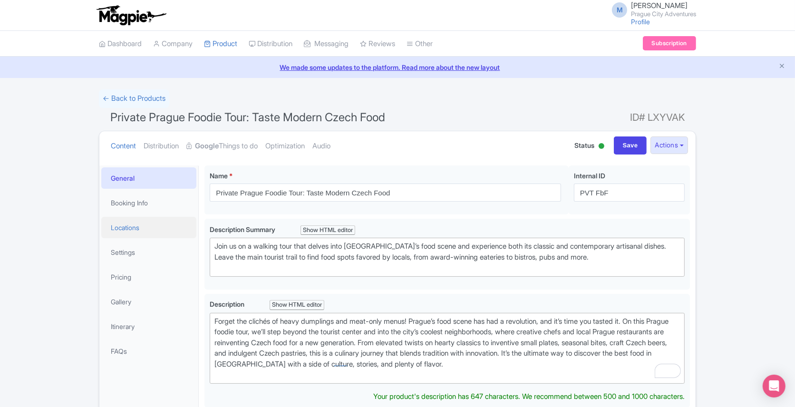
click at [123, 230] on link "Locations" at bounding box center [148, 227] width 95 height 21
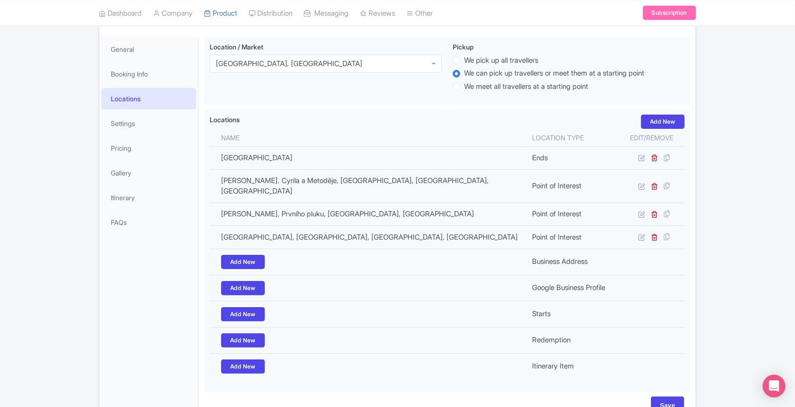
scroll to position [170, 0]
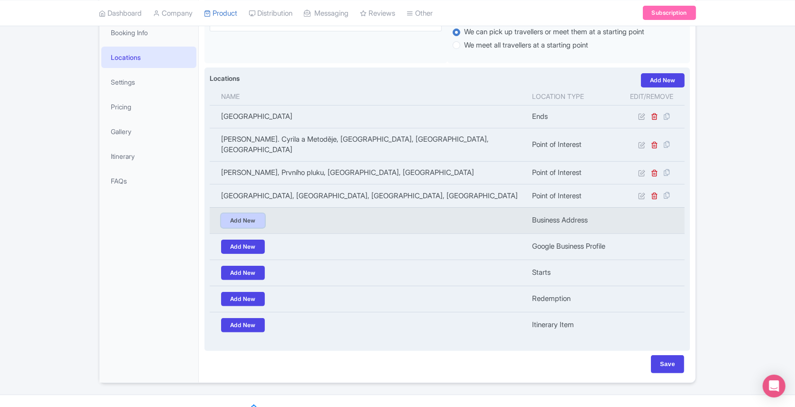
click at [253, 214] on link "Add New" at bounding box center [243, 221] width 44 height 14
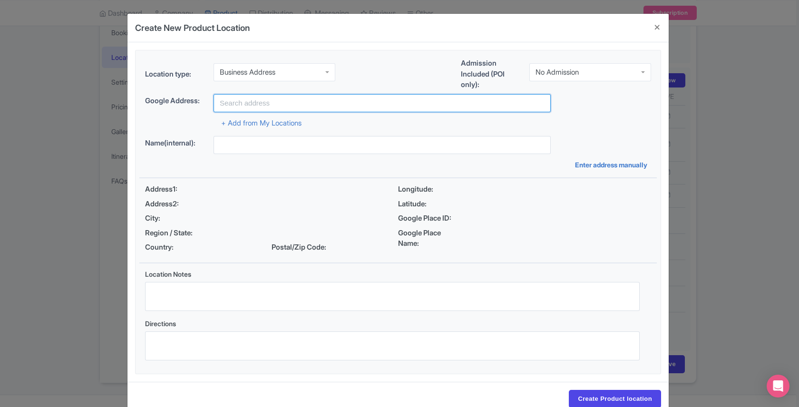
click at [253, 98] on input "text" at bounding box center [382, 103] width 337 height 18
type input "Prague City Adventures"
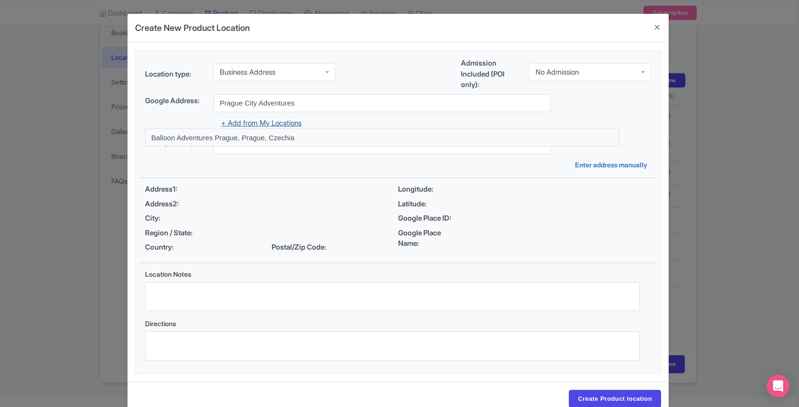
click at [270, 118] on link "+ Add from My Locations" at bounding box center [261, 122] width 80 height 9
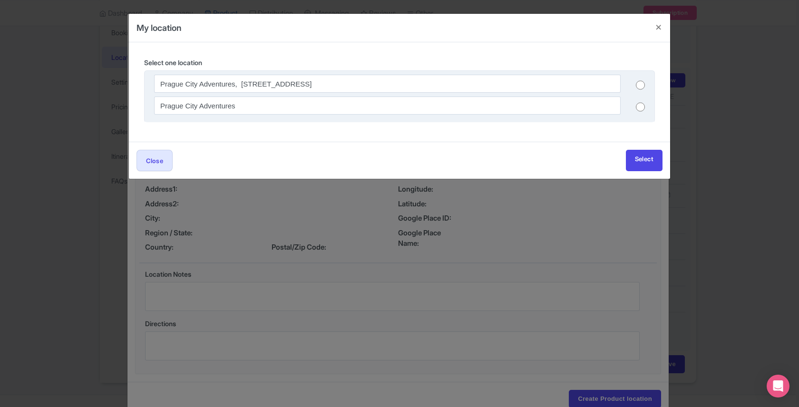
click at [637, 105] on input "radio" at bounding box center [640, 107] width 9 height 10
radio input "true"
click at [636, 156] on link "Select" at bounding box center [644, 160] width 37 height 21
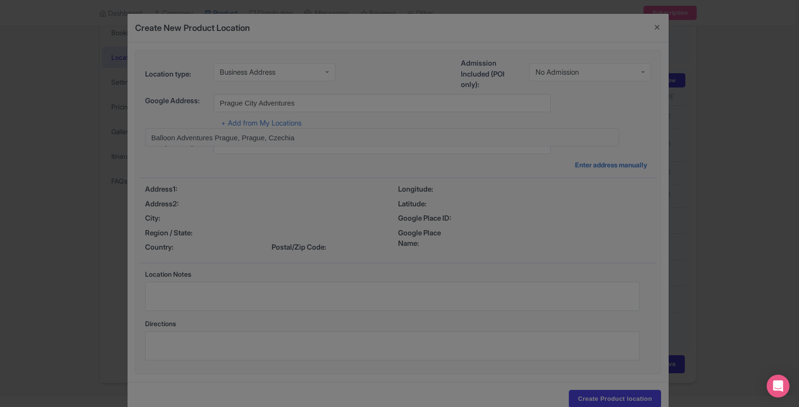
type input "Prague City Adventures"
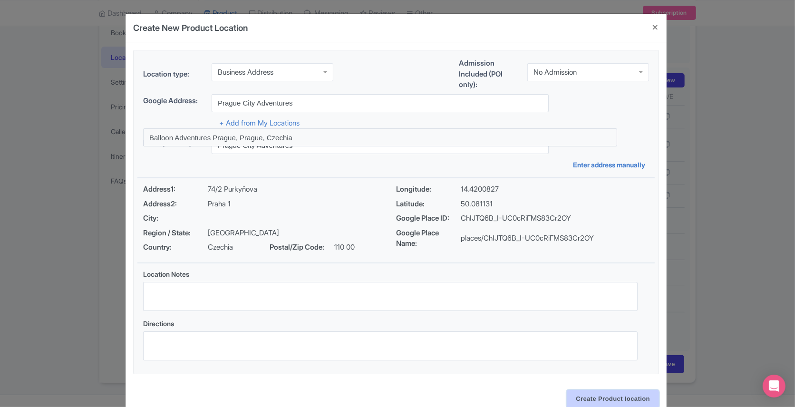
click at [592, 399] on input "Create Product location" at bounding box center [613, 399] width 92 height 18
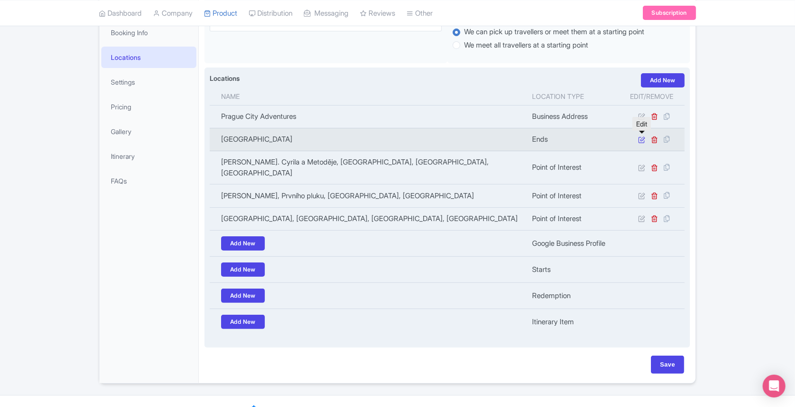
click at [640, 137] on icon at bounding box center [641, 139] width 7 height 7
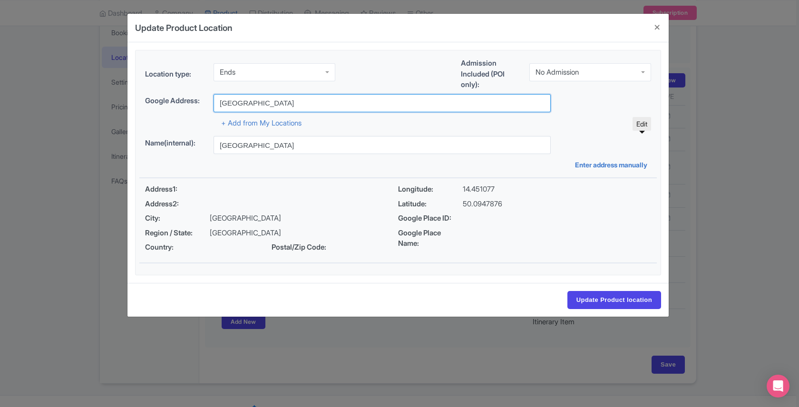
click at [251, 96] on input "Hlavní město Praha" at bounding box center [382, 103] width 337 height 18
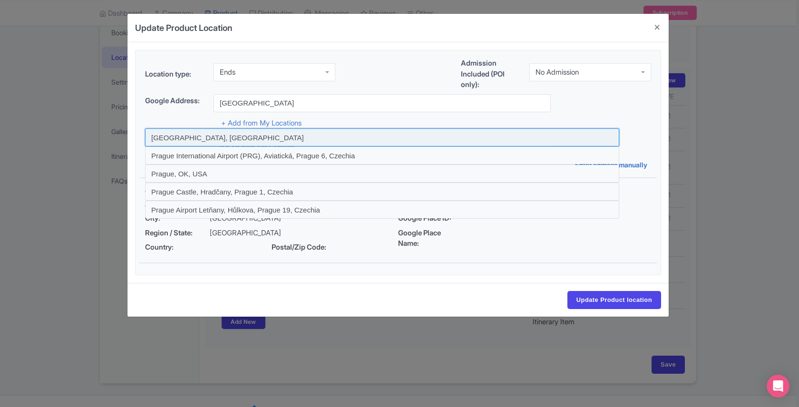
click at [193, 140] on input at bounding box center [382, 137] width 474 height 18
type input "[GEOGRAPHIC_DATA], [GEOGRAPHIC_DATA]"
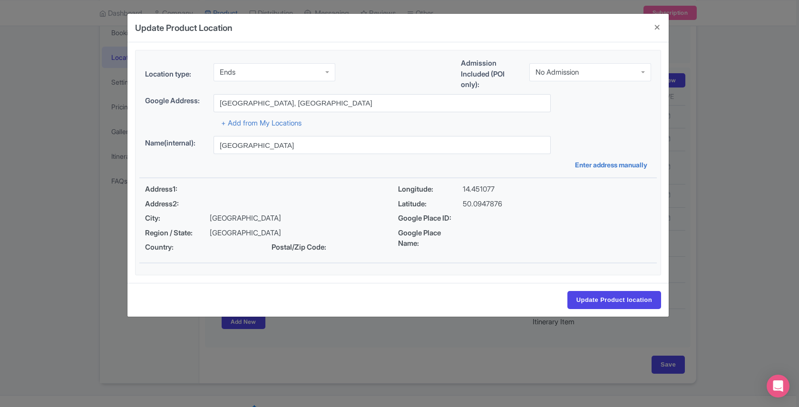
type input "[GEOGRAPHIC_DATA], [GEOGRAPHIC_DATA]"
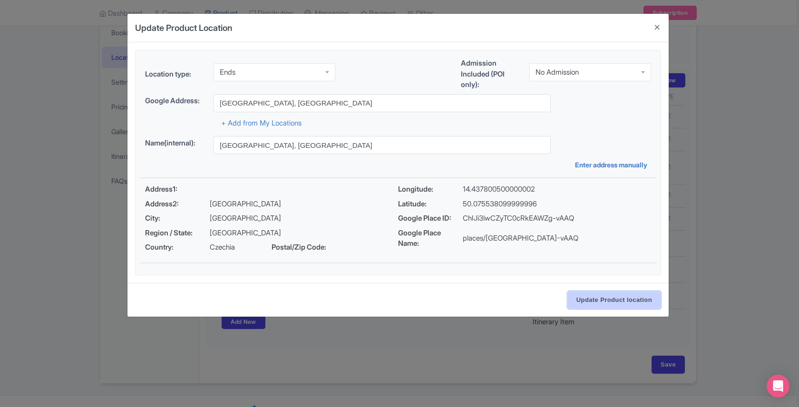
click at [588, 296] on input "Update Product location" at bounding box center [615, 300] width 94 height 18
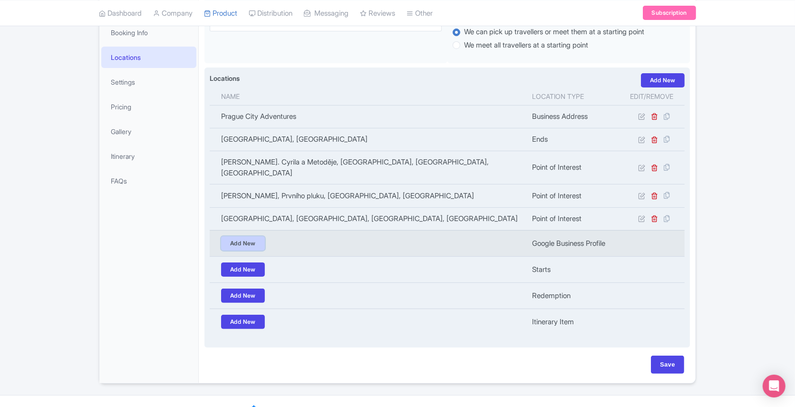
click at [245, 236] on link "Add New" at bounding box center [243, 243] width 44 height 14
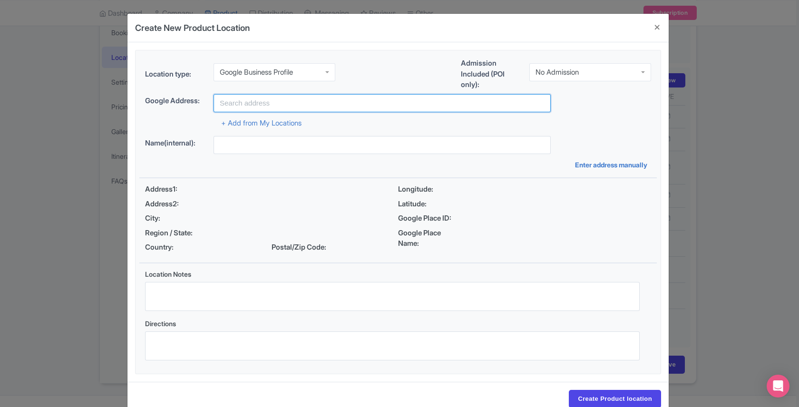
click at [262, 100] on input "text" at bounding box center [382, 103] width 337 height 18
type input "Prague City Adventures"
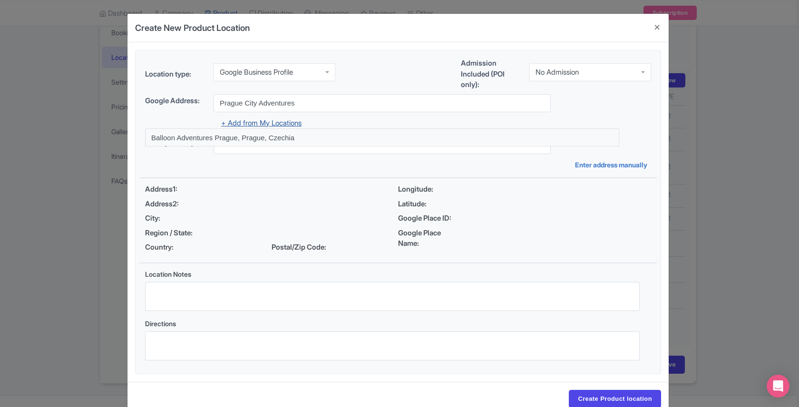
click at [282, 125] on link "+ Add from My Locations" at bounding box center [261, 122] width 80 height 9
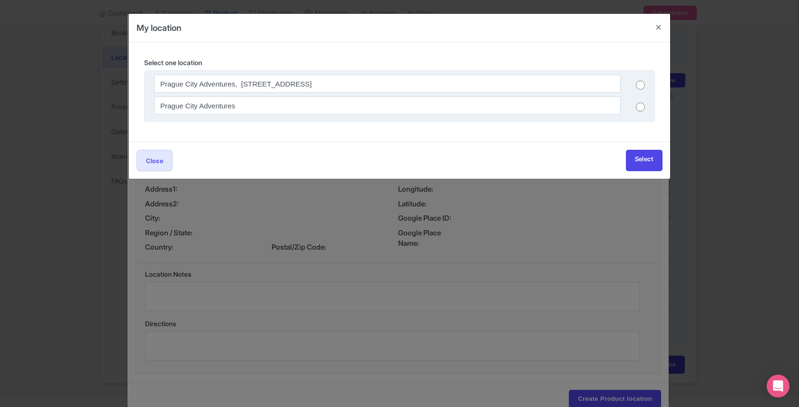
click at [639, 109] on input "radio" at bounding box center [640, 107] width 9 height 10
radio input "true"
click at [641, 165] on link "Select" at bounding box center [644, 160] width 37 height 21
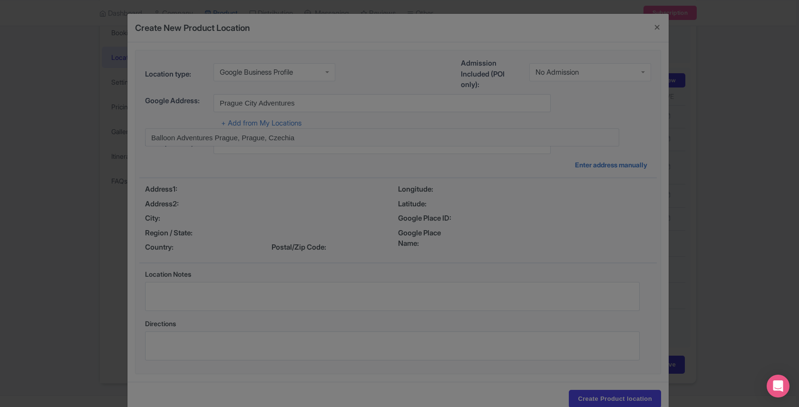
type input "Prague City Adventures"
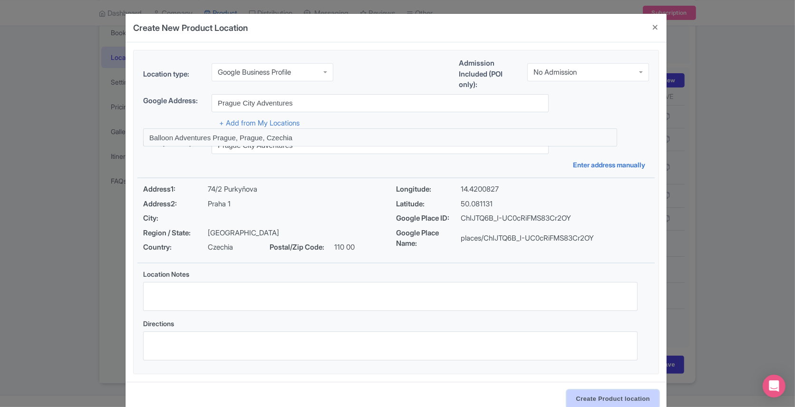
click at [617, 393] on input "Create Product location" at bounding box center [613, 399] width 92 height 18
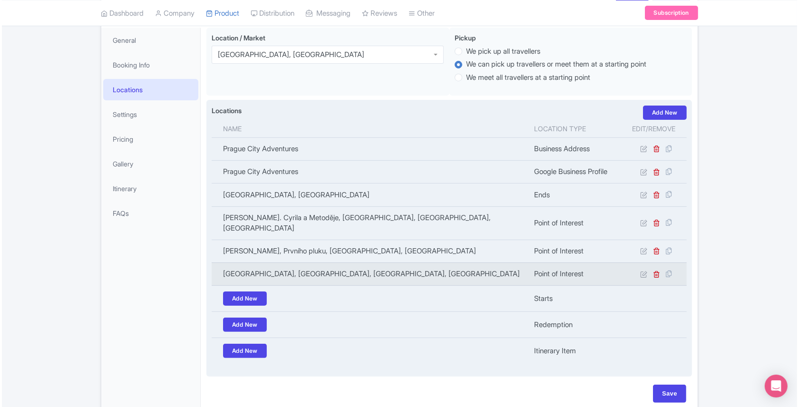
scroll to position [142, 0]
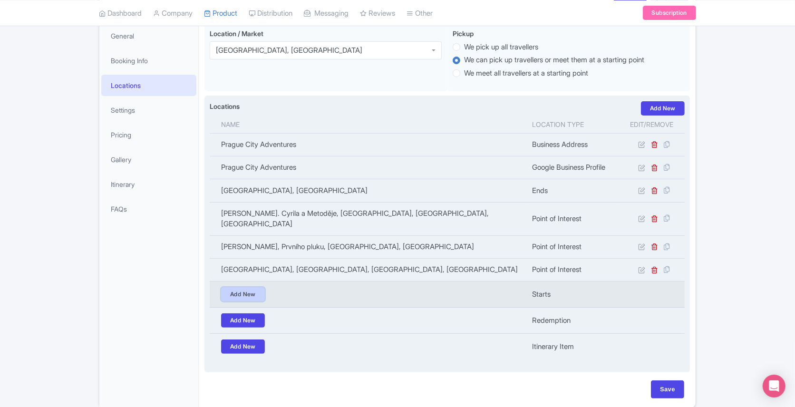
click at [245, 287] on link "Add New" at bounding box center [243, 294] width 44 height 14
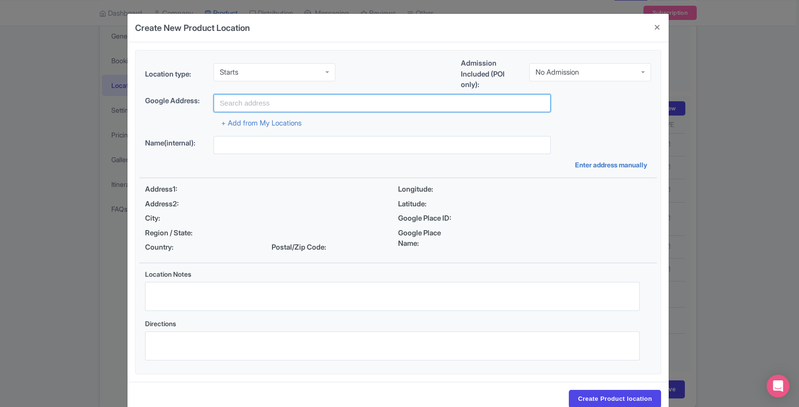
click at [245, 107] on input "text" at bounding box center [382, 103] width 337 height 18
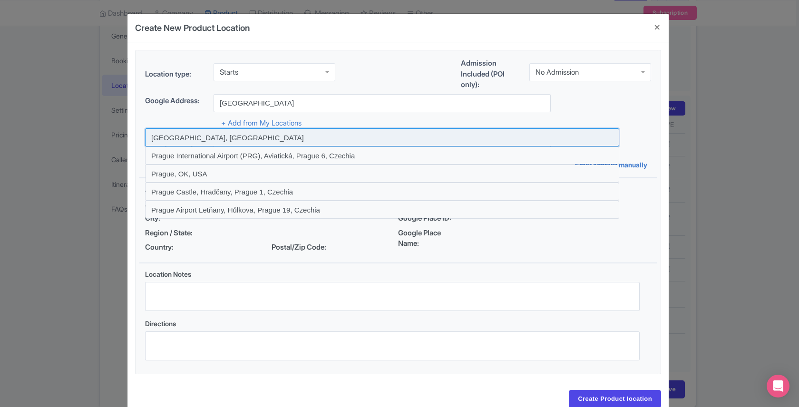
click at [202, 140] on input at bounding box center [382, 137] width 474 height 18
type input "[GEOGRAPHIC_DATA], [GEOGRAPHIC_DATA]"
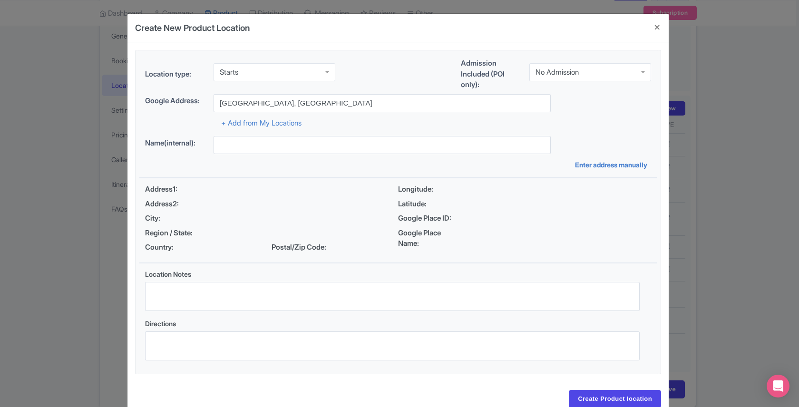
type input "[GEOGRAPHIC_DATA], [GEOGRAPHIC_DATA]"
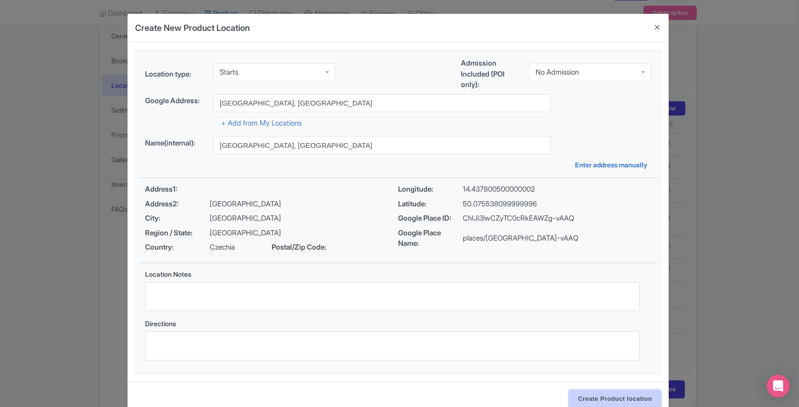
click at [595, 390] on input "Create Product location" at bounding box center [615, 399] width 92 height 18
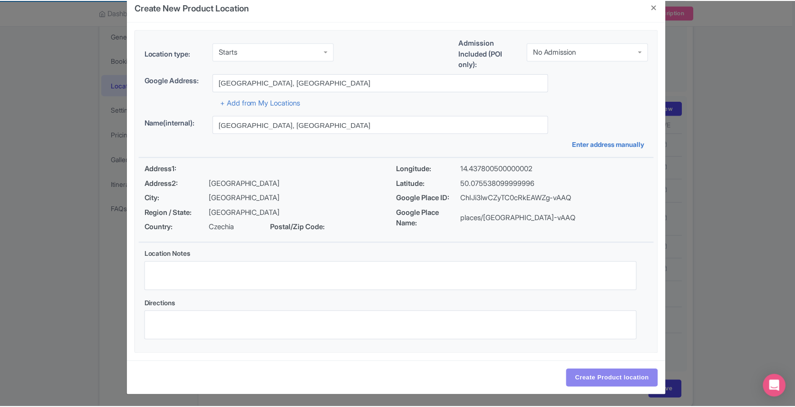
scroll to position [0, 0]
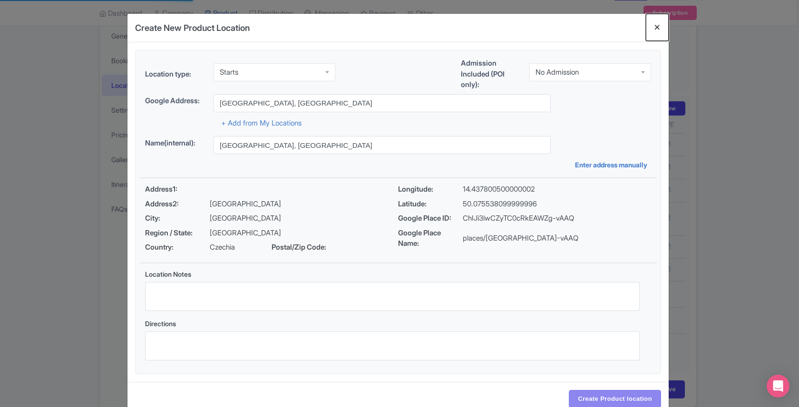
click at [660, 25] on button "Close" at bounding box center [657, 27] width 23 height 27
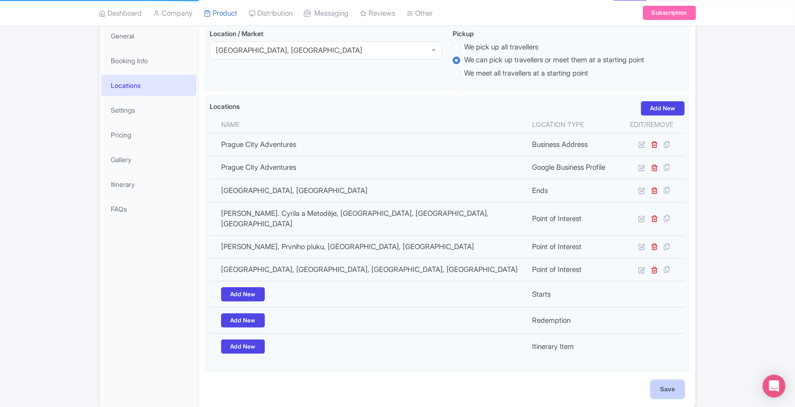
click at [669, 381] on input "Save" at bounding box center [667, 390] width 33 height 18
type input "Update Product"
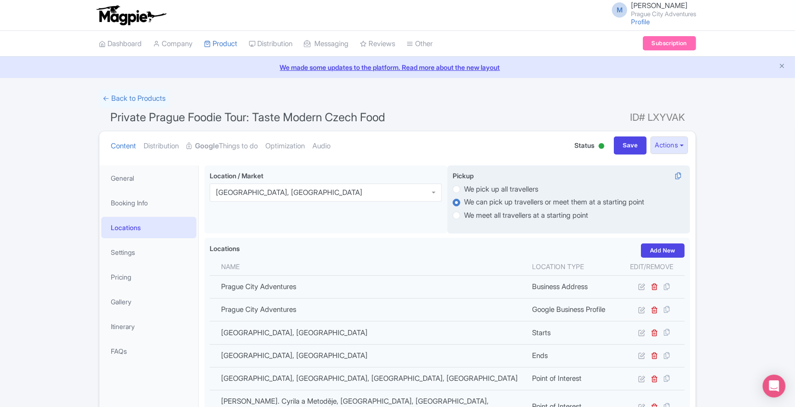
click at [464, 186] on label "We pick up all travellers" at bounding box center [501, 189] width 74 height 11
click at [464, 186] on input "We pick up all travellers" at bounding box center [469, 189] width 10 height 10
radio input "true"
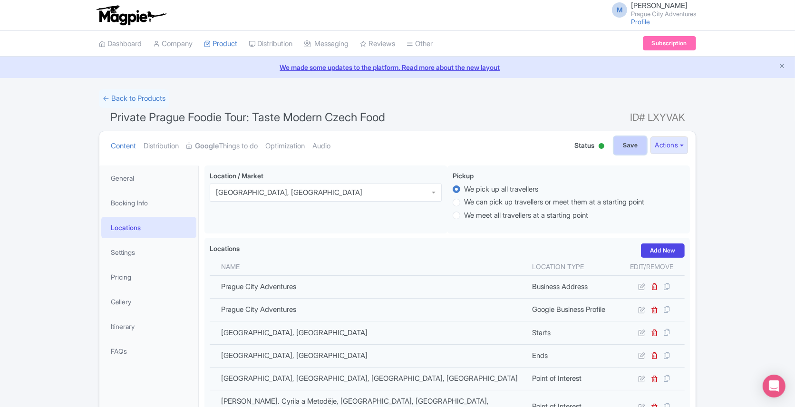
click at [626, 143] on input "Save" at bounding box center [630, 146] width 33 height 18
type input "Saving..."
click at [146, 95] on link "← Back to Products" at bounding box center [134, 98] width 70 height 19
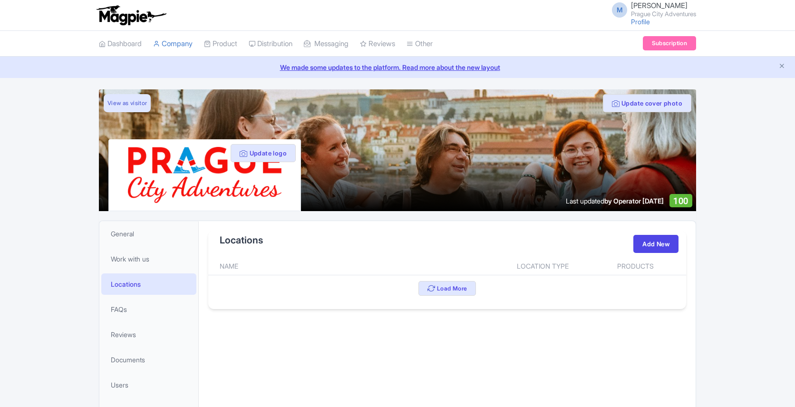
scroll to position [58, 0]
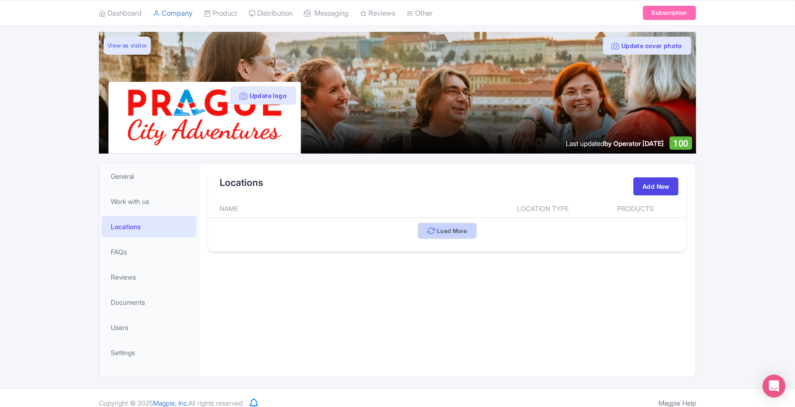
click at [446, 228] on button "Load More" at bounding box center [448, 231] width 58 height 15
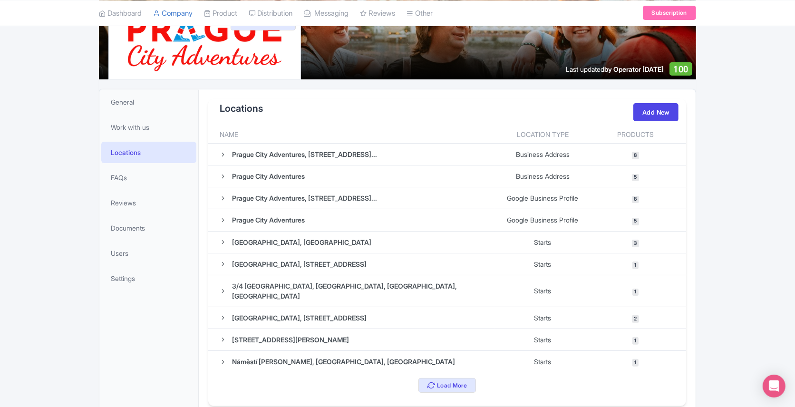
scroll to position [133, 0]
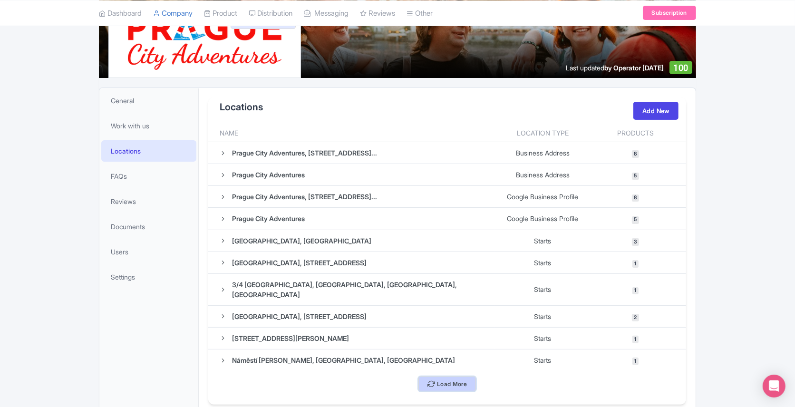
click at [427, 377] on button "Load More" at bounding box center [448, 384] width 58 height 15
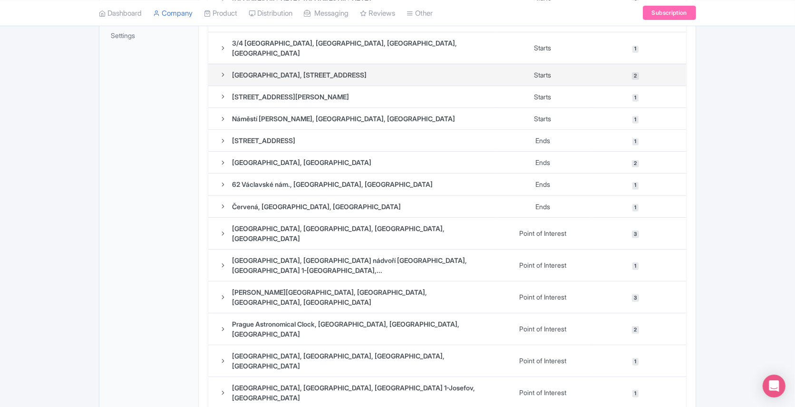
scroll to position [391, 0]
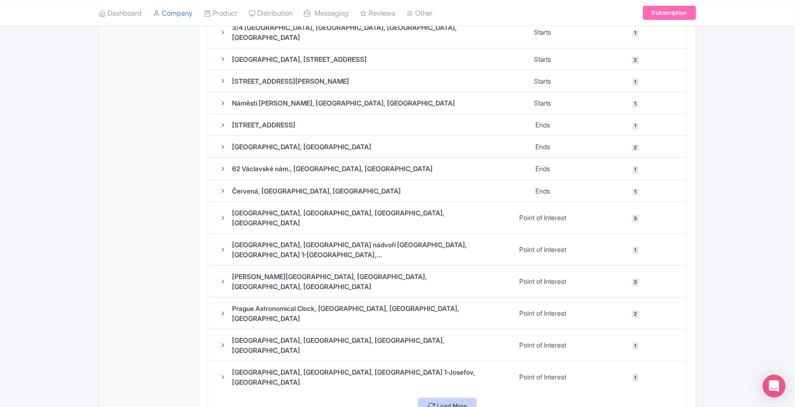
click at [449, 399] on button "Load More" at bounding box center [448, 406] width 58 height 15
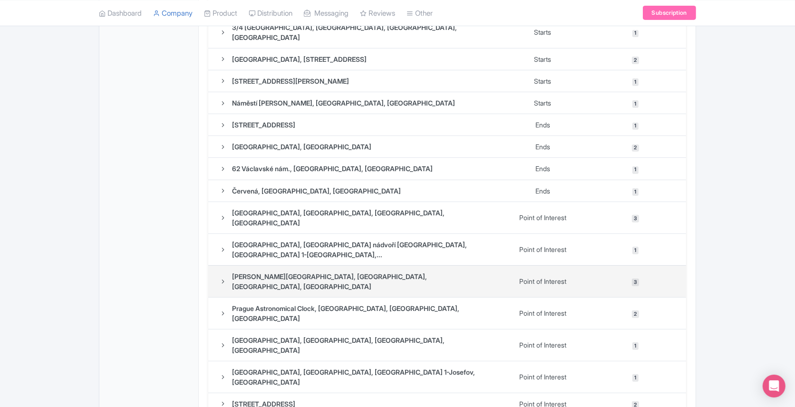
scroll to position [608, 0]
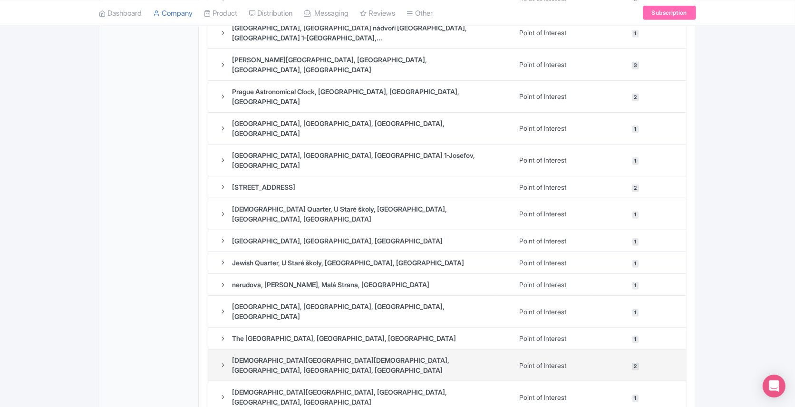
scroll to position [824, 0]
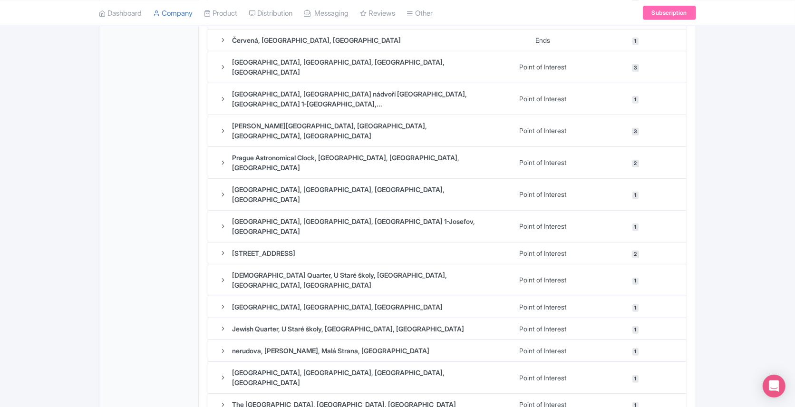
scroll to position [0, 0]
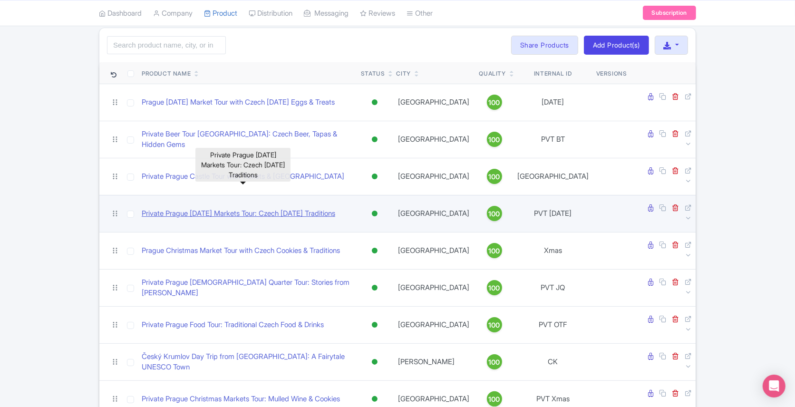
scroll to position [183, 0]
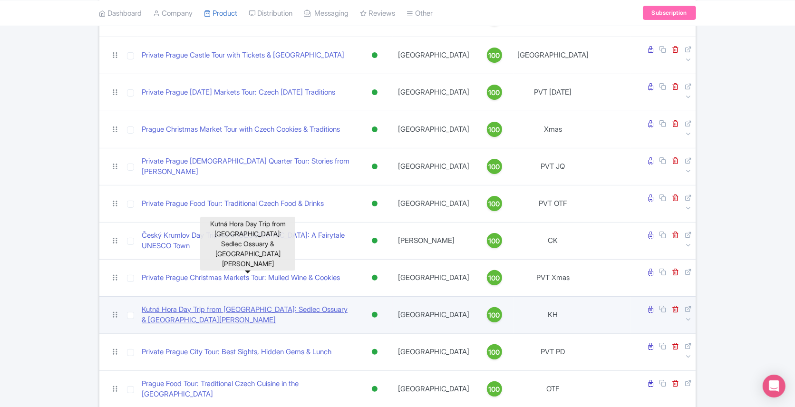
click at [248, 304] on link "Kutná Hora Day Trip from [GEOGRAPHIC_DATA]: Sedlec Ossuary & [GEOGRAPHIC_DATA][…" at bounding box center [248, 314] width 212 height 21
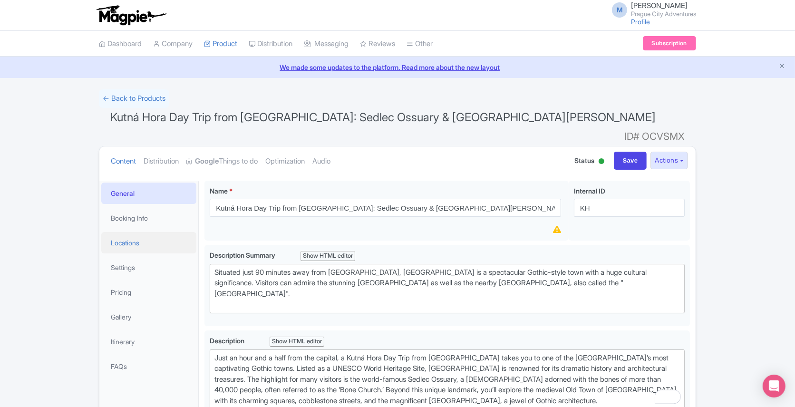
click at [130, 232] on link "Locations" at bounding box center [148, 242] width 95 height 21
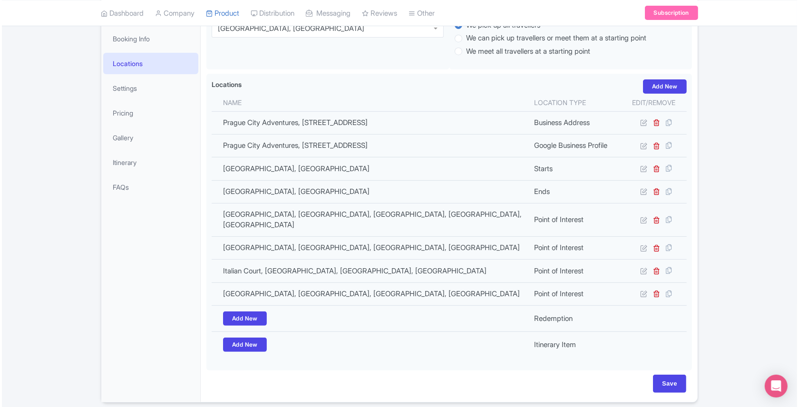
scroll to position [185, 0]
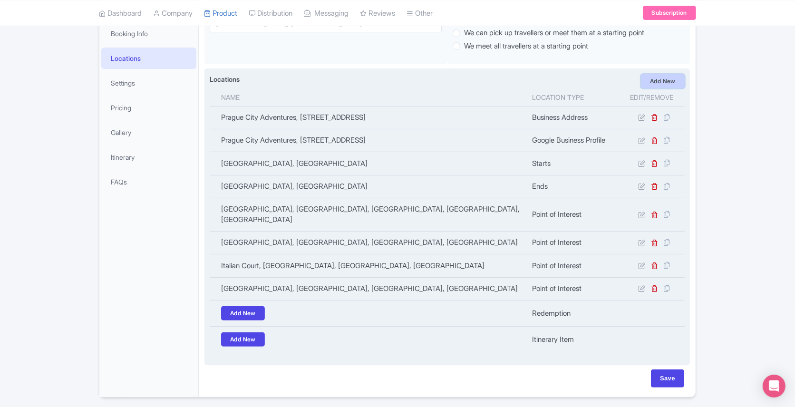
click at [670, 74] on link "Add New" at bounding box center [663, 81] width 44 height 14
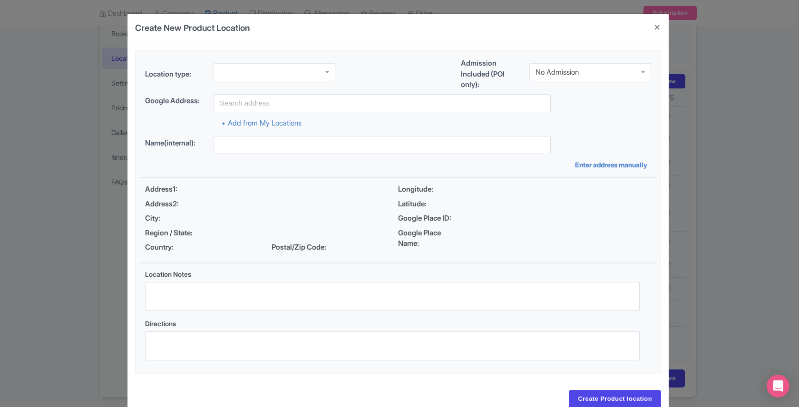
click at [239, 68] on div at bounding box center [275, 72] width 122 height 18
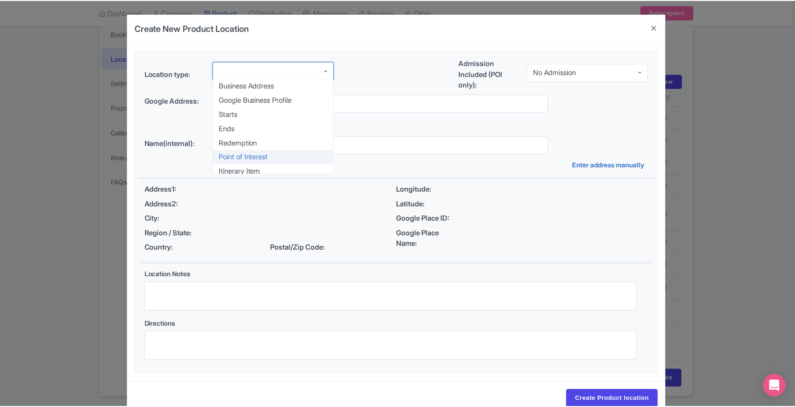
scroll to position [0, 0]
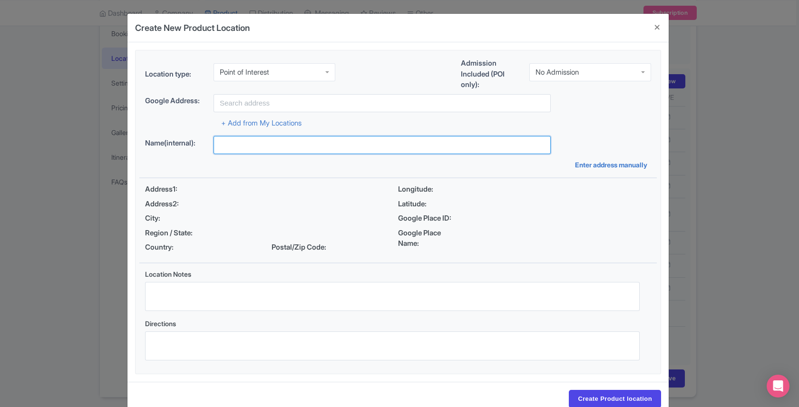
click at [234, 151] on input "text" at bounding box center [382, 145] width 337 height 18
type input "Sedlec"
click at [245, 144] on input "Sedlec" at bounding box center [382, 145] width 337 height 18
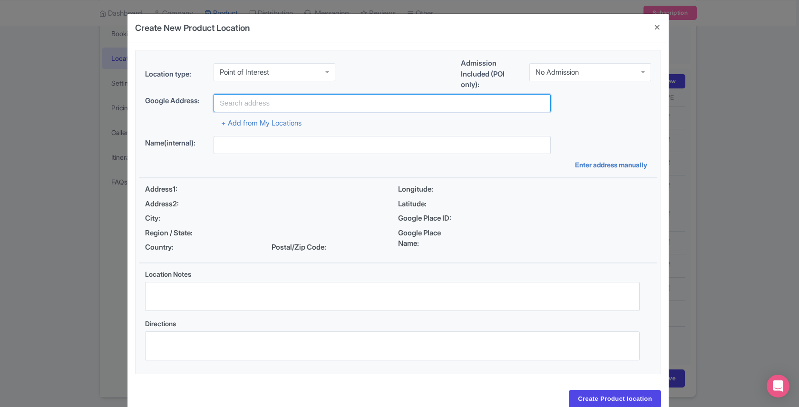
click at [237, 105] on input "text" at bounding box center [382, 103] width 337 height 18
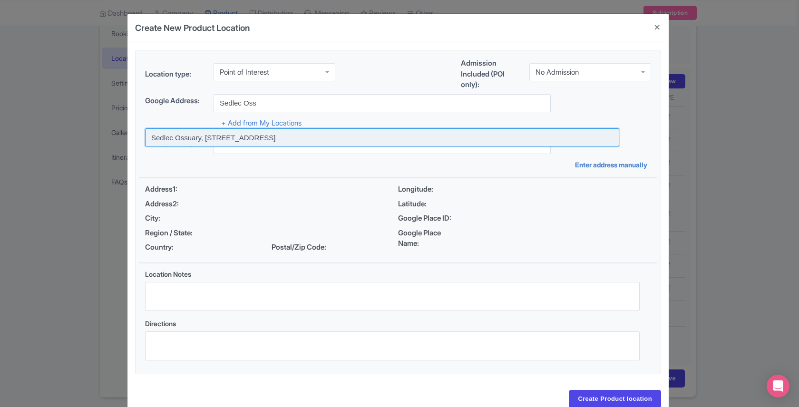
click at [201, 133] on input at bounding box center [382, 137] width 474 height 18
type input "Sedlec Ossuary, [STREET_ADDRESS]"
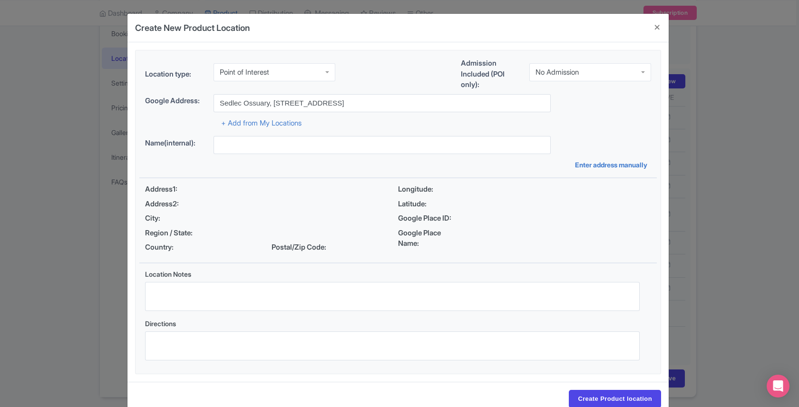
type input "Sedlec Ossuary, [STREET_ADDRESS]"
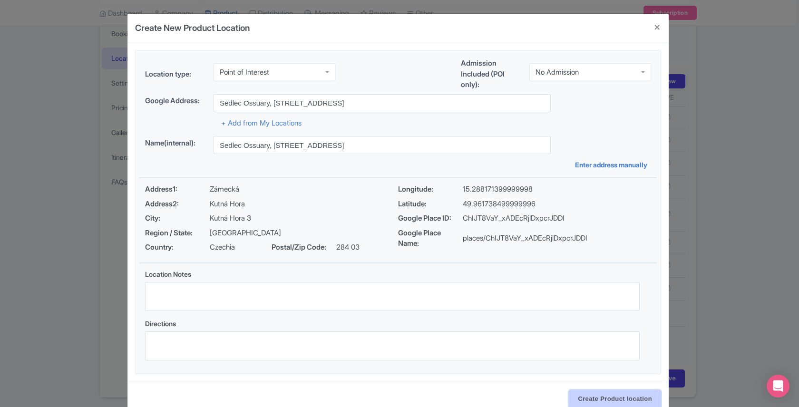
click at [581, 400] on input "Create Product location" at bounding box center [615, 399] width 92 height 18
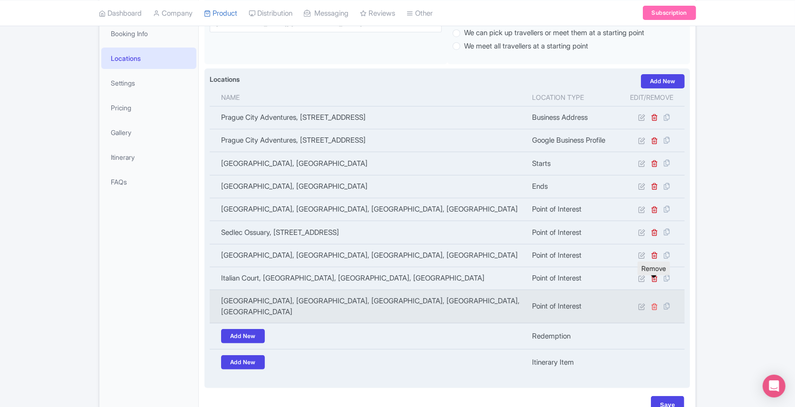
click at [652, 303] on icon at bounding box center [654, 306] width 7 height 7
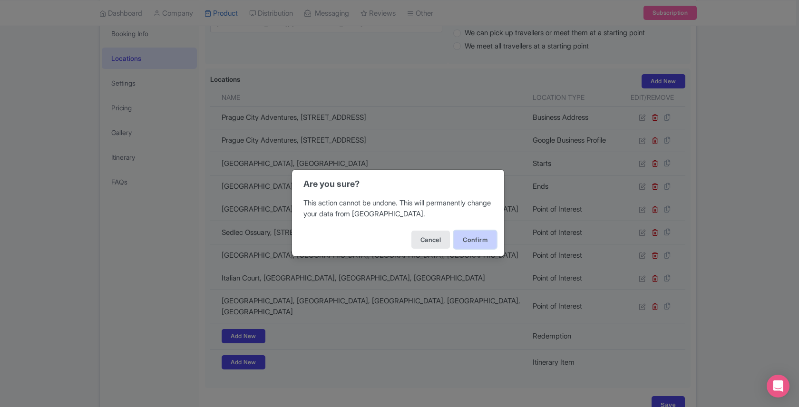
click at [472, 239] on button "Confirm" at bounding box center [475, 240] width 43 height 18
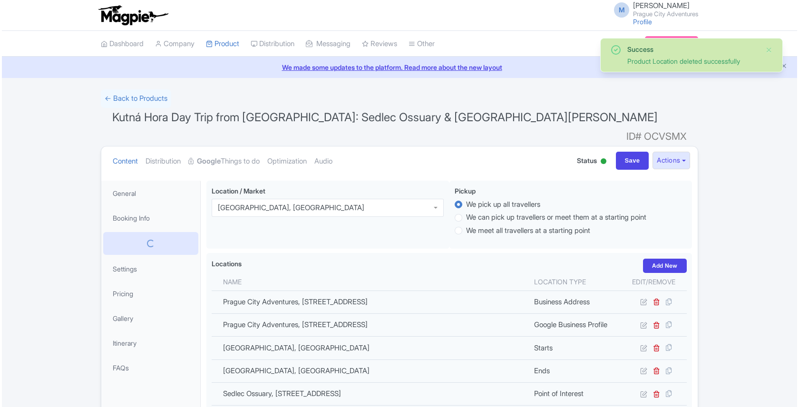
scroll to position [165, 0]
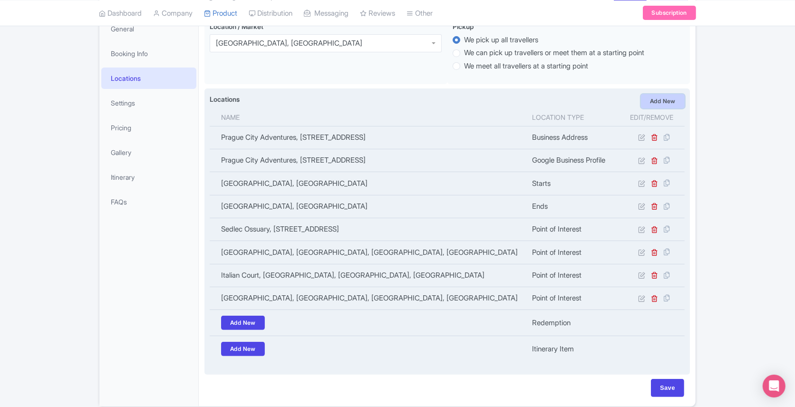
click at [661, 94] on link "Add New" at bounding box center [663, 101] width 44 height 14
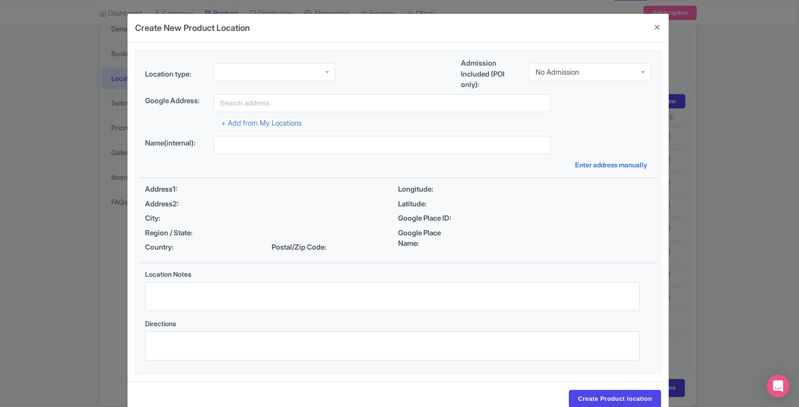
click at [240, 69] on div at bounding box center [275, 72] width 122 height 18
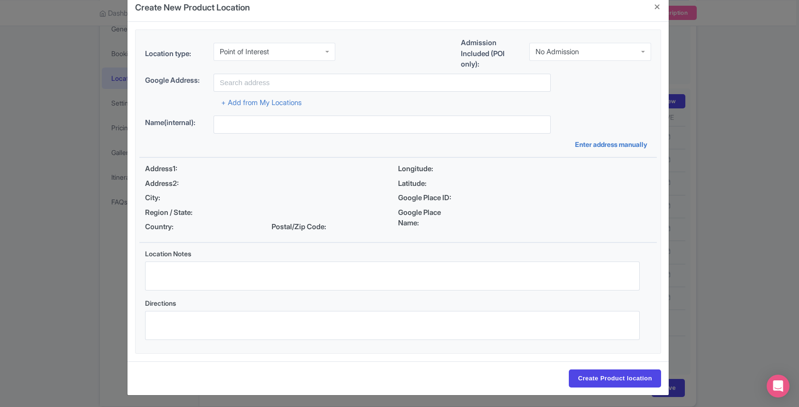
scroll to position [0, 0]
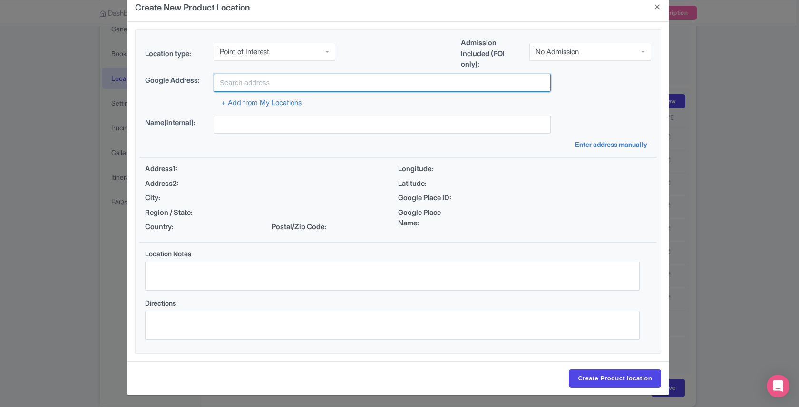
click at [237, 80] on input "text" at bounding box center [382, 83] width 337 height 18
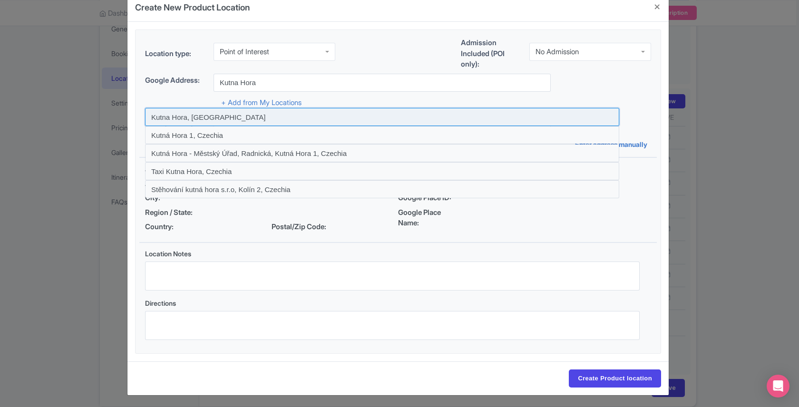
click at [173, 115] on input at bounding box center [382, 117] width 474 height 18
type input "Kutna Hora, Czechia"
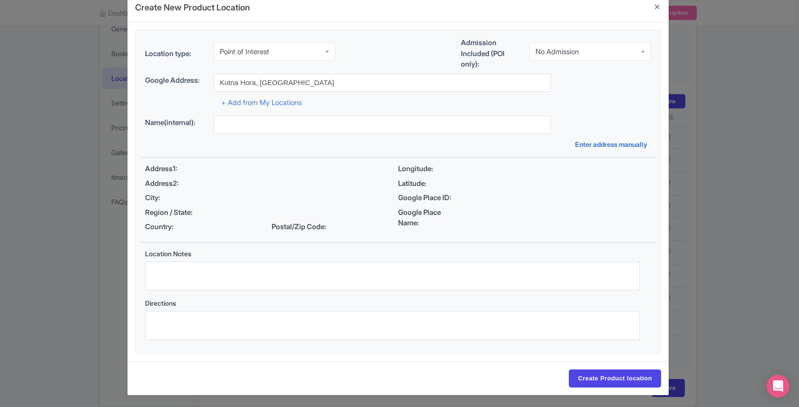
type input "Kutna Hora, Czechia"
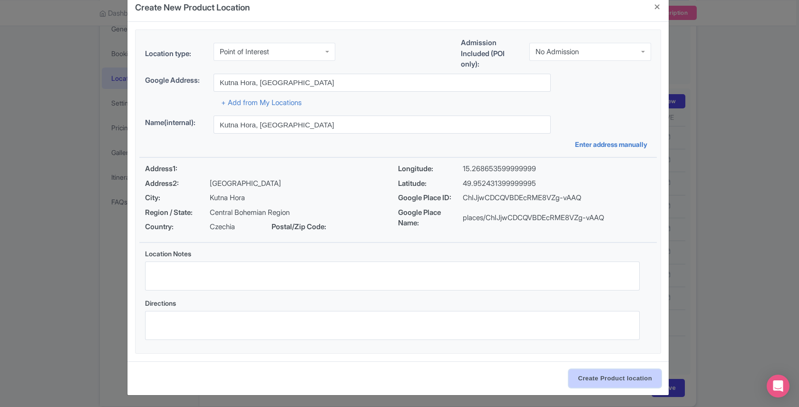
click at [591, 378] on input "Create Product location" at bounding box center [615, 379] width 92 height 18
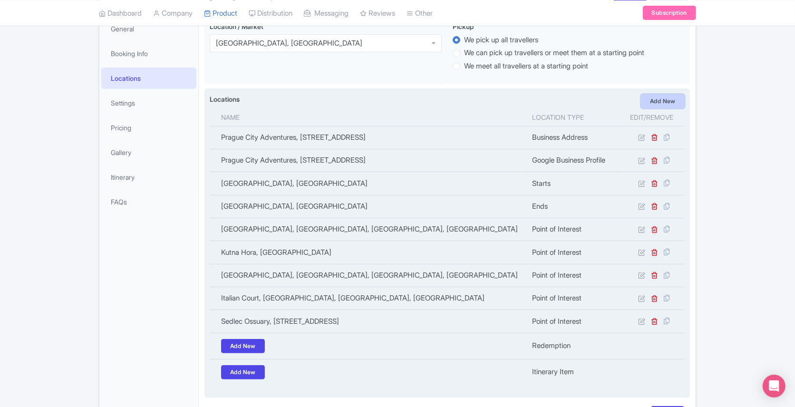
click at [671, 94] on link "Add New" at bounding box center [663, 101] width 44 height 14
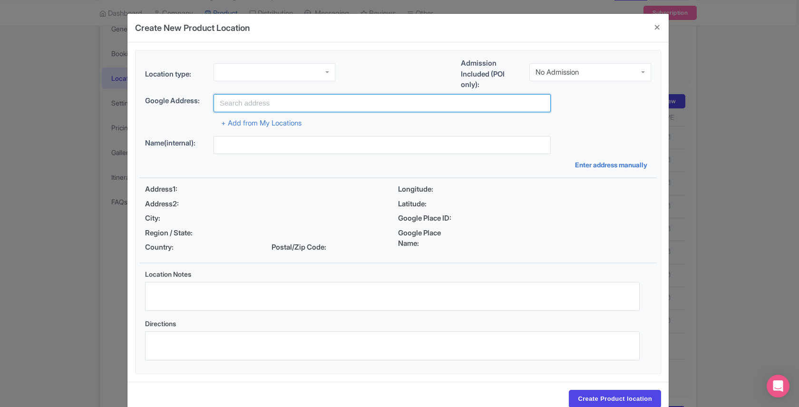
click at [244, 95] on input "text" at bounding box center [382, 103] width 337 height 18
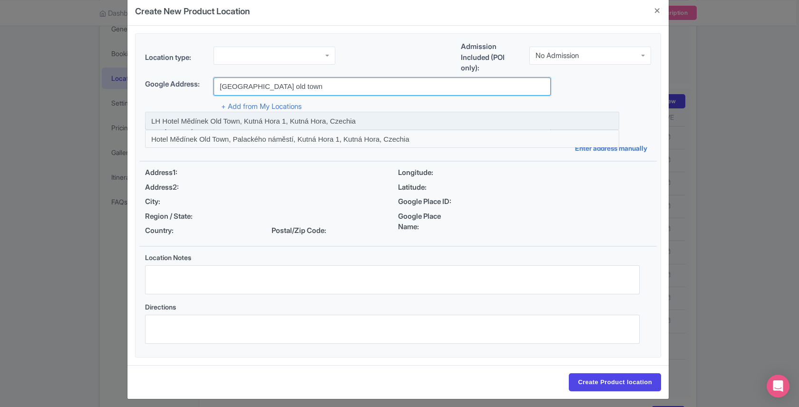
scroll to position [20, 0]
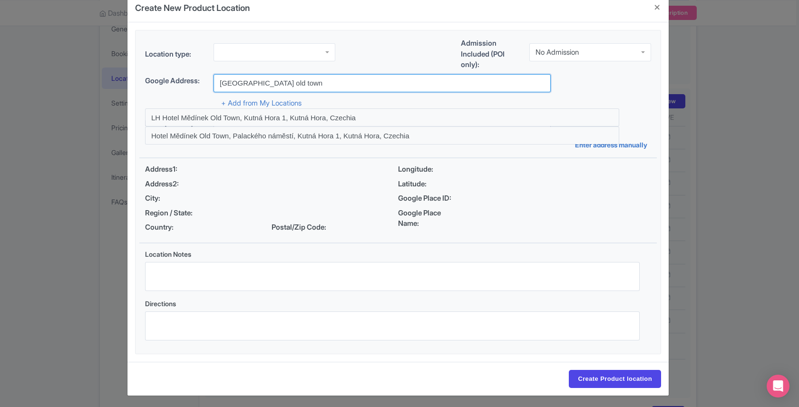
click at [249, 86] on input "Kutna hora old town" at bounding box center [382, 83] width 337 height 18
click at [277, 80] on input "old town kutna hora" at bounding box center [382, 83] width 337 height 18
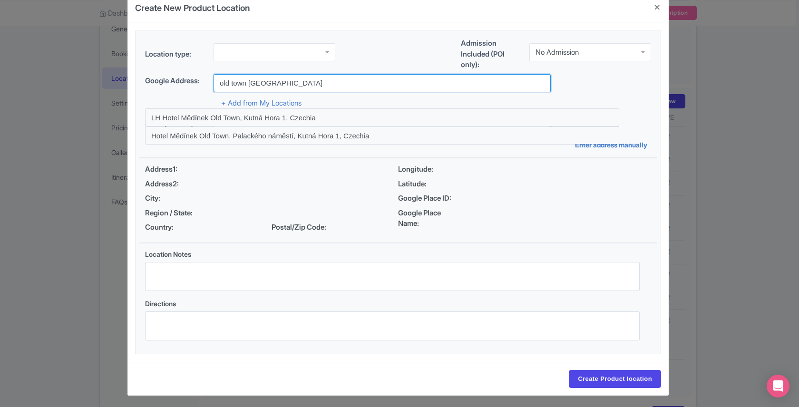
click at [277, 80] on input "old town kutna hora" at bounding box center [382, 83] width 337 height 18
click at [268, 86] on input "kutna hora silver mine" at bounding box center [382, 83] width 337 height 18
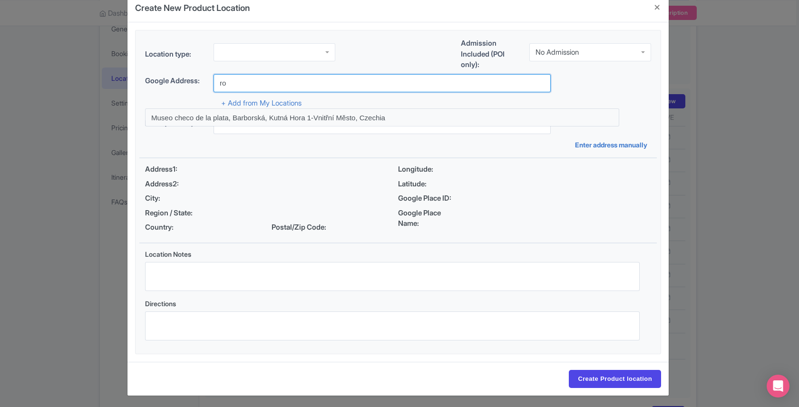
type input "r"
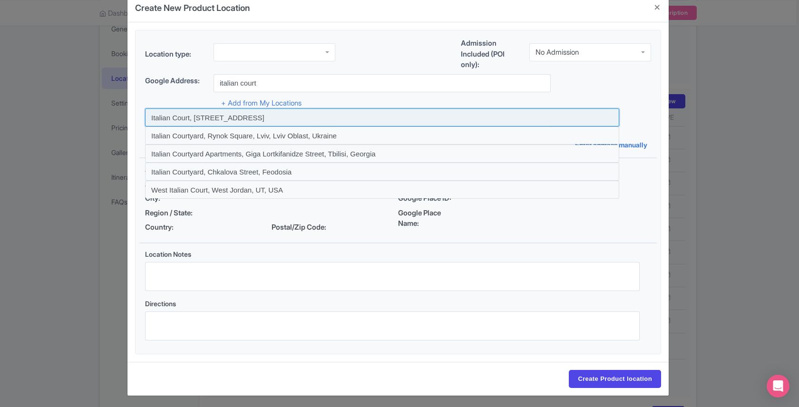
click at [212, 116] on input at bounding box center [382, 117] width 474 height 18
type input "Italian Court, Havlíčkovo náměstí, Kutná Hora 1, Czechia"
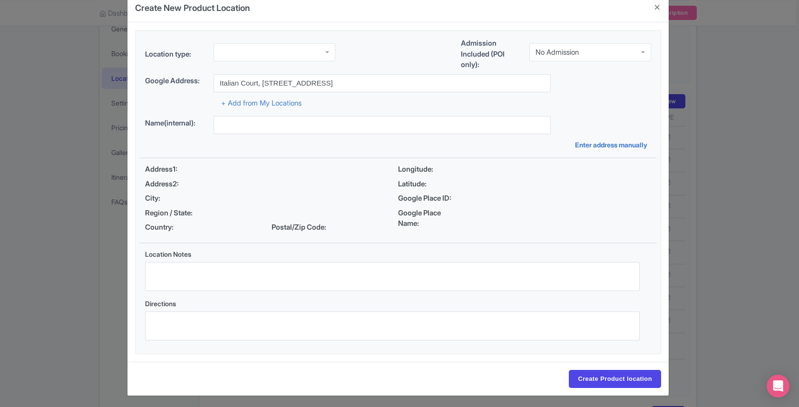
type input "Italian Court, Havlíčkovo náměstí, Kutná Hora 1, Czechia"
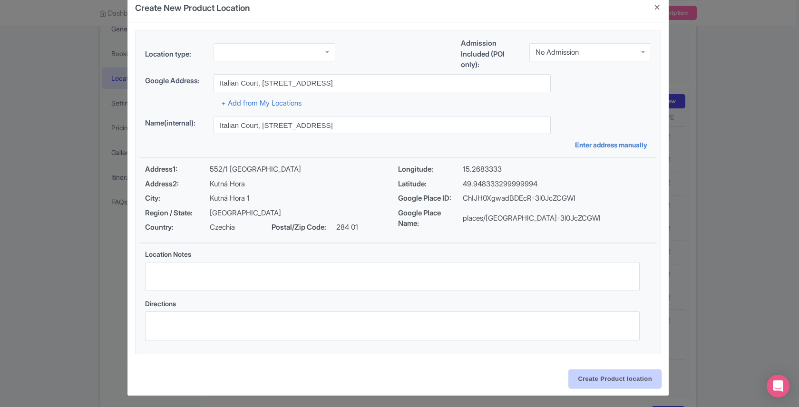
click at [609, 378] on input "Create Product location" at bounding box center [615, 379] width 92 height 18
click at [588, 373] on input "Create Product location" at bounding box center [615, 379] width 92 height 18
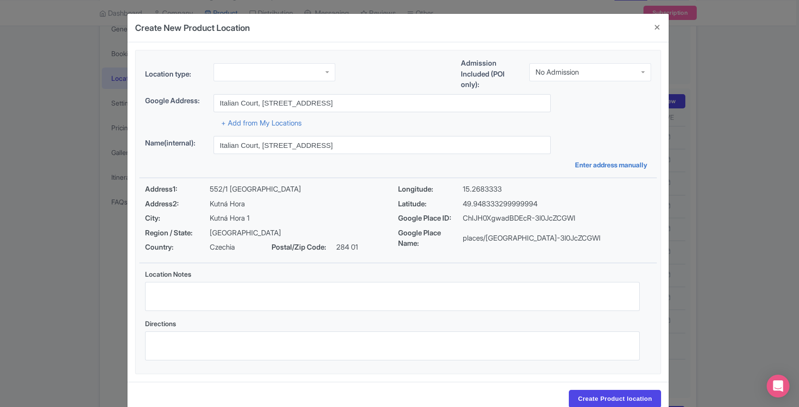
scroll to position [20, 0]
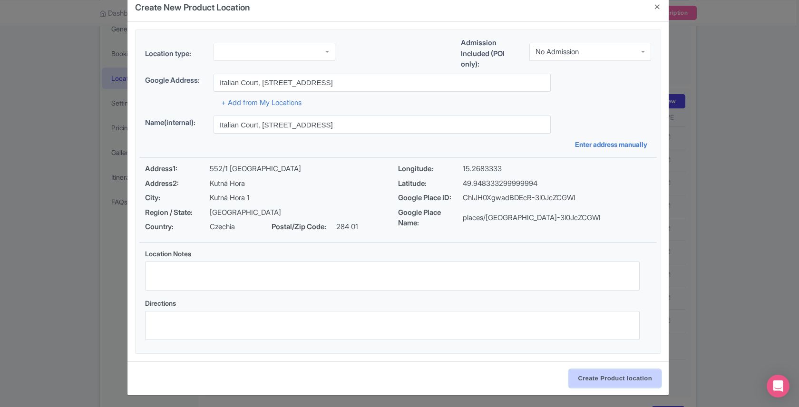
click at [587, 377] on input "Create Product location" at bounding box center [615, 379] width 92 height 18
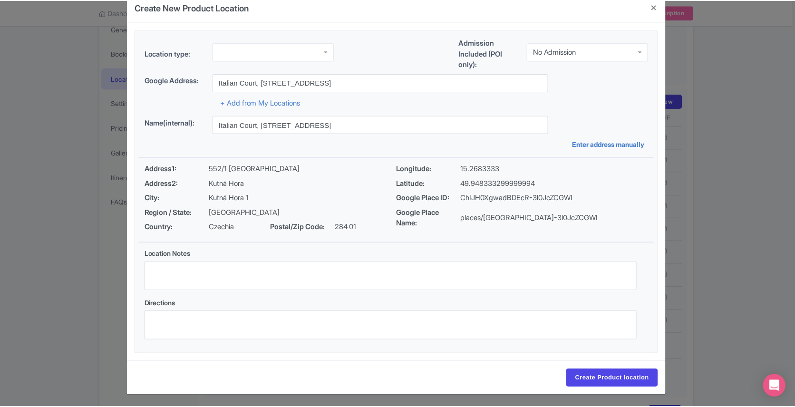
scroll to position [0, 0]
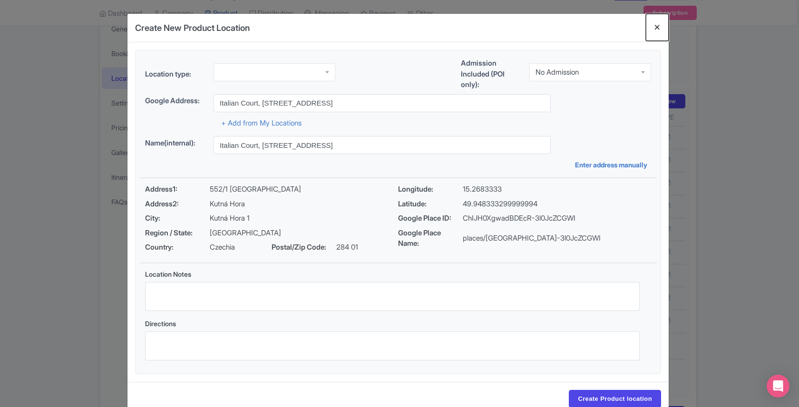
click at [658, 29] on button "Close" at bounding box center [657, 27] width 23 height 27
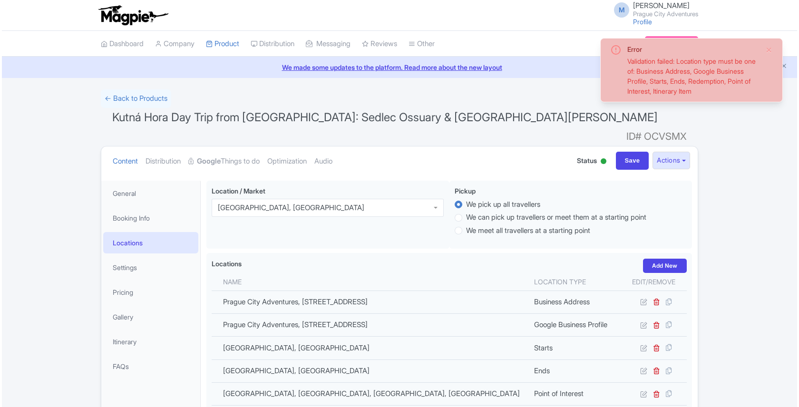
scroll to position [165, 0]
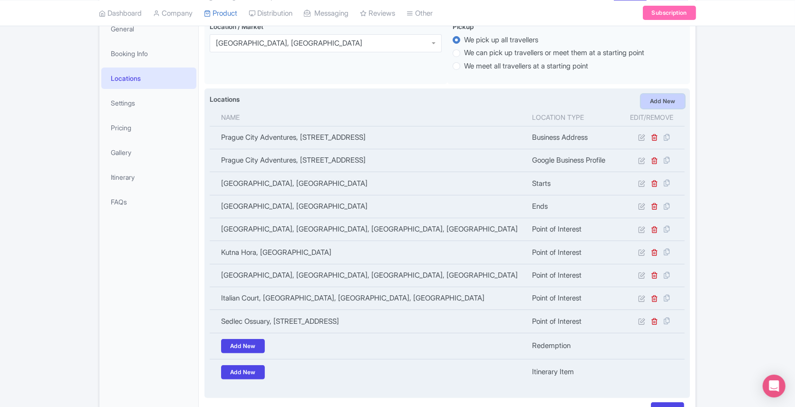
click at [652, 94] on link "Add New" at bounding box center [663, 101] width 44 height 14
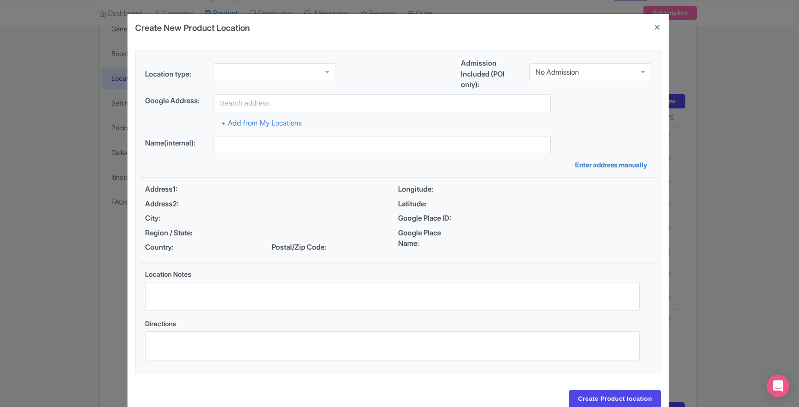
click at [237, 70] on div at bounding box center [275, 72] width 122 height 18
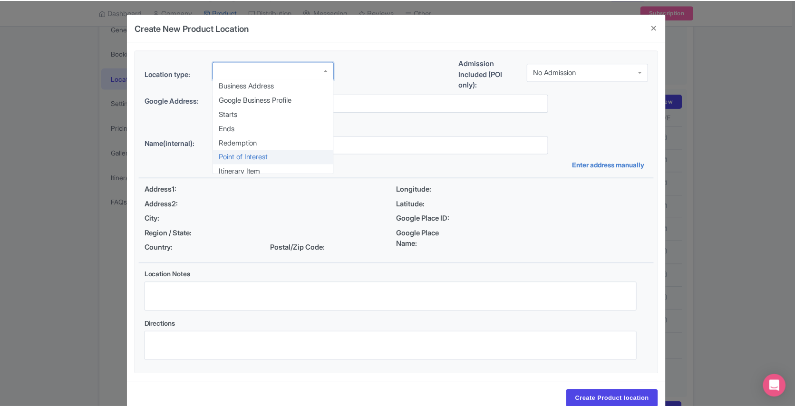
scroll to position [0, 0]
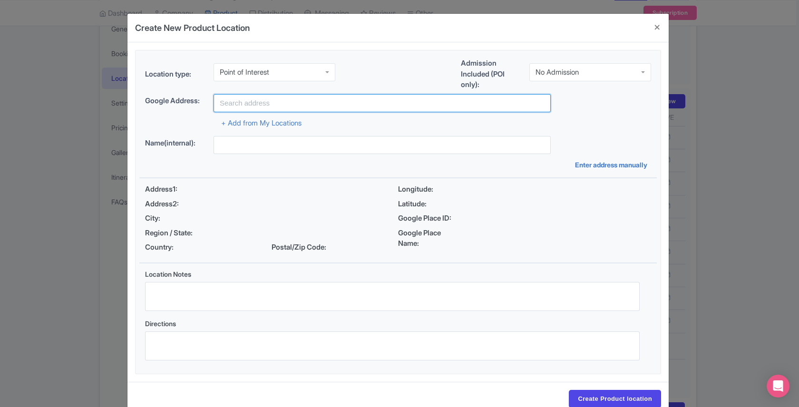
click at [247, 104] on input "text" at bounding box center [382, 103] width 337 height 18
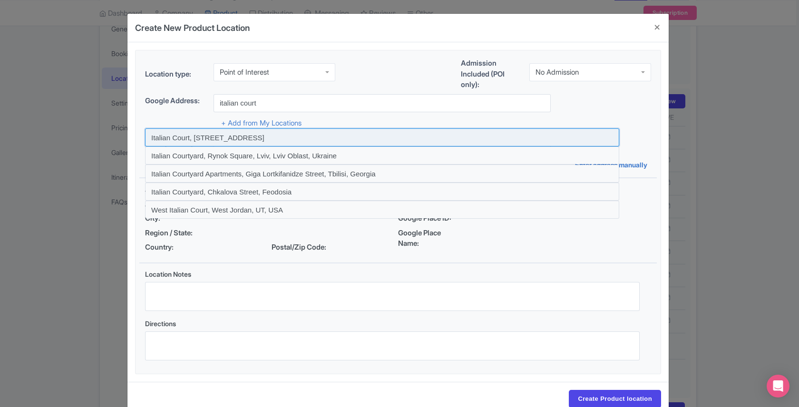
click at [215, 137] on input at bounding box center [382, 137] width 474 height 18
type input "Italian Court, Havlíčkovo náměstí, Kutná Hora 1, Czechia"
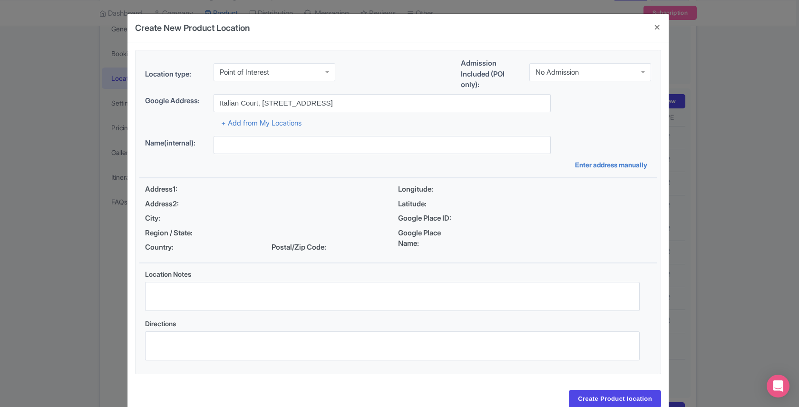
type input "Italian Court, Havlíčkovo náměstí, Kutná Hora 1, Czechia"
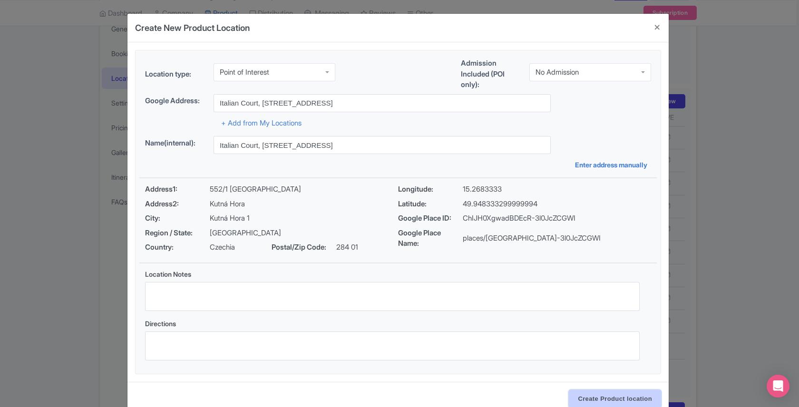
click at [613, 392] on input "Create Product location" at bounding box center [615, 399] width 92 height 18
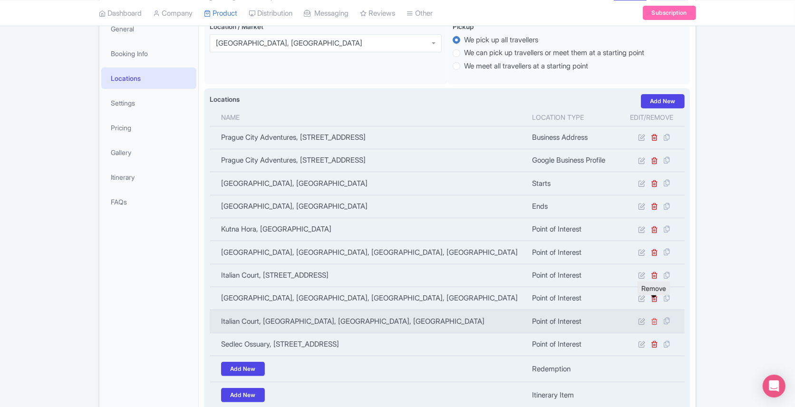
click at [655, 318] on icon at bounding box center [654, 321] width 7 height 7
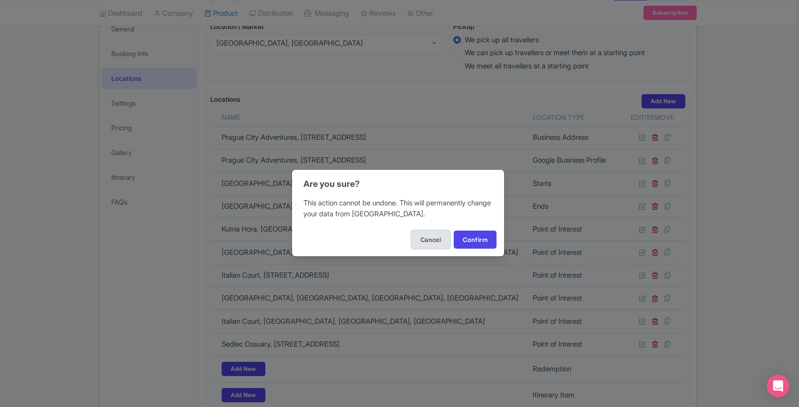
click at [427, 238] on button "Cancel" at bounding box center [431, 240] width 39 height 18
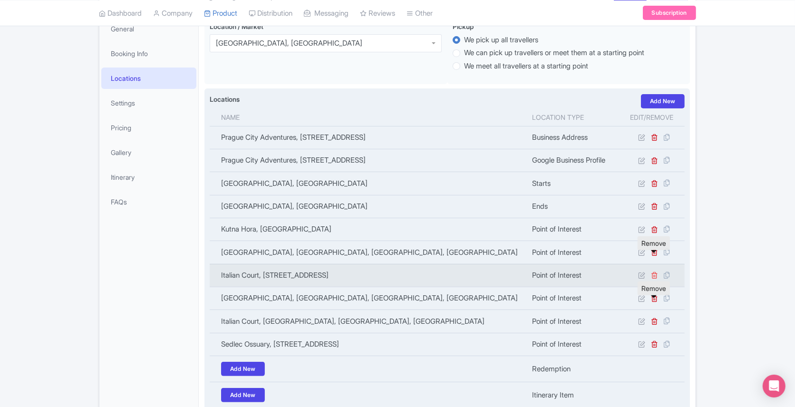
click at [653, 272] on icon at bounding box center [654, 275] width 7 height 7
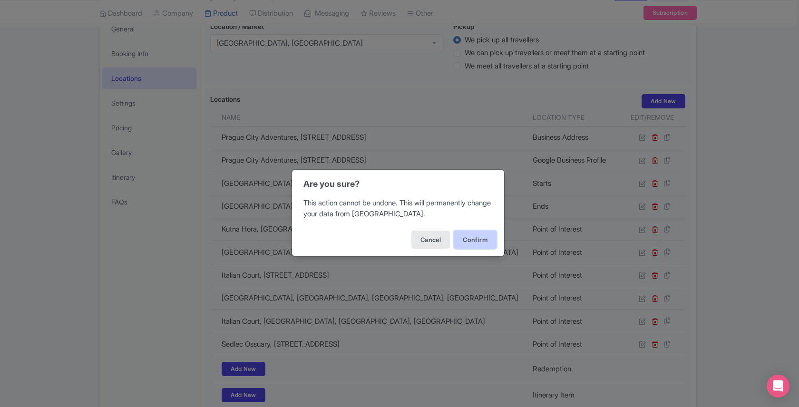
click at [470, 236] on button "Confirm" at bounding box center [475, 240] width 43 height 18
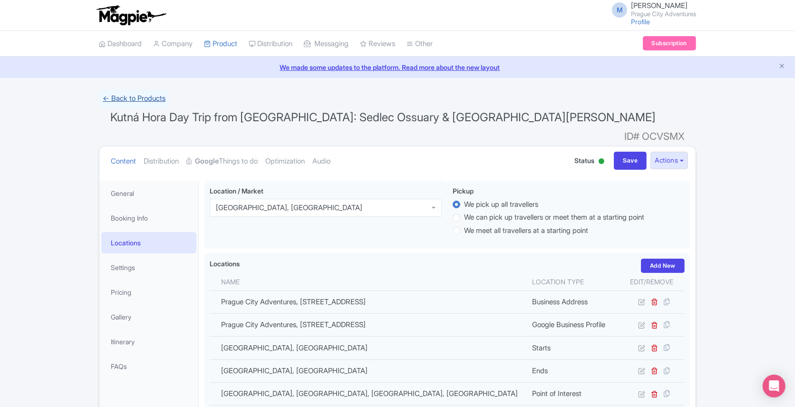
click at [135, 96] on link "← Back to Products" at bounding box center [134, 98] width 70 height 19
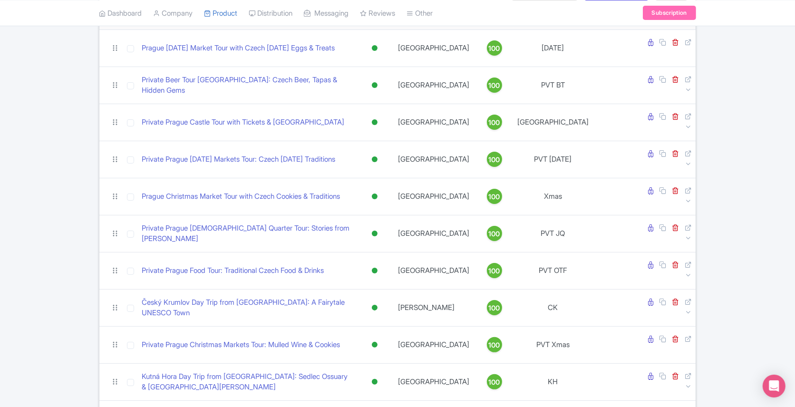
scroll to position [139, 0]
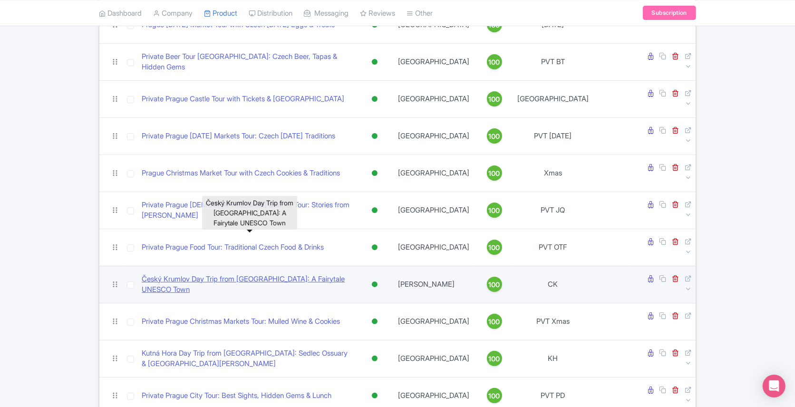
click at [219, 274] on link "Český Krumlov Day Trip from [GEOGRAPHIC_DATA]: A Fairytale UNESCO Town" at bounding box center [248, 284] width 212 height 21
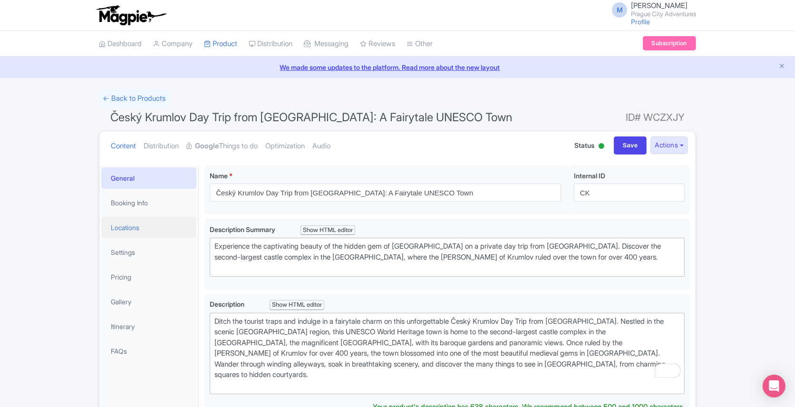
click at [128, 228] on link "Locations" at bounding box center [148, 227] width 95 height 21
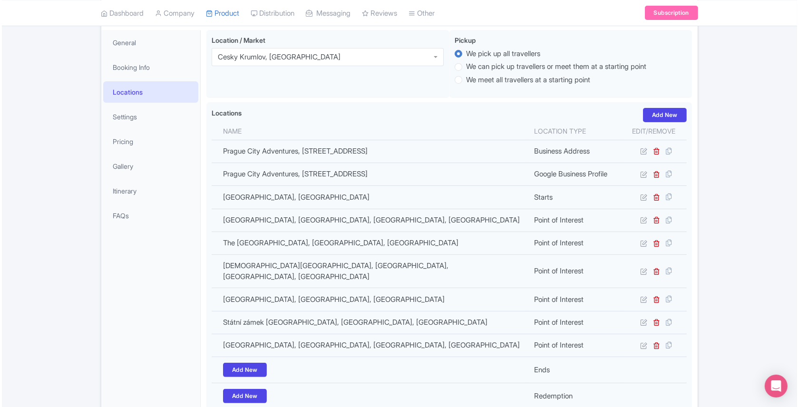
scroll to position [175, 0]
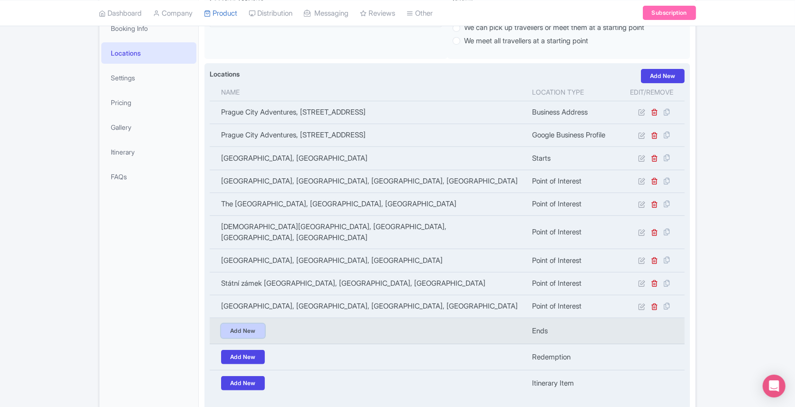
click at [244, 324] on link "Add New" at bounding box center [243, 331] width 44 height 14
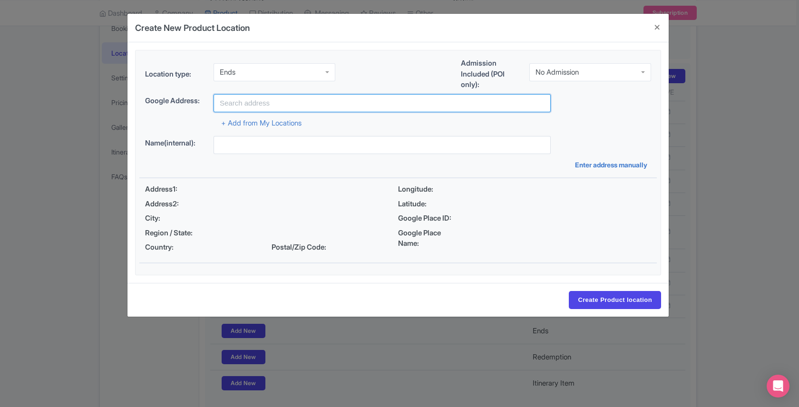
click at [243, 99] on input "text" at bounding box center [382, 103] width 337 height 18
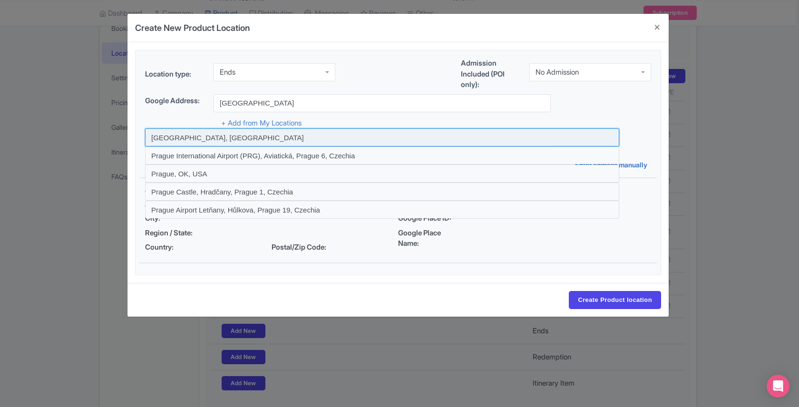
click at [212, 143] on input at bounding box center [382, 137] width 474 height 18
type input "Prague, Czechia"
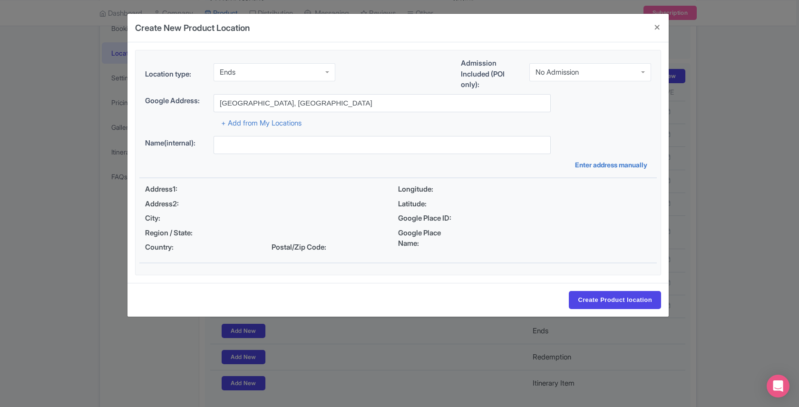
type input "Prague, Czechia"
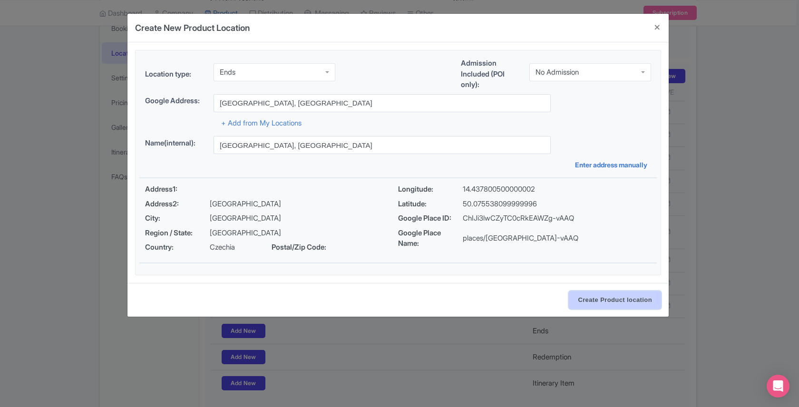
click at [632, 291] on input "Create Product location" at bounding box center [615, 300] width 92 height 18
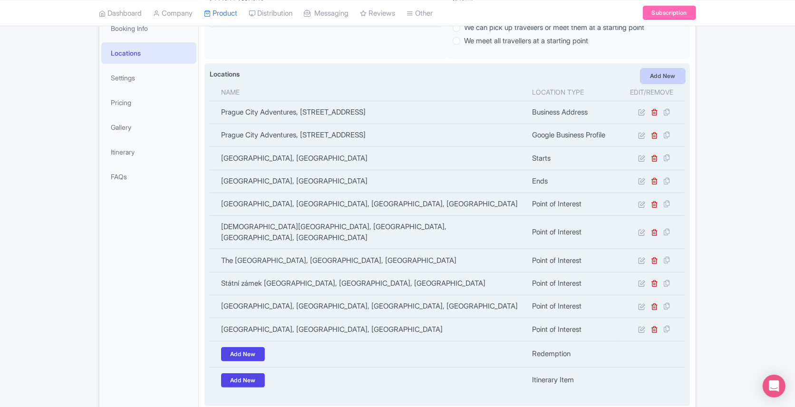
click at [677, 72] on link "Add New" at bounding box center [663, 76] width 44 height 14
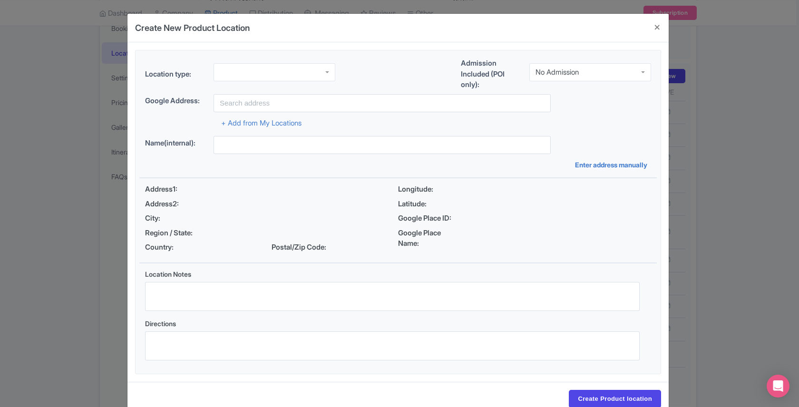
click at [235, 63] on div at bounding box center [275, 72] width 122 height 18
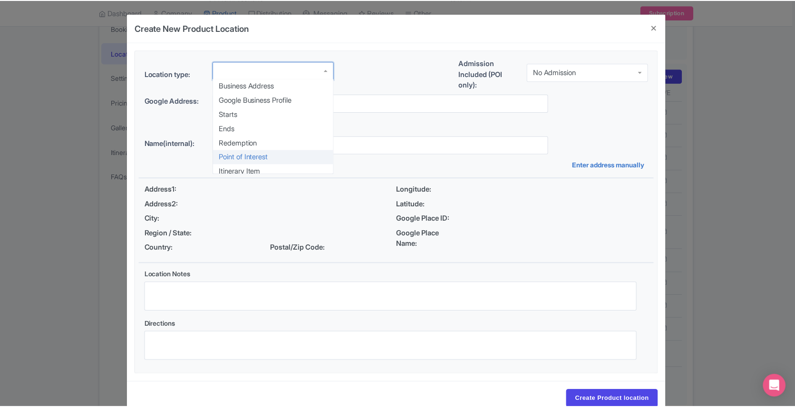
scroll to position [0, 0]
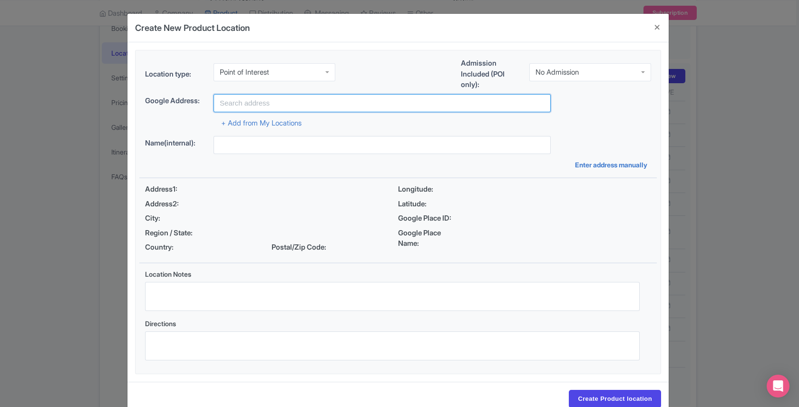
click at [236, 109] on input "text" at bounding box center [382, 103] width 337 height 18
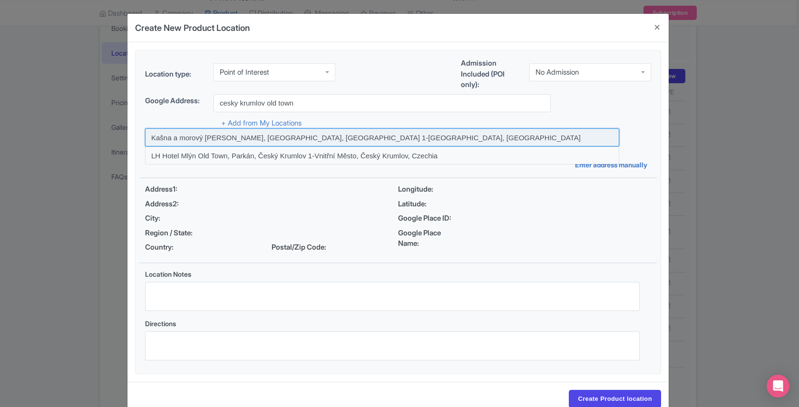
click at [231, 135] on input at bounding box center [382, 137] width 474 height 18
type input "Kašna a morový sloup, náměstí Svornosti, Český Krumlov 1-Vnitřní Město, Czechia"
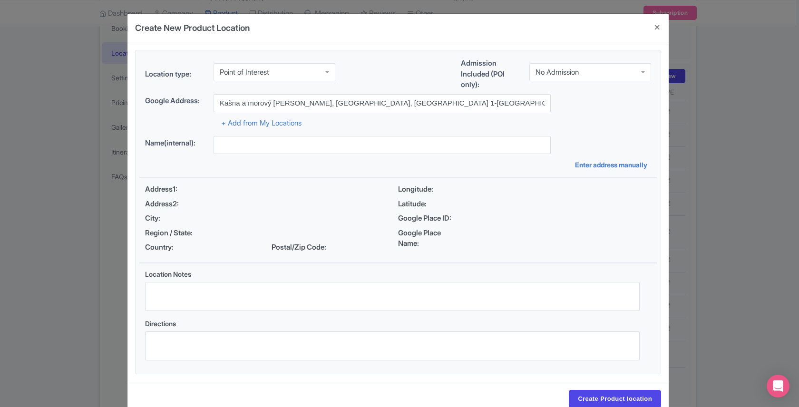
type input "Kašna a morový sloup, náměstí Svornosti, Český Krumlov 1-Vnitřní Město, Czechia"
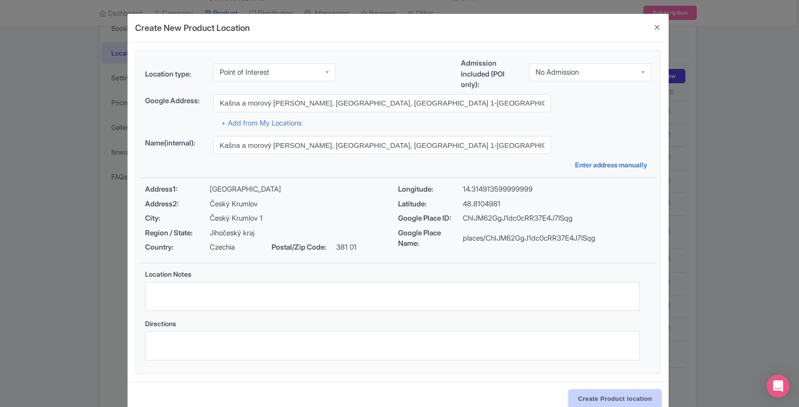
click at [584, 398] on input "Create Product location" at bounding box center [615, 399] width 92 height 18
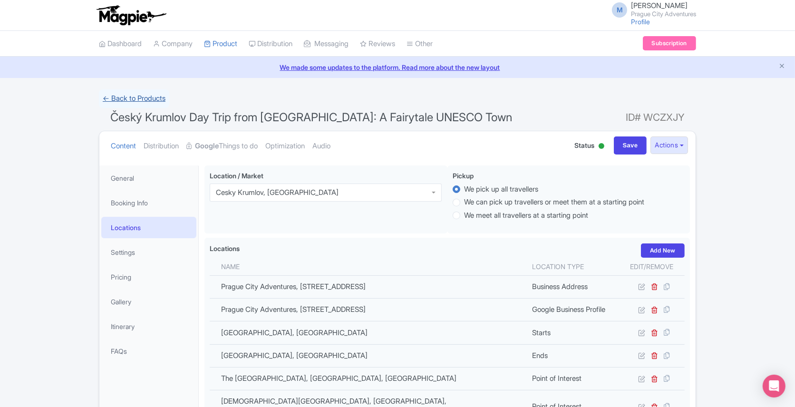
click at [152, 97] on link "← Back to Products" at bounding box center [134, 98] width 70 height 19
